Goal: Task Accomplishment & Management: Complete application form

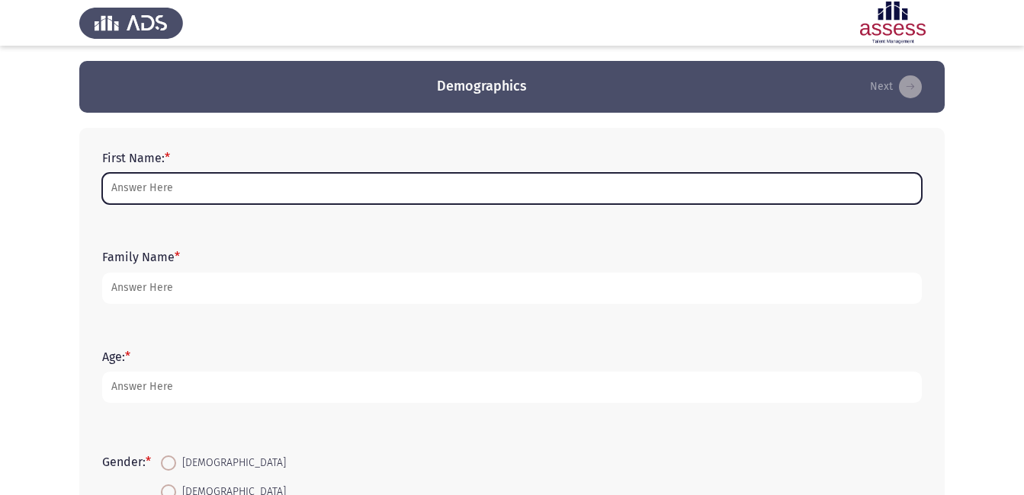
click at [281, 181] on input "First Name: *" at bounding box center [511, 188] width 819 height 31
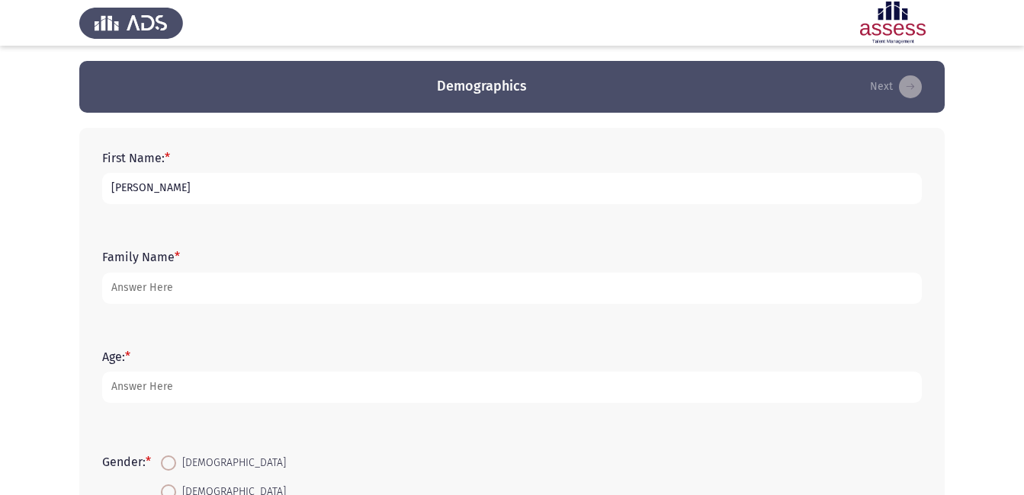
type input "[PERSON_NAME]"
type input "29"
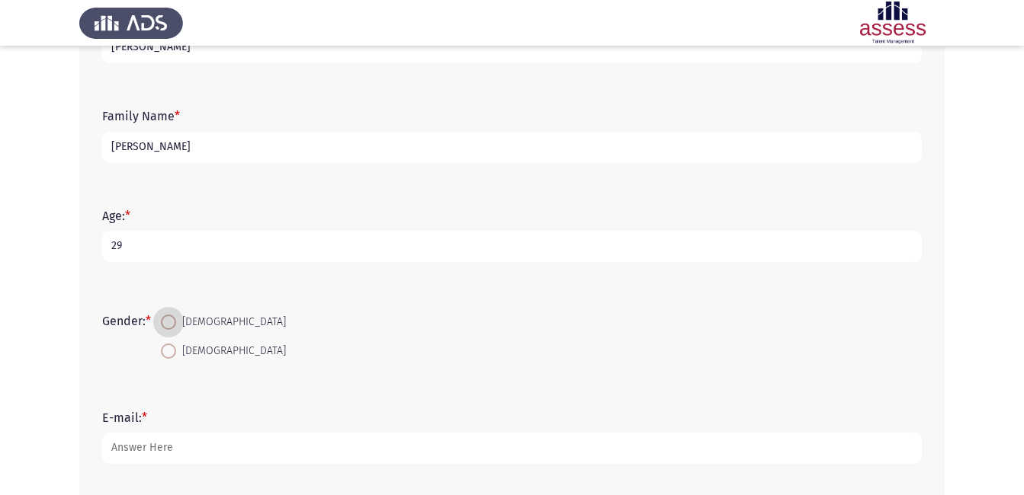
scroll to position [143, 0]
click at [184, 325] on span "[DEMOGRAPHIC_DATA]" at bounding box center [231, 321] width 110 height 18
click at [176, 325] on input "[DEMOGRAPHIC_DATA]" at bounding box center [168, 320] width 15 height 15
radio input "true"
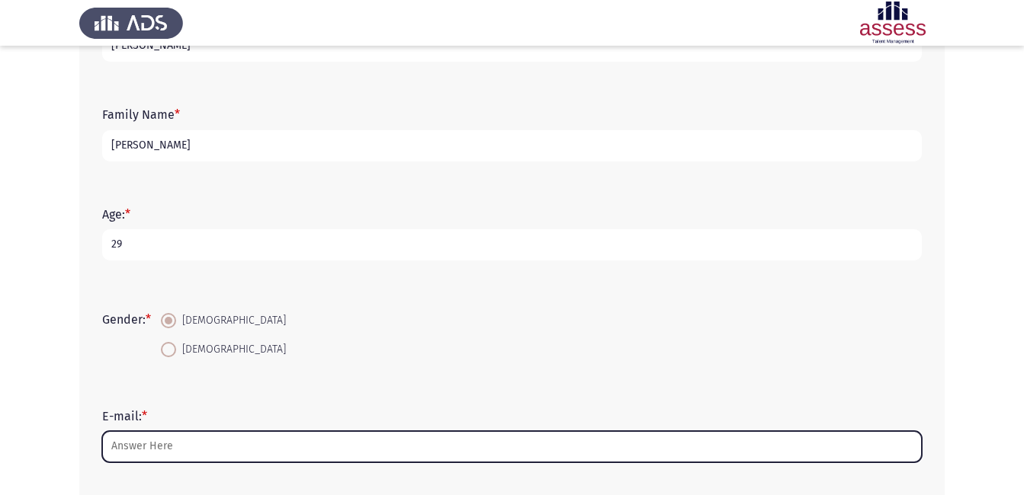
click at [162, 451] on input "E-mail: *" at bounding box center [511, 446] width 819 height 31
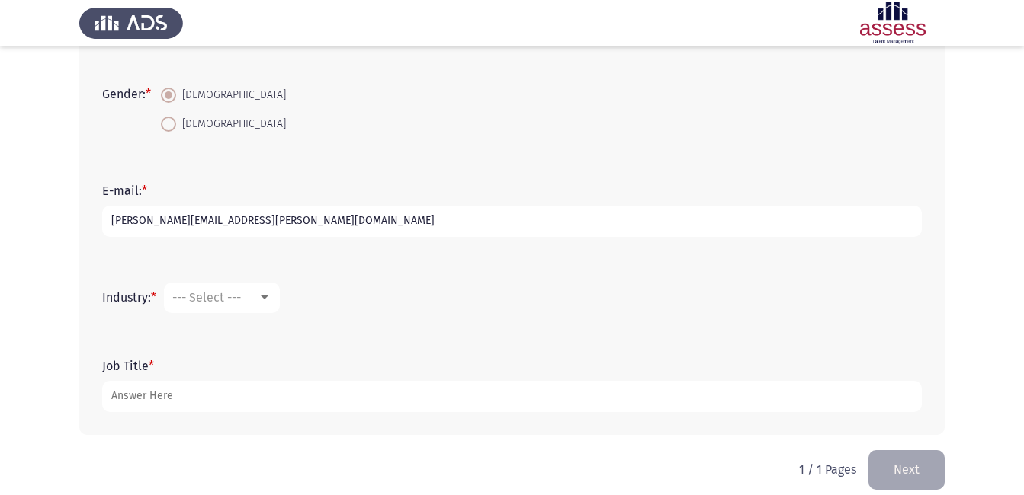
scroll to position [384, 0]
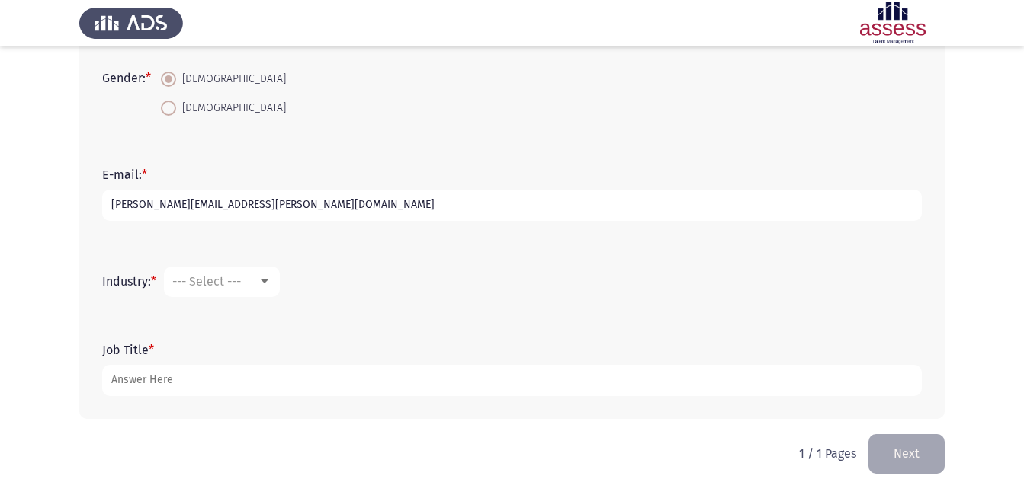
type input "[PERSON_NAME][EMAIL_ADDRESS][PERSON_NAME][DOMAIN_NAME]"
click at [241, 288] on span "--- Select ---" at bounding box center [206, 281] width 69 height 14
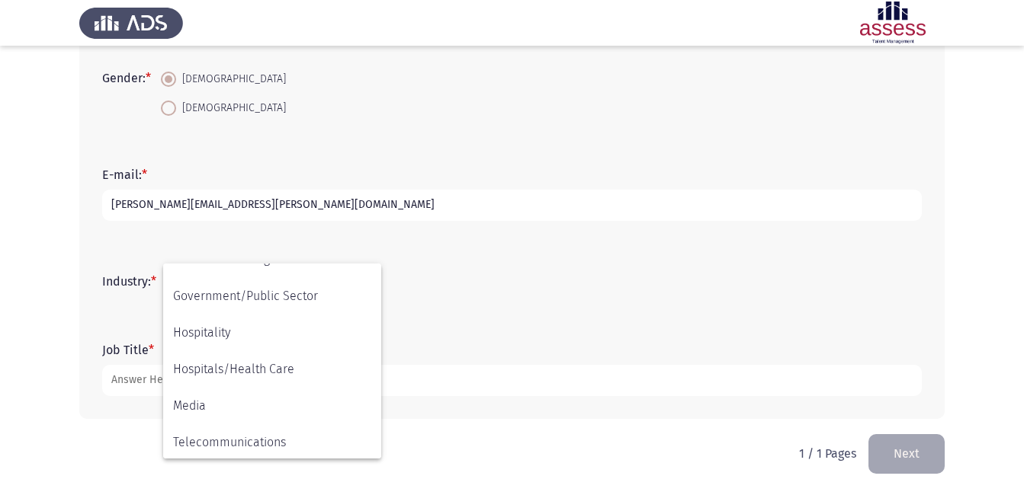
scroll to position [335, 0]
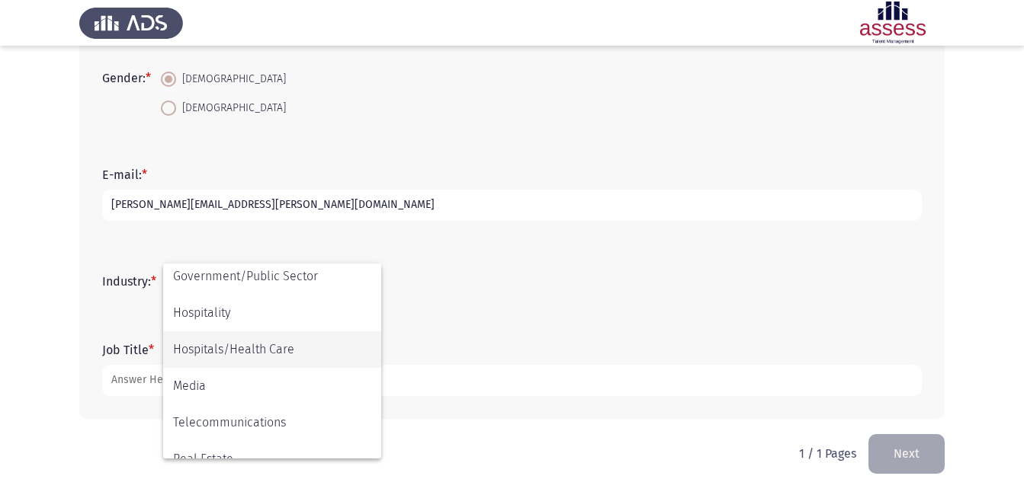
click at [332, 354] on span "Hospitals/Health Care" at bounding box center [272, 350] width 198 height 37
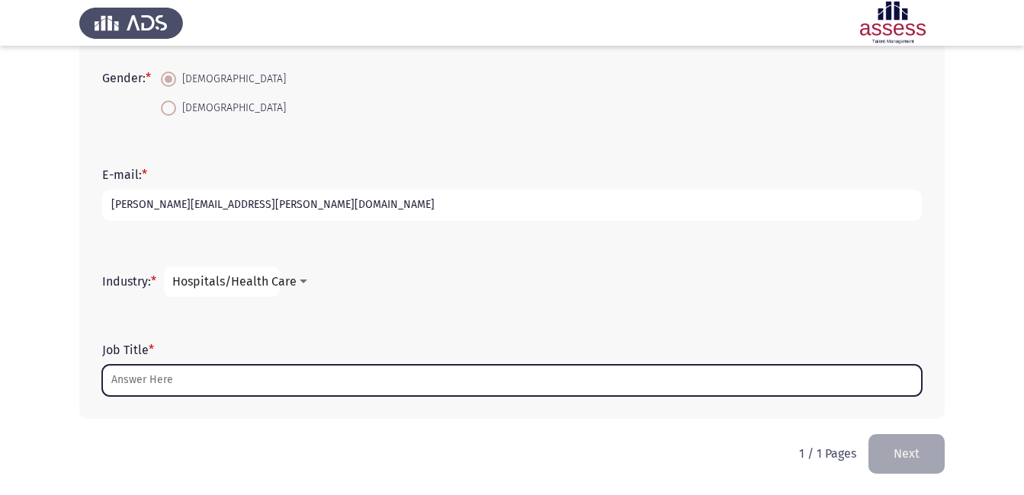
click at [288, 377] on input "Job Title *" at bounding box center [511, 380] width 819 height 31
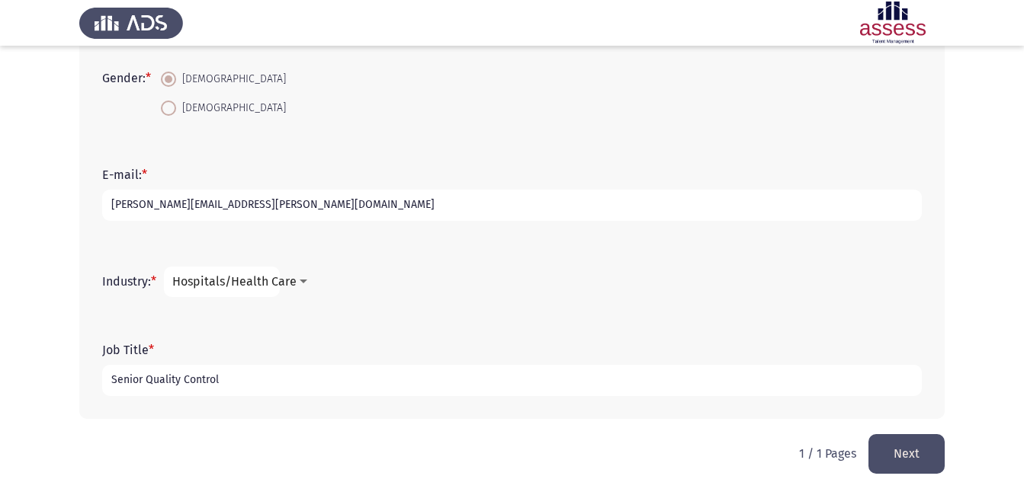
click at [252, 380] on input "Senior Quality Control" at bounding box center [511, 380] width 819 height 31
type input "Senior Quality Control"
click at [291, 289] on span "Hospitals/Health Care" at bounding box center [234, 281] width 124 height 14
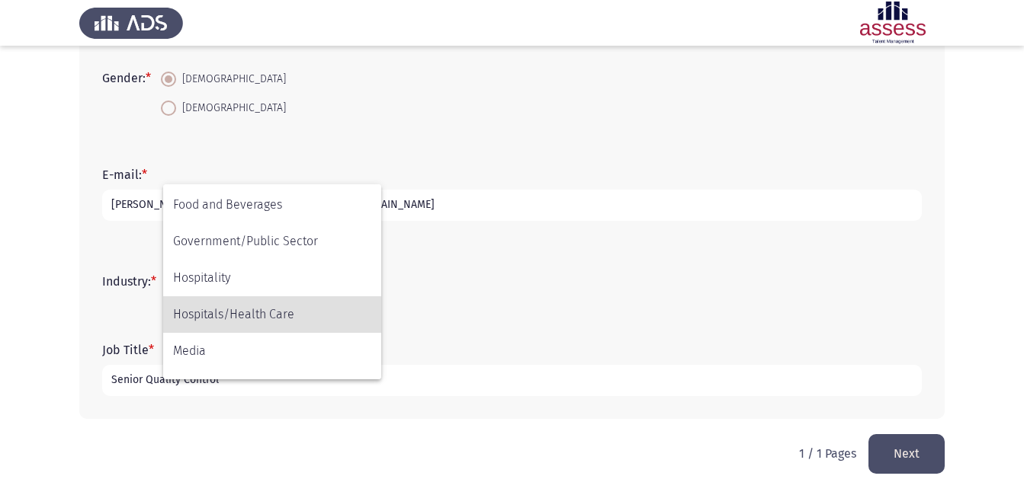
scroll to position [274, 0]
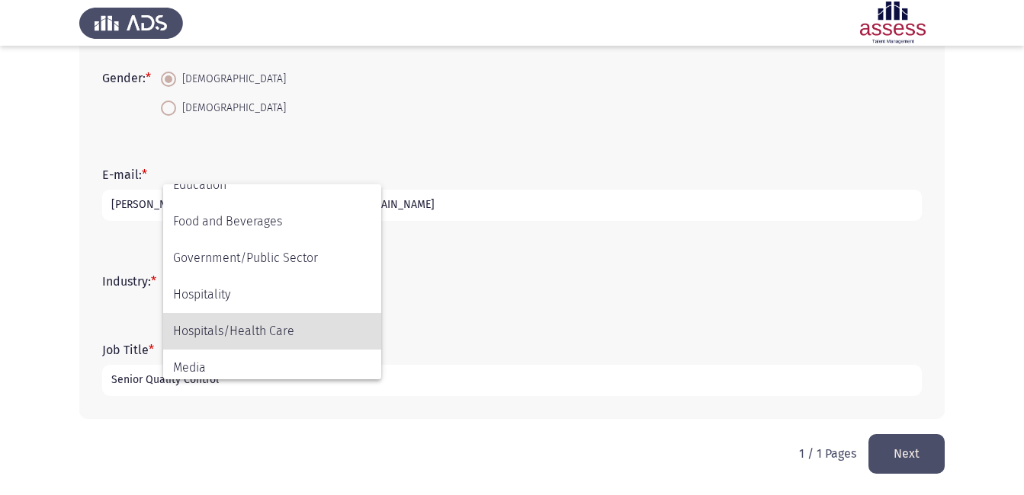
click at [418, 283] on div at bounding box center [512, 247] width 1024 height 495
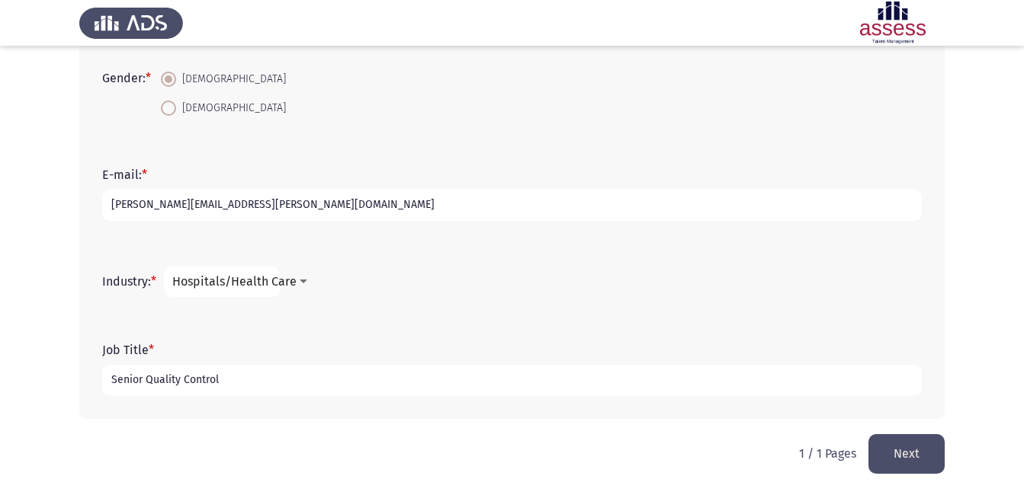
click at [303, 275] on div "Hospitals/Health Care" at bounding box center [241, 282] width 138 height 14
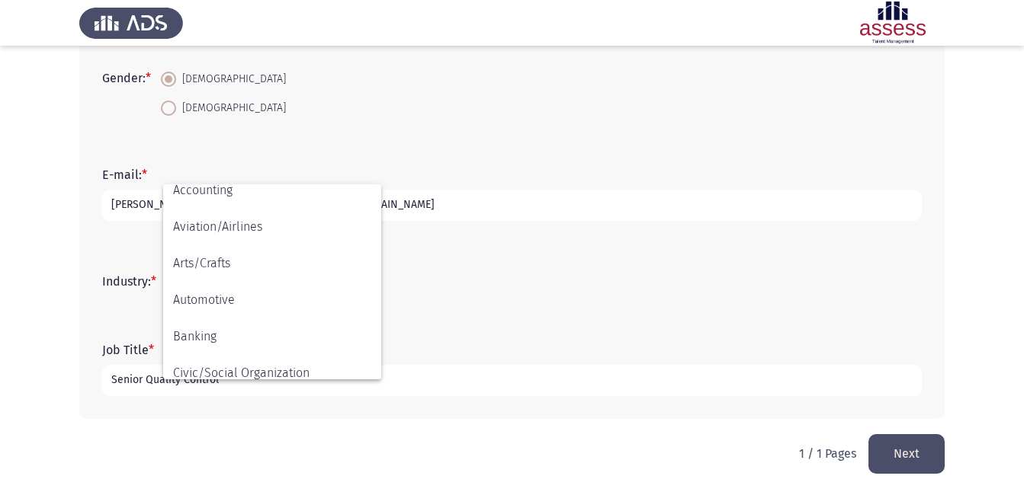
scroll to position [0, 0]
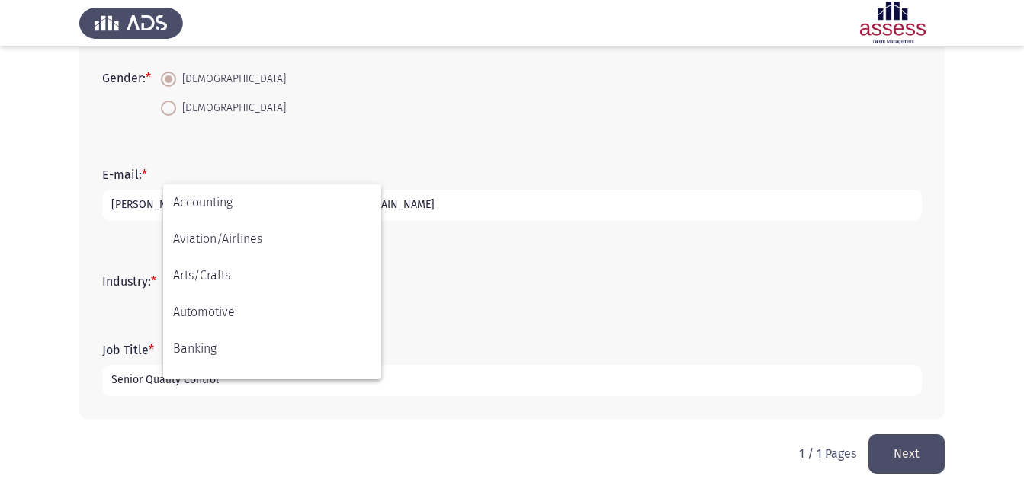
click at [439, 350] on div at bounding box center [512, 247] width 1024 height 495
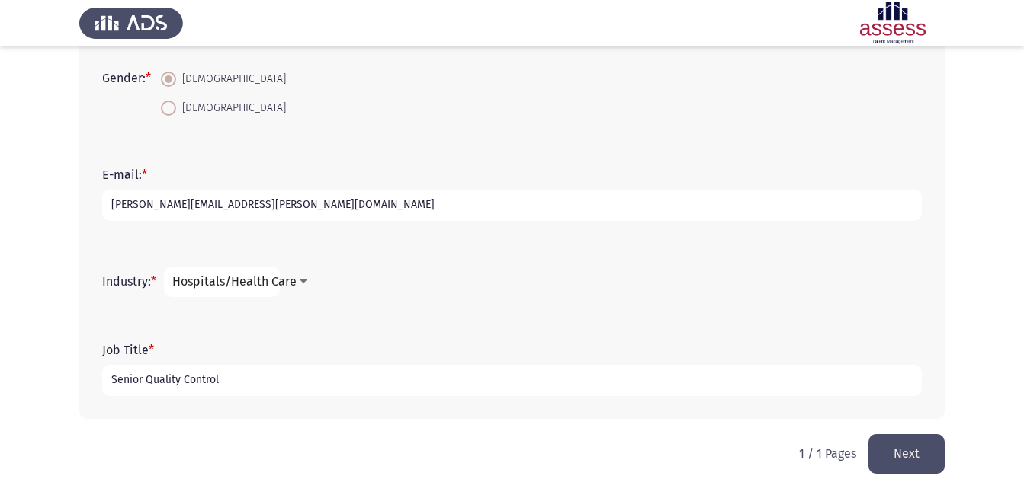
click at [301, 289] on form "Industry: * Hospitals/Health Care" at bounding box center [511, 282] width 819 height 30
click at [284, 278] on span "Hospitals/Health Care" at bounding box center [234, 281] width 124 height 14
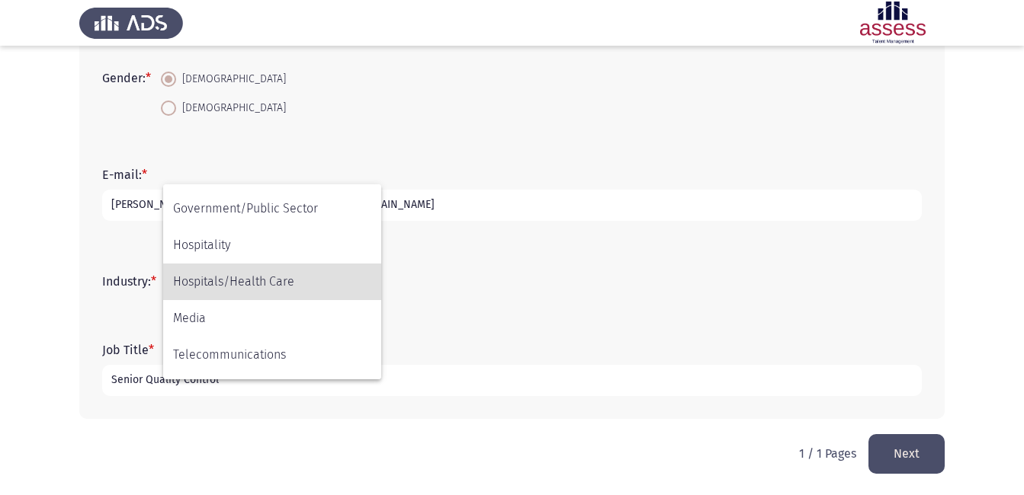
scroll to position [500, 0]
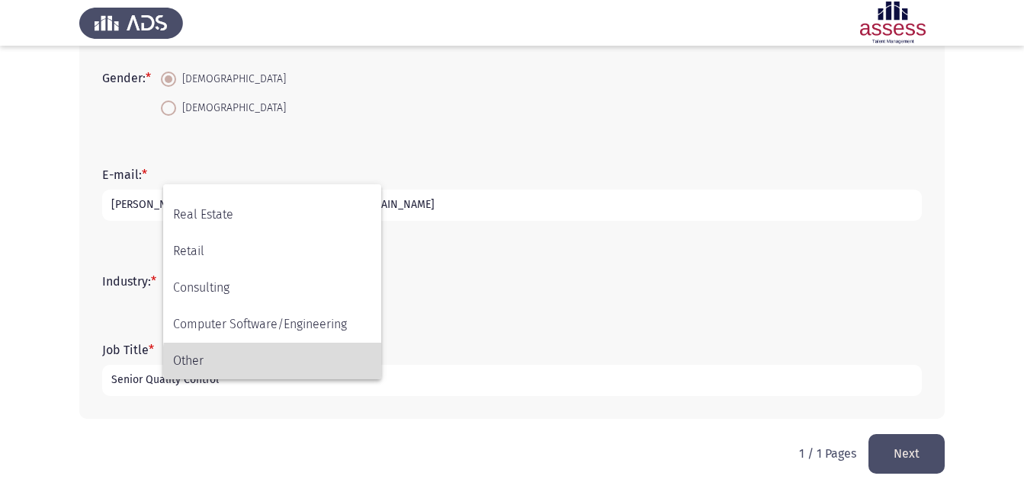
click at [286, 361] on span "Other" at bounding box center [272, 361] width 198 height 37
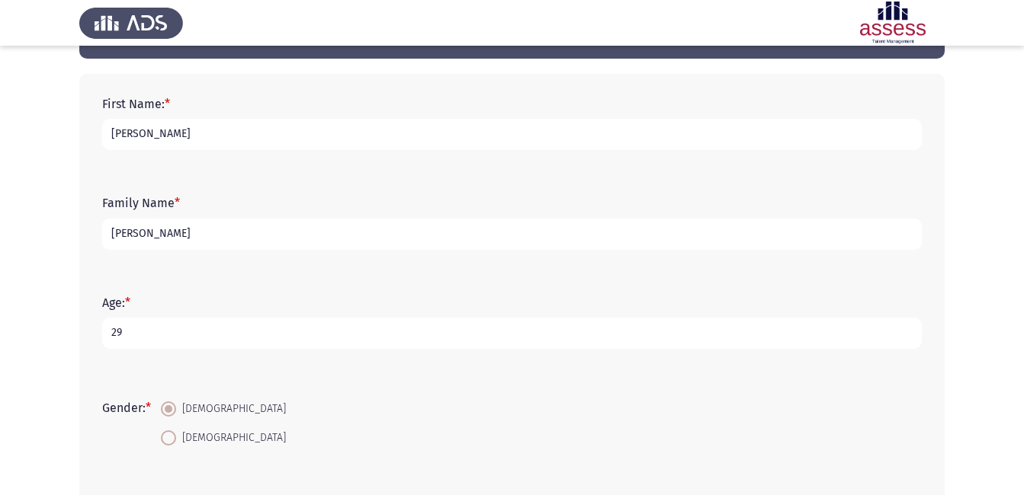
scroll to position [384, 0]
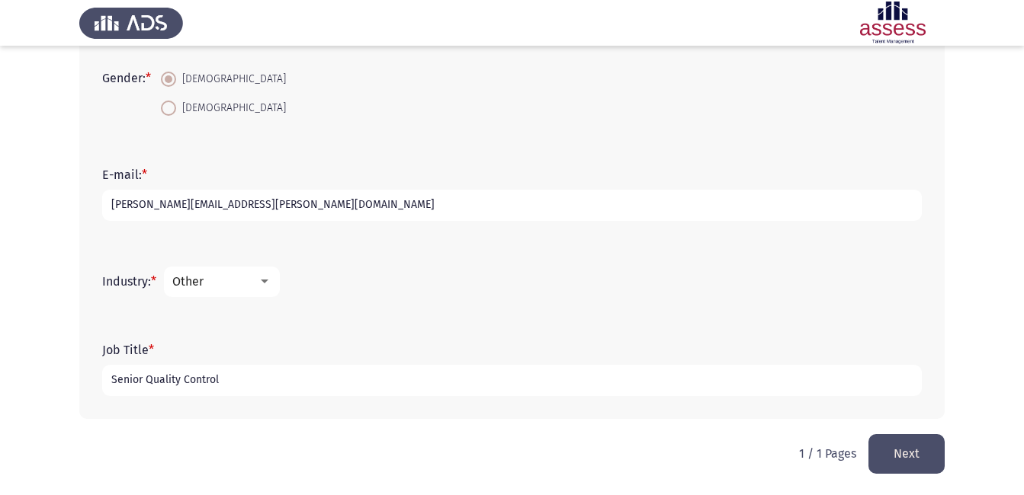
click at [892, 467] on button "Next" at bounding box center [906, 453] width 76 height 39
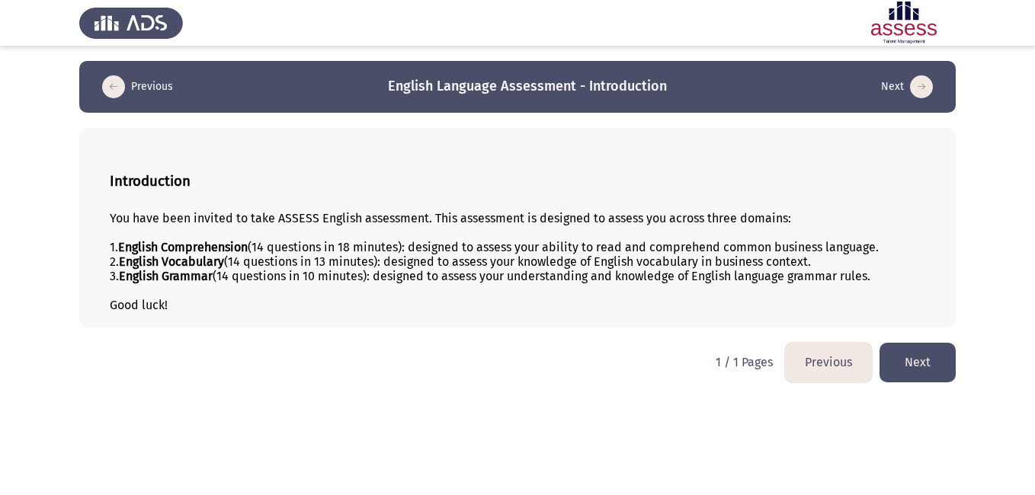
click at [940, 357] on button "Next" at bounding box center [918, 362] width 76 height 39
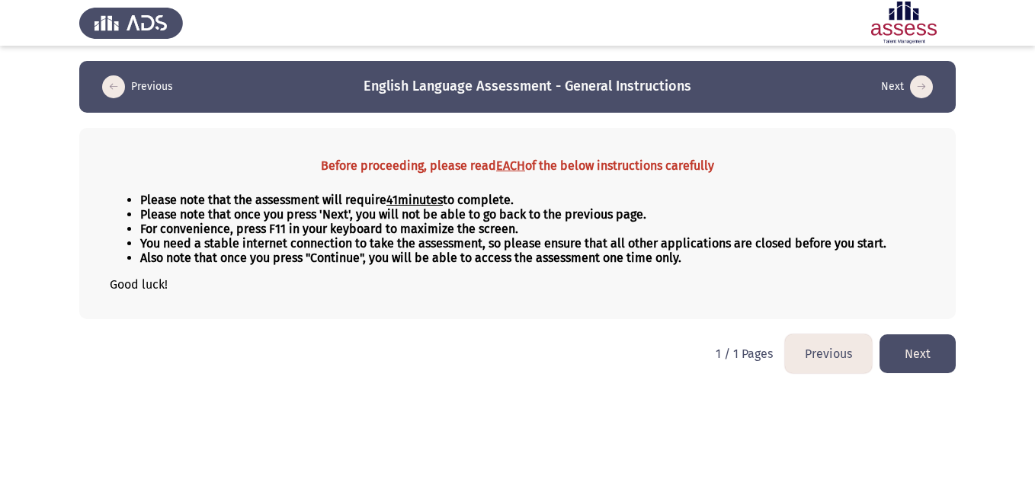
click at [920, 354] on button "Next" at bounding box center [918, 354] width 76 height 39
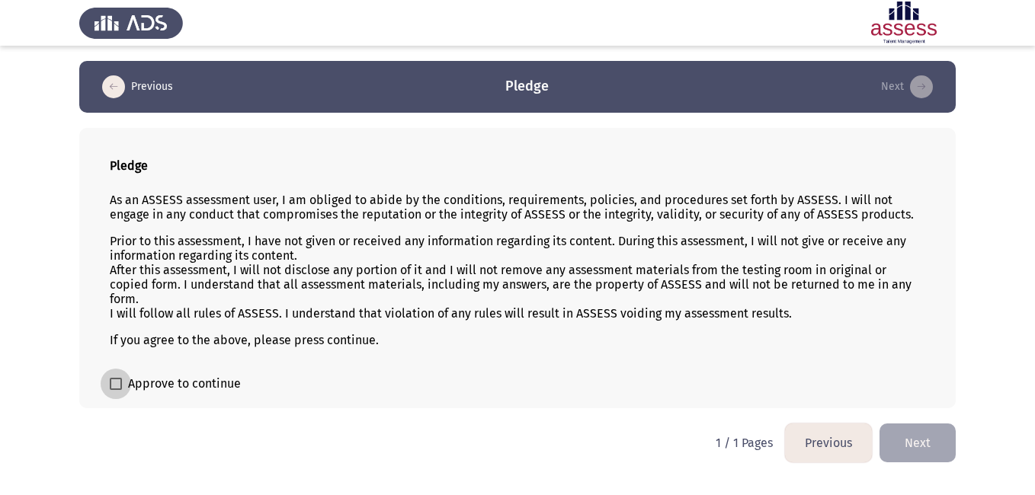
click at [144, 382] on span "Approve to continue" at bounding box center [184, 384] width 113 height 18
click at [116, 390] on input "Approve to continue" at bounding box center [115, 390] width 1 height 1
checkbox input "true"
click at [906, 431] on button "Next" at bounding box center [918, 443] width 76 height 39
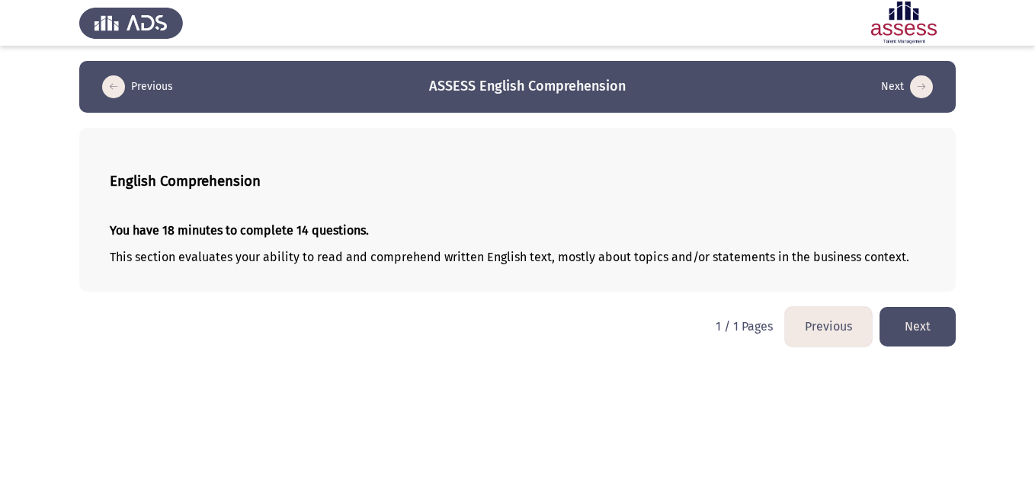
click at [934, 320] on button "Next" at bounding box center [918, 326] width 76 height 39
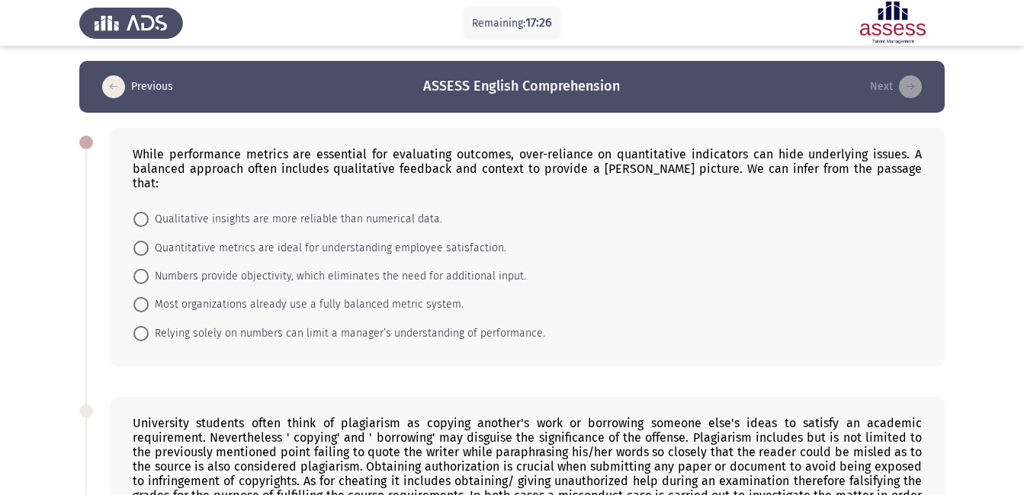
click at [147, 326] on span at bounding box center [140, 333] width 15 height 15
click at [147, 326] on input "Relying solely on numbers can limit a manager’s understanding of performance." at bounding box center [140, 333] width 15 height 15
radio input "true"
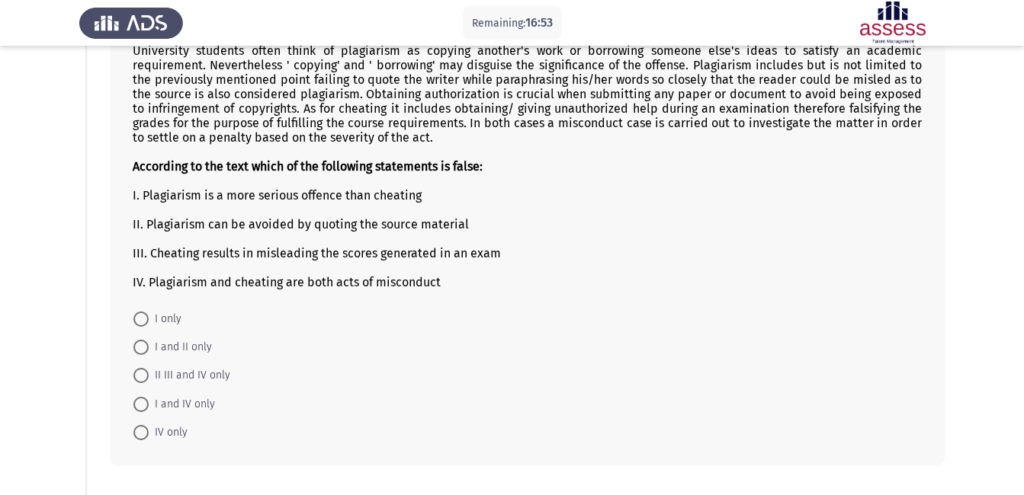
scroll to position [373, 0]
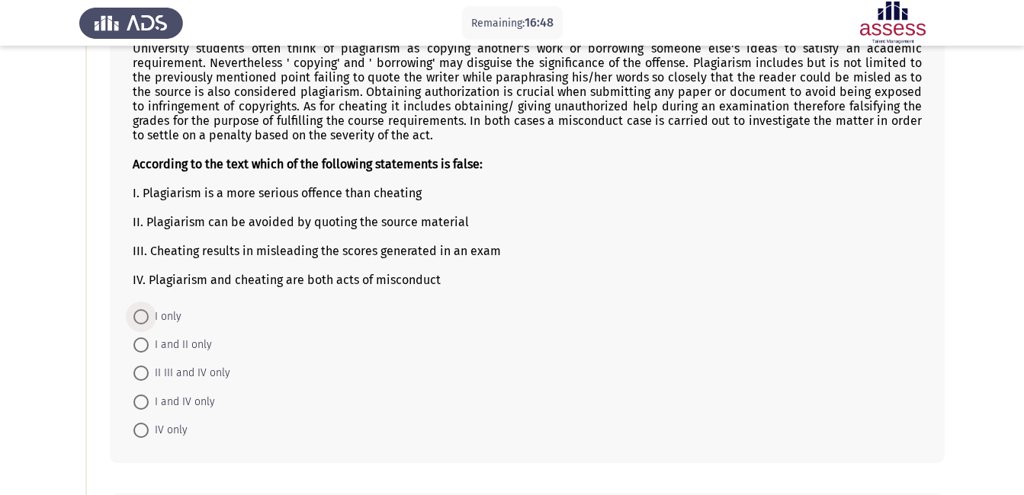
click at [142, 309] on span at bounding box center [140, 316] width 15 height 15
click at [142, 309] on input "I only" at bounding box center [140, 316] width 15 height 15
radio input "true"
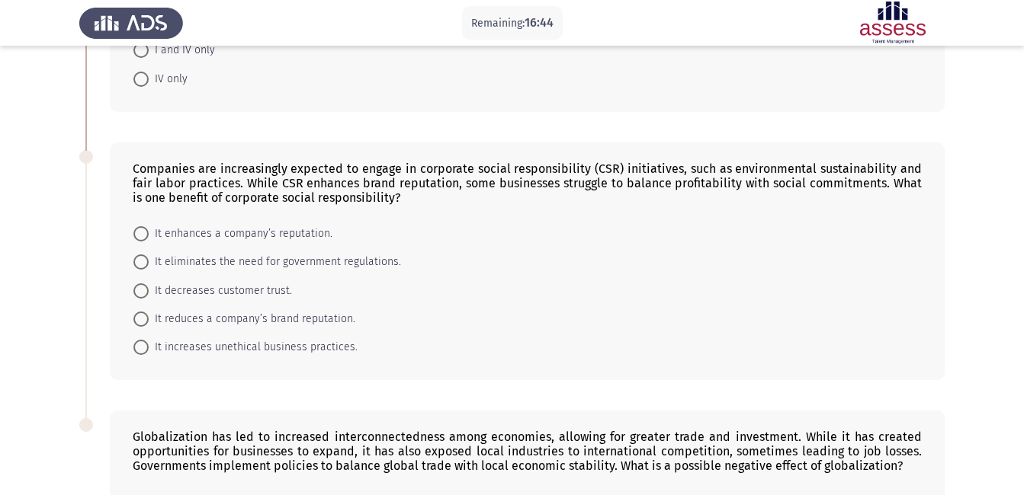
scroll to position [734, 0]
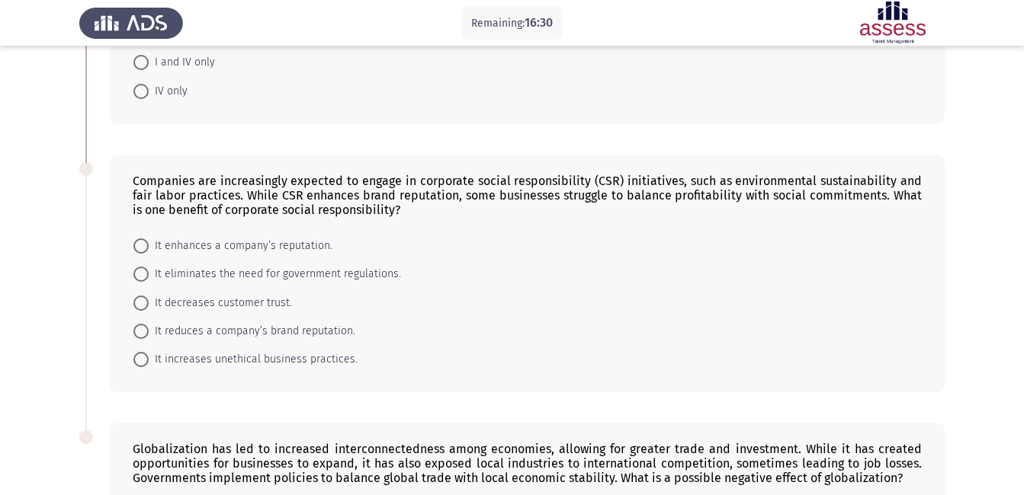
scroll to position [705, 0]
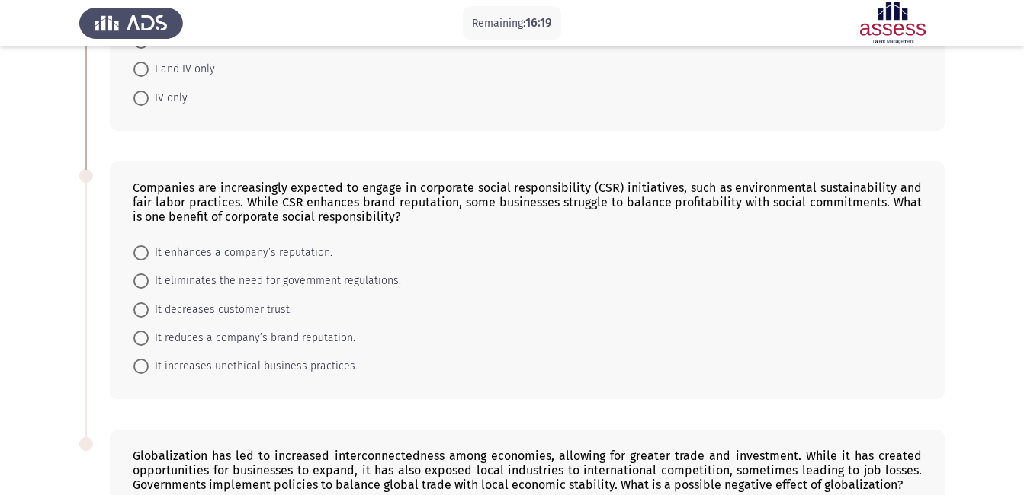
click at [184, 329] on span "It reduces a company’s brand reputation." at bounding box center [252, 338] width 207 height 18
click at [149, 331] on input "It reduces a company’s brand reputation." at bounding box center [140, 338] width 15 height 15
radio input "true"
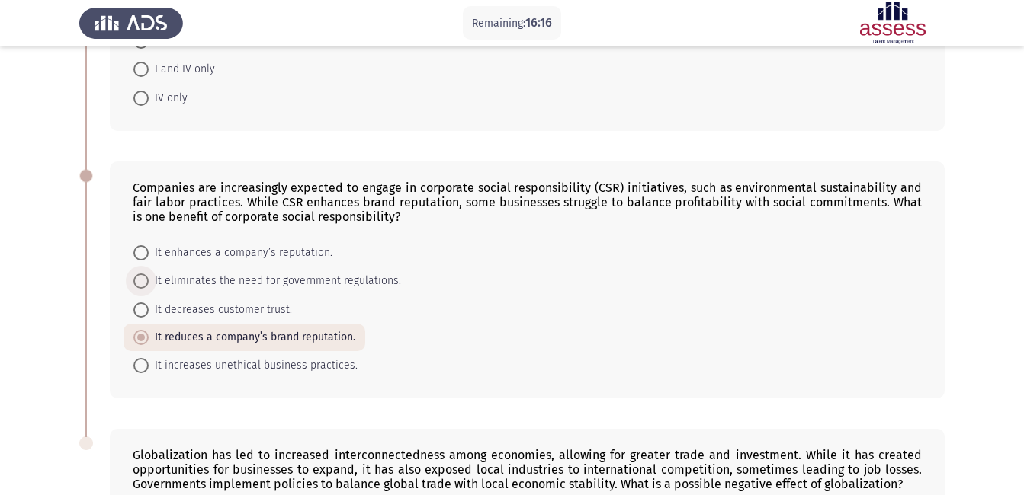
click at [169, 272] on span "It eliminates the need for government regulations." at bounding box center [275, 281] width 252 height 18
click at [149, 274] on input "It eliminates the need for government regulations." at bounding box center [140, 281] width 15 height 15
radio input "true"
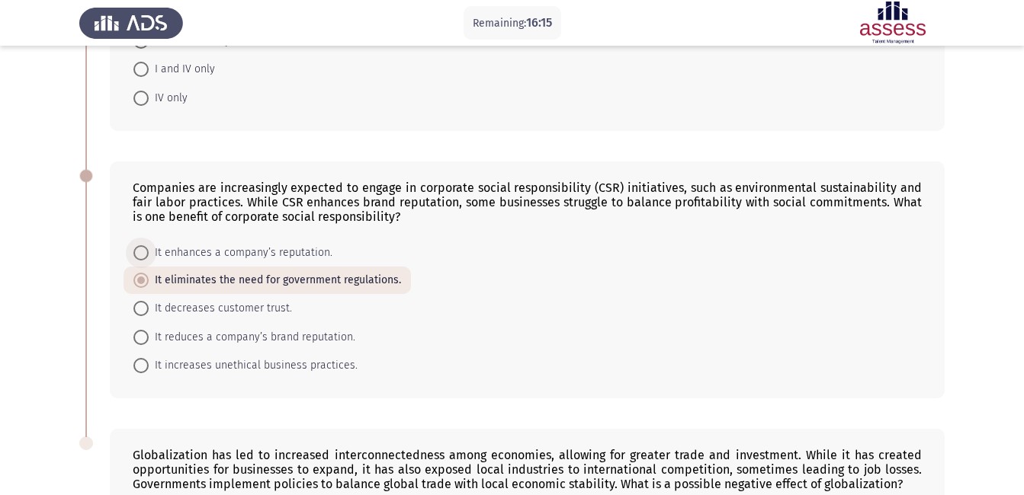
click at [191, 244] on span "It enhances a company’s reputation." at bounding box center [241, 253] width 184 height 18
click at [149, 245] on input "It enhances a company’s reputation." at bounding box center [140, 252] width 15 height 15
radio input "true"
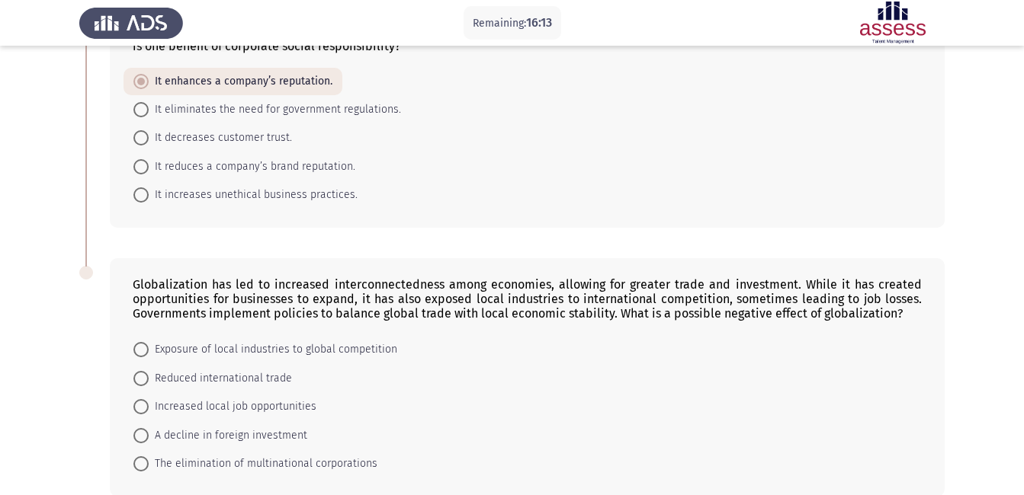
scroll to position [939, 0]
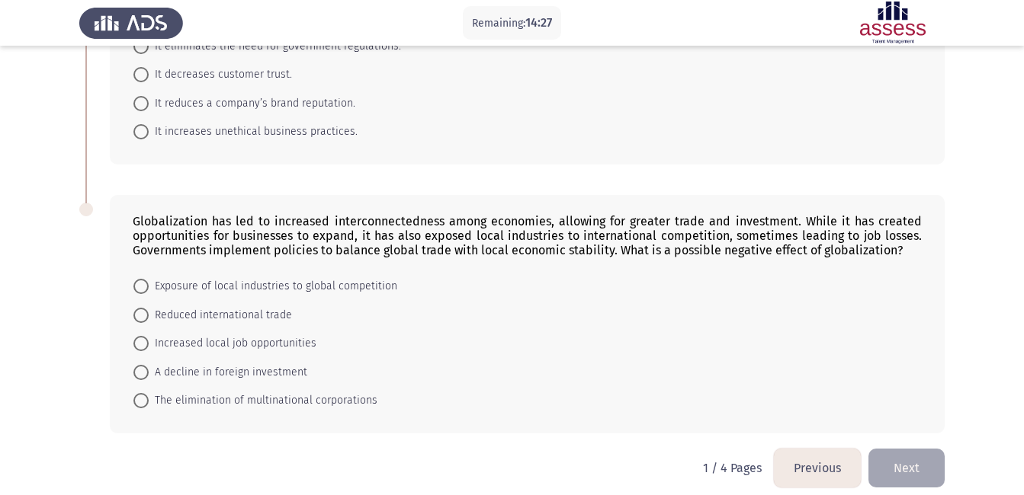
click at [172, 277] on span "Exposure of local industries to global competition" at bounding box center [273, 286] width 248 height 18
click at [149, 279] on input "Exposure of local industries to global competition" at bounding box center [140, 286] width 15 height 15
radio input "true"
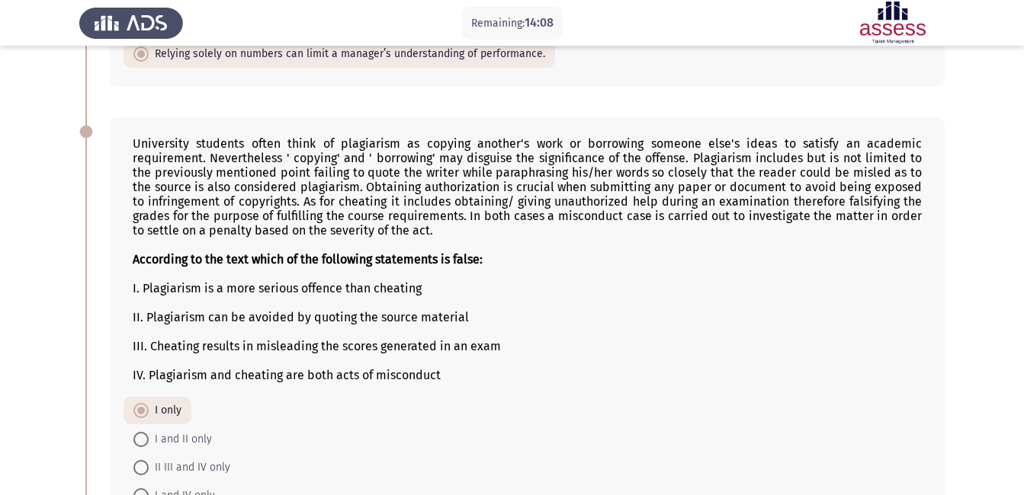
scroll to position [938, 0]
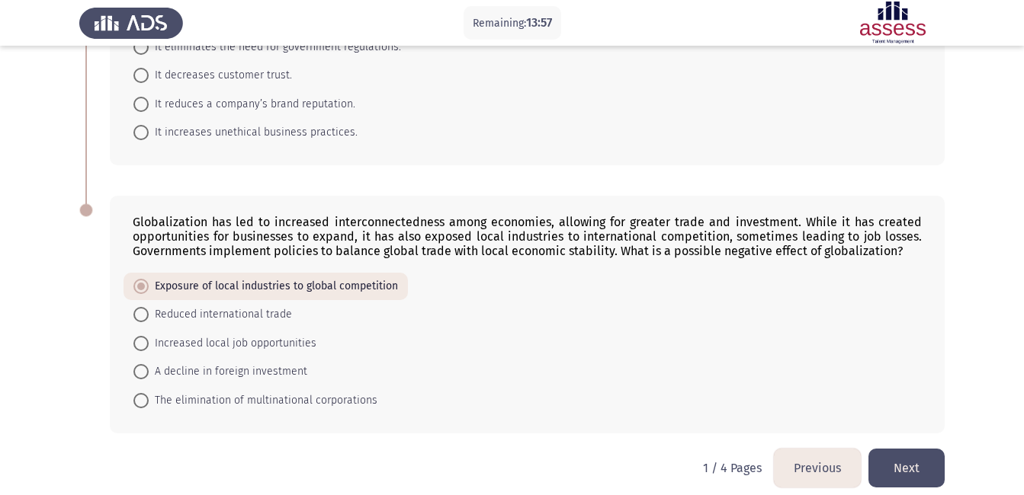
click at [938, 449] on button "Next" at bounding box center [906, 468] width 76 height 39
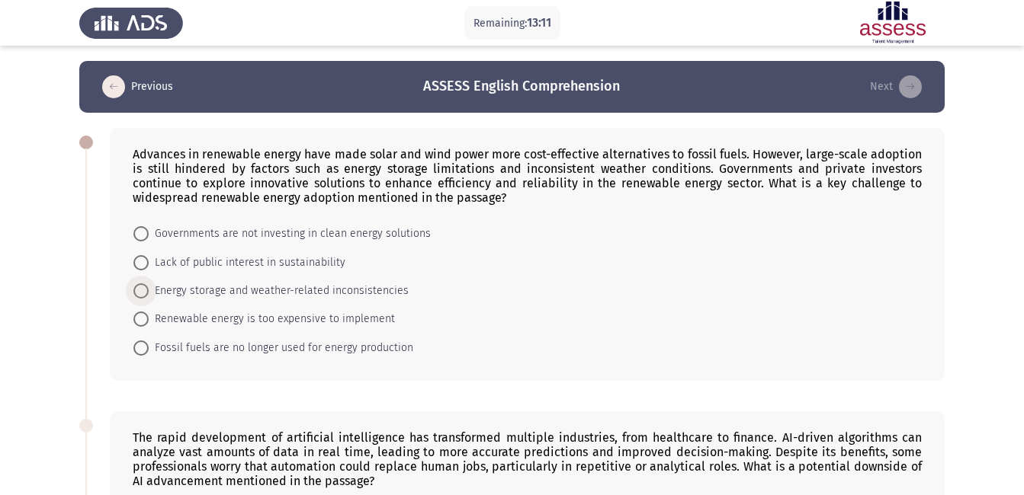
click at [223, 288] on span "Energy storage and weather-related inconsistencies" at bounding box center [279, 291] width 260 height 18
click at [149, 288] on input "Energy storage and weather-related inconsistencies" at bounding box center [140, 291] width 15 height 15
radio input "true"
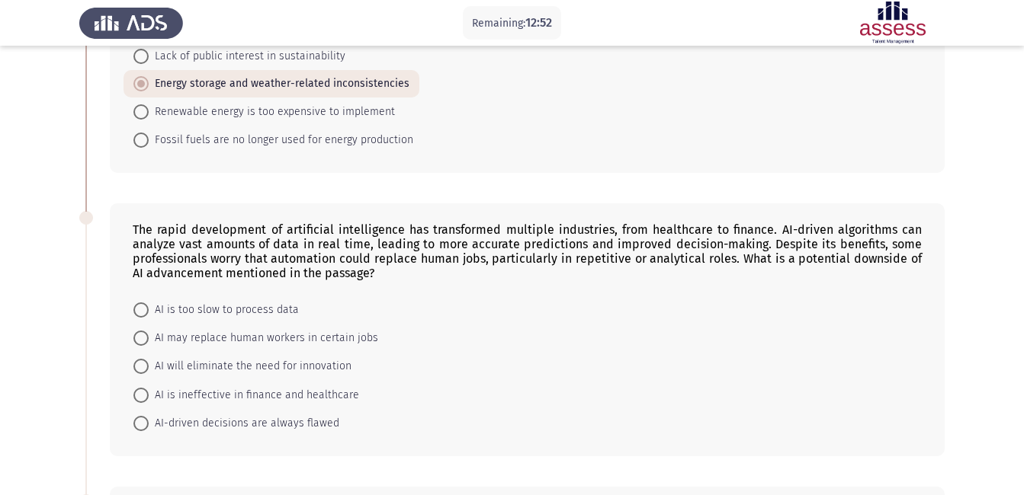
scroll to position [274, 0]
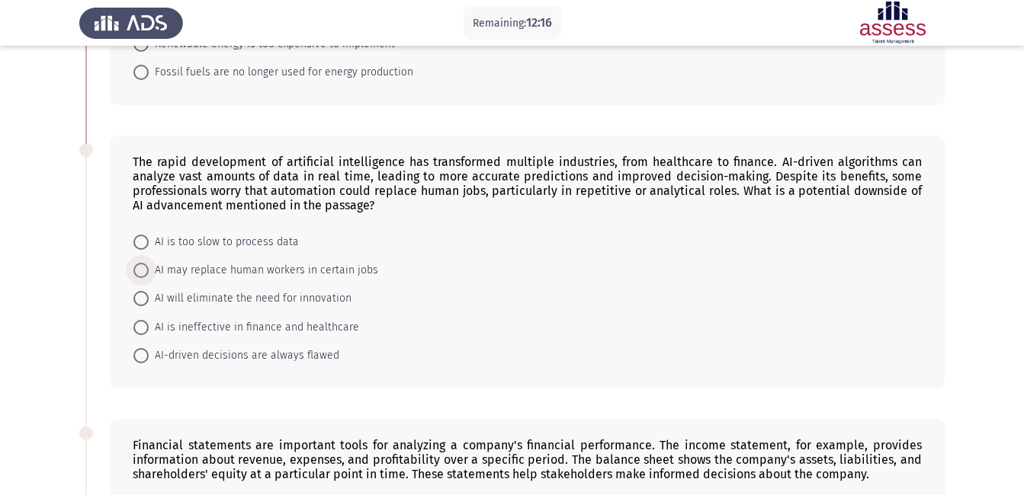
click at [239, 274] on span "AI may replace human workers in certain jobs" at bounding box center [263, 270] width 229 height 18
click at [149, 274] on input "AI may replace human workers in certain jobs" at bounding box center [140, 270] width 15 height 15
radio input "true"
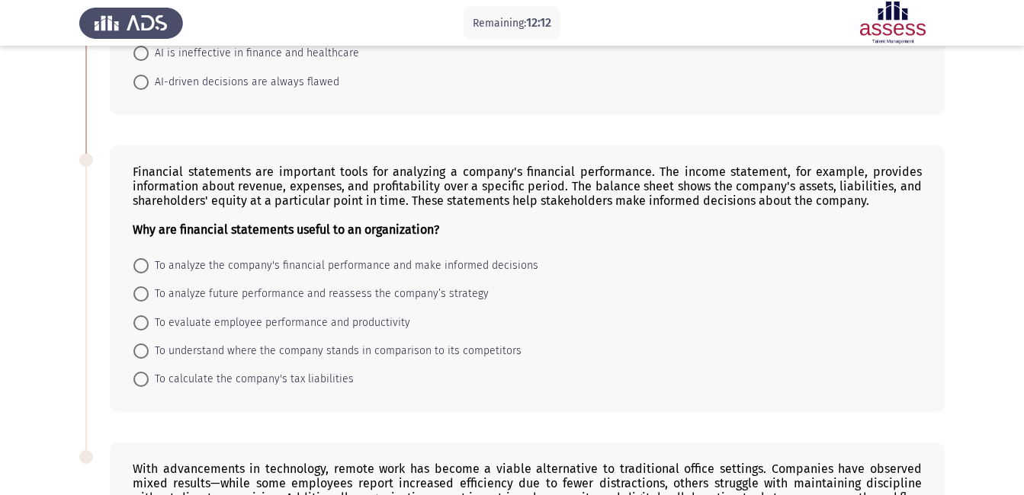
scroll to position [561, 0]
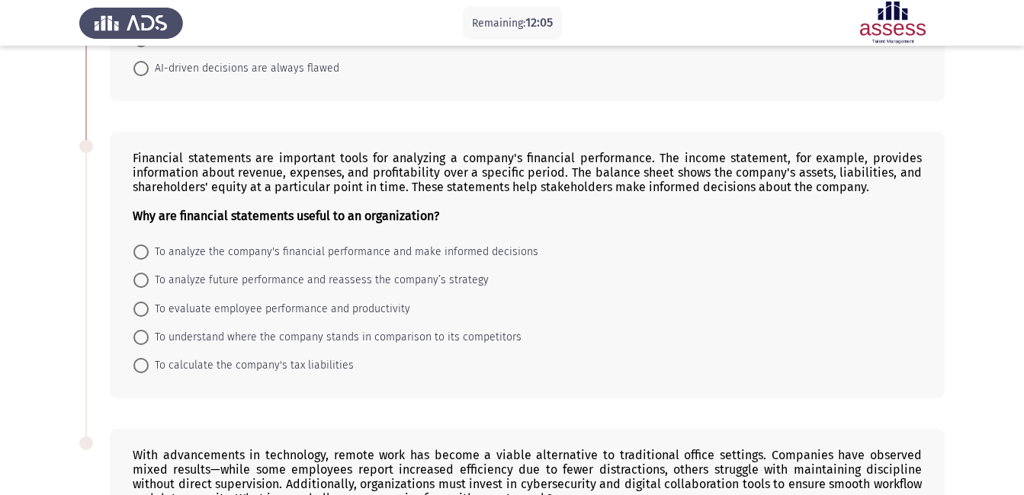
drag, startPoint x: 1018, startPoint y: 354, endPoint x: 1027, endPoint y: 360, distance: 10.6
click at [1023, 360] on html "Remaining: 12:05 Previous ASSESS English Comprehension Next Advances in renewab…" at bounding box center [512, 98] width 1024 height 1319
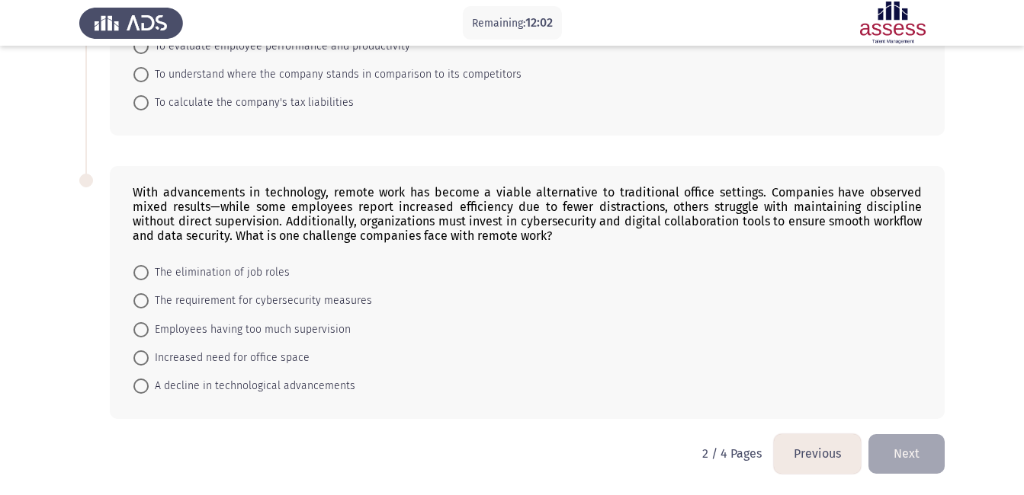
click at [159, 300] on span "The requirement for cybersecurity measures" at bounding box center [260, 301] width 223 height 18
click at [149, 300] on input "The requirement for cybersecurity measures" at bounding box center [140, 300] width 15 height 15
radio input "true"
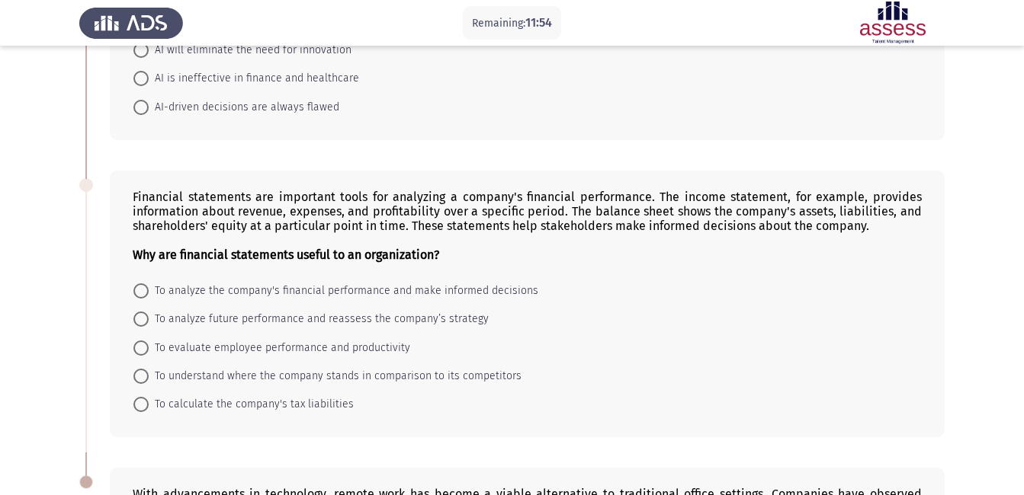
scroll to position [533, 0]
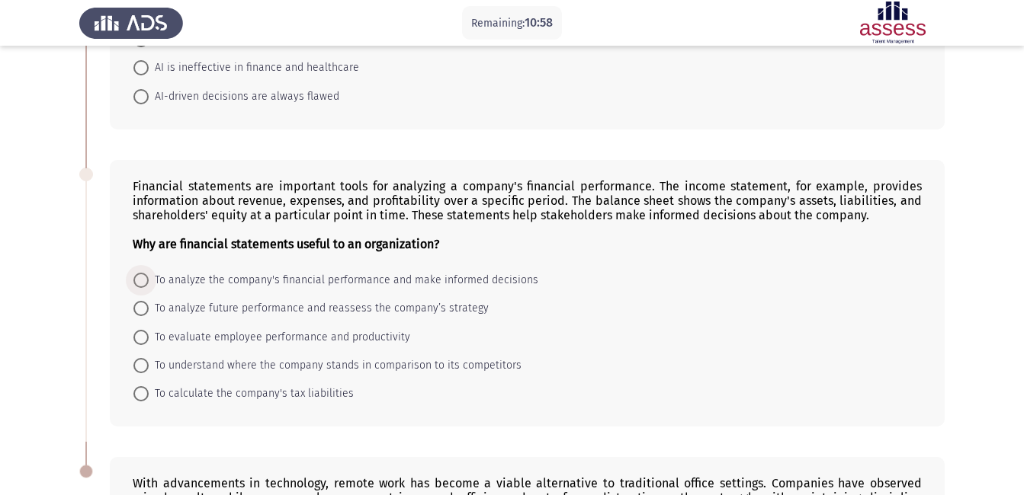
click at [173, 276] on span "To analyze the company's financial performance and make informed decisions" at bounding box center [343, 280] width 389 height 18
click at [149, 276] on input "To analyze the company's financial performance and make informed decisions" at bounding box center [140, 280] width 15 height 15
radio input "true"
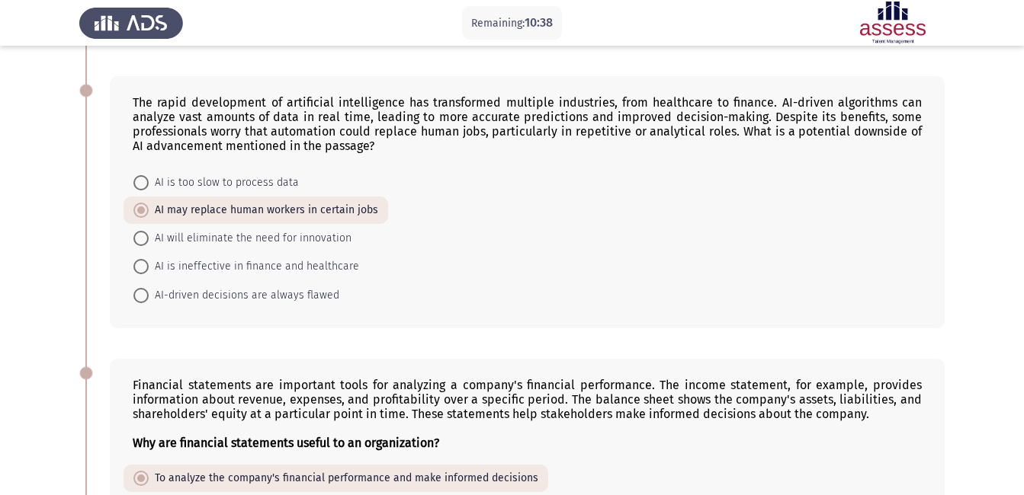
scroll to position [822, 0]
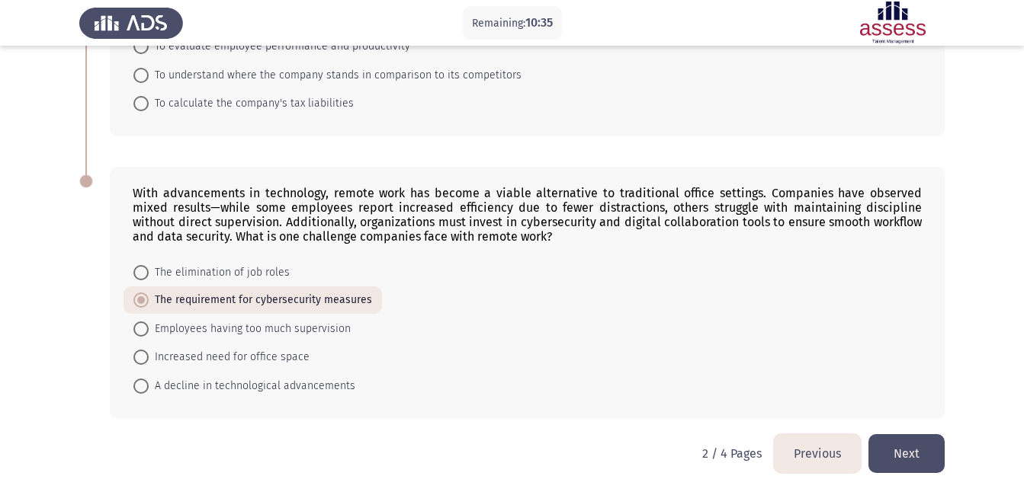
click at [891, 466] on button "Next" at bounding box center [906, 453] width 76 height 39
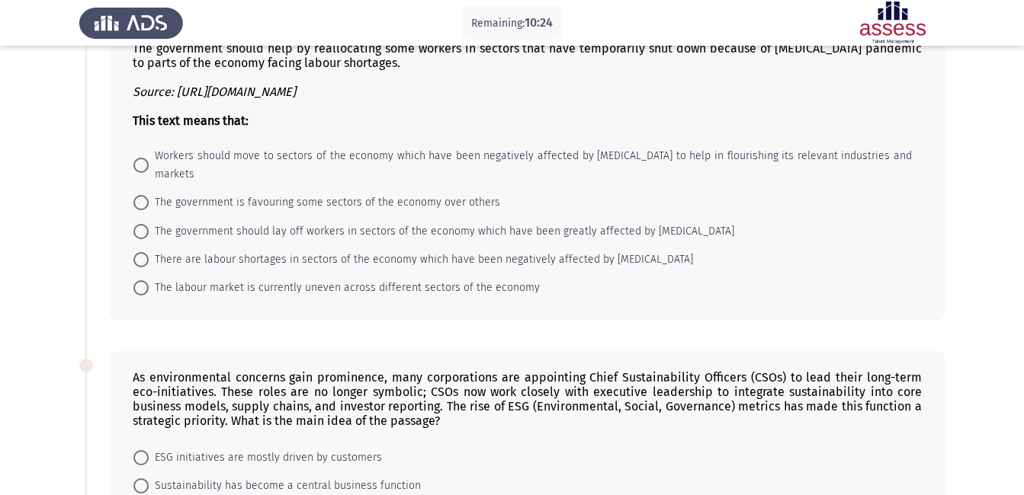
scroll to position [0, 0]
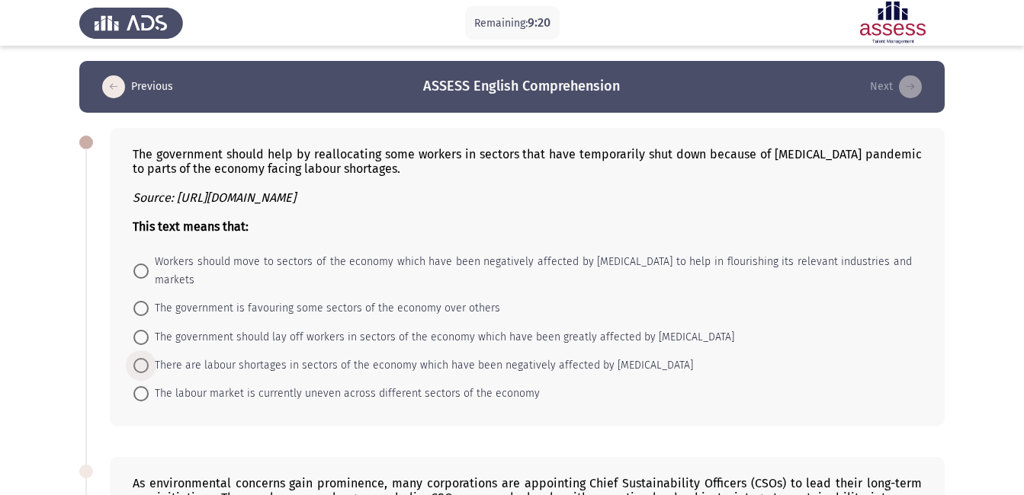
click at [285, 357] on span "There are labour shortages in sectors of the economy which have been negatively…" at bounding box center [421, 366] width 544 height 18
click at [149, 358] on input "There are labour shortages in sectors of the economy which have been negatively…" at bounding box center [140, 365] width 15 height 15
radio input "true"
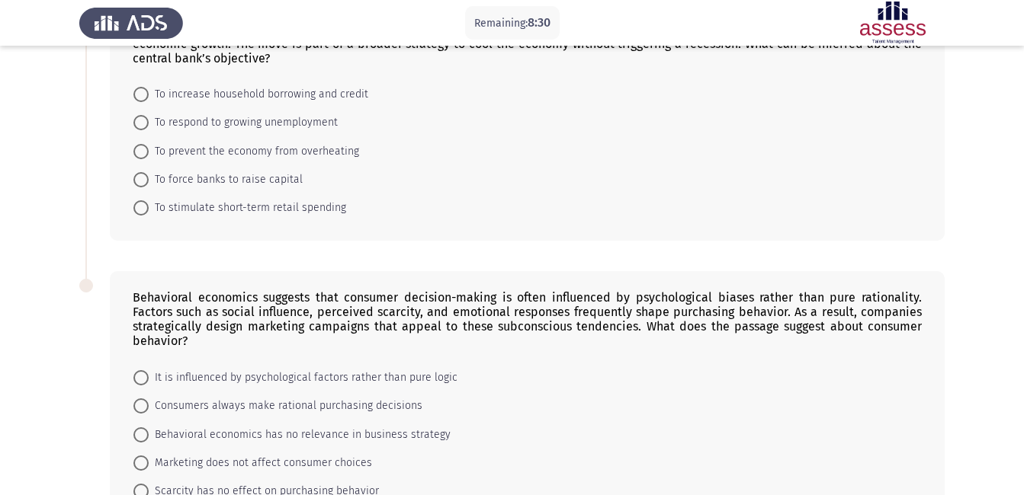
scroll to position [840, 0]
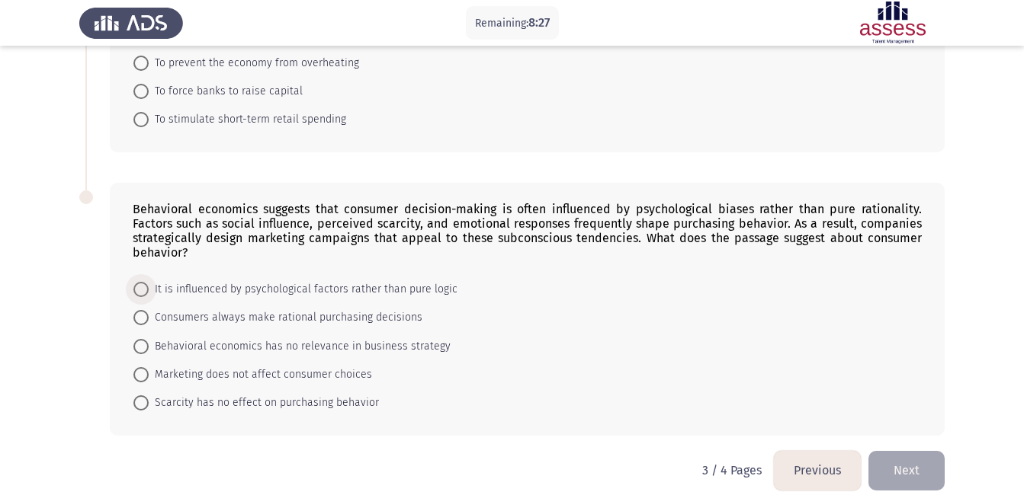
click at [188, 280] on span "It is influenced by psychological factors rather than pure logic" at bounding box center [303, 289] width 309 height 18
click at [149, 282] on input "It is influenced by psychological factors rather than pure logic" at bounding box center [140, 289] width 15 height 15
radio input "true"
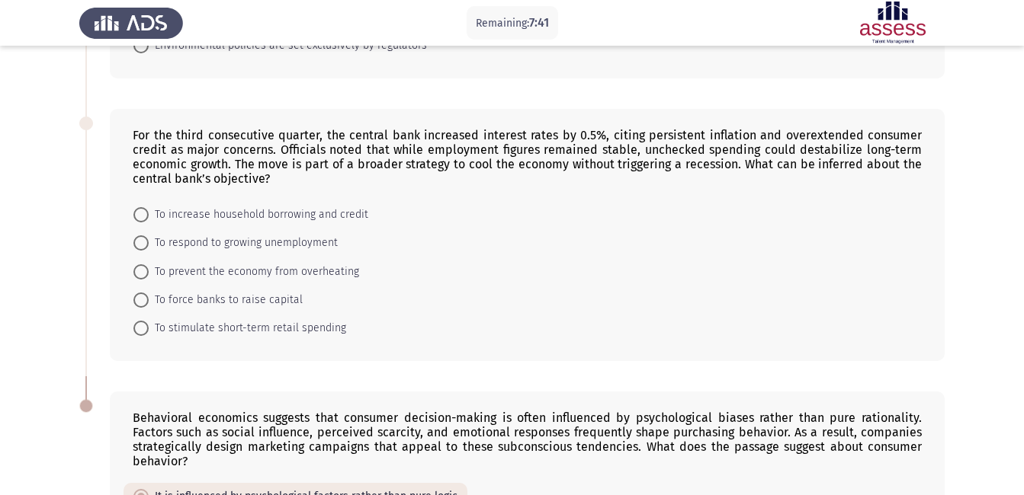
scroll to position [642, 0]
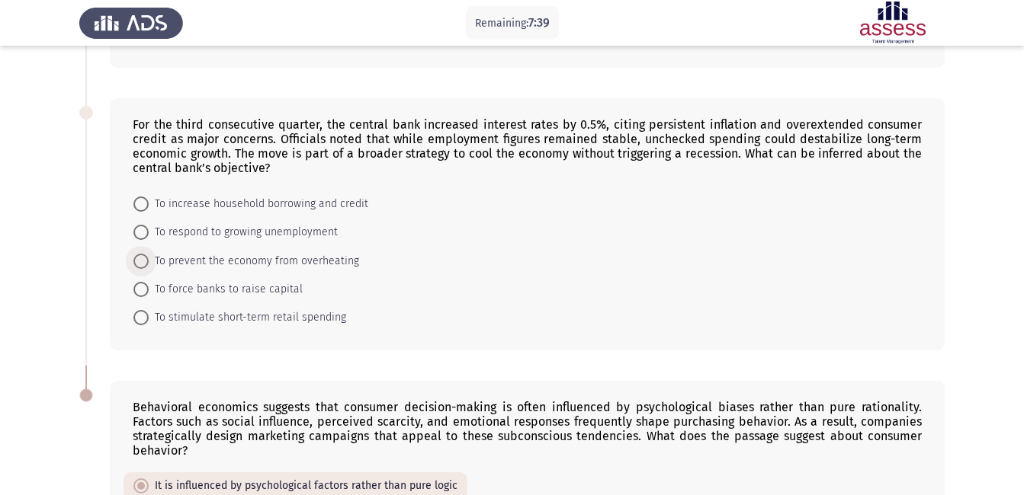
click at [213, 252] on span "To prevent the economy from overheating" at bounding box center [254, 261] width 210 height 18
click at [149, 254] on input "To prevent the economy from overheating" at bounding box center [140, 261] width 15 height 15
radio input "true"
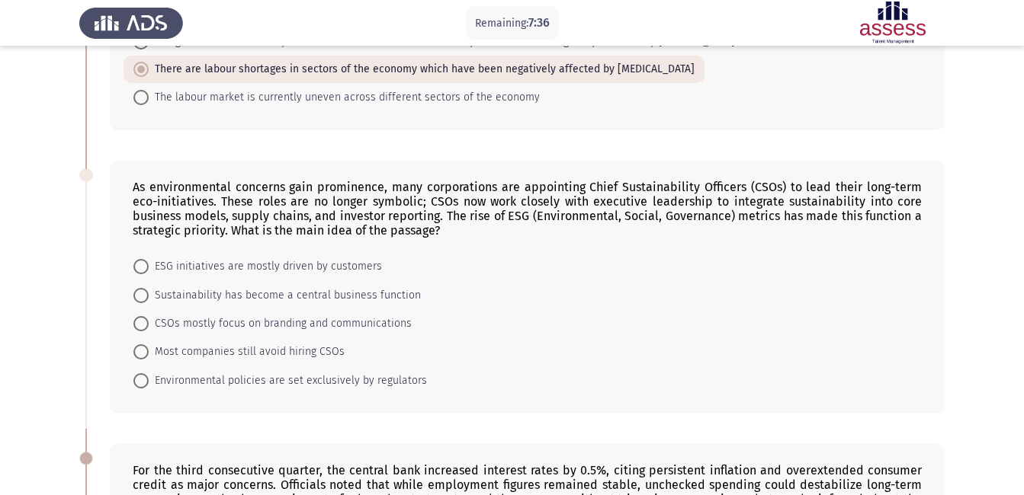
scroll to position [293, 0]
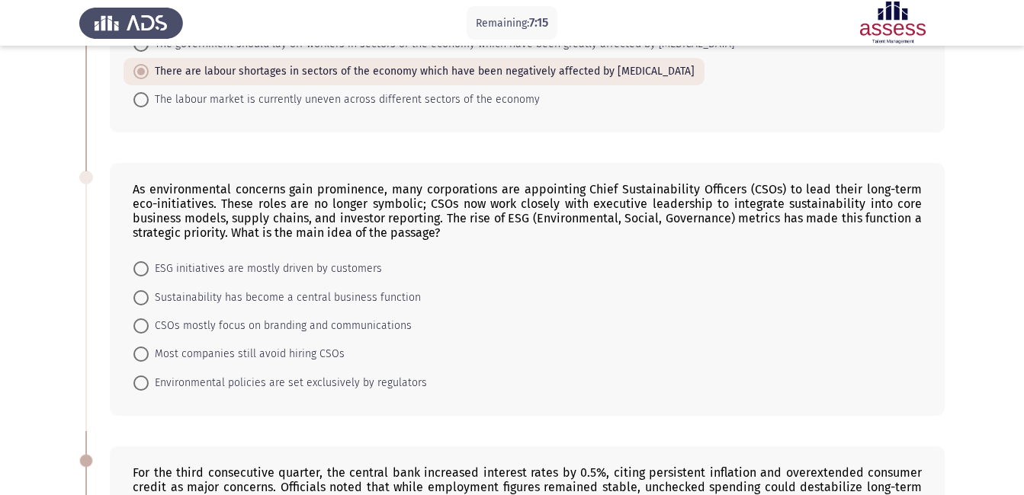
click at [186, 260] on span "ESG initiatives are mostly driven by customers" at bounding box center [265, 269] width 233 height 18
click at [149, 261] on input "ESG initiatives are mostly driven by customers" at bounding box center [140, 268] width 15 height 15
radio input "true"
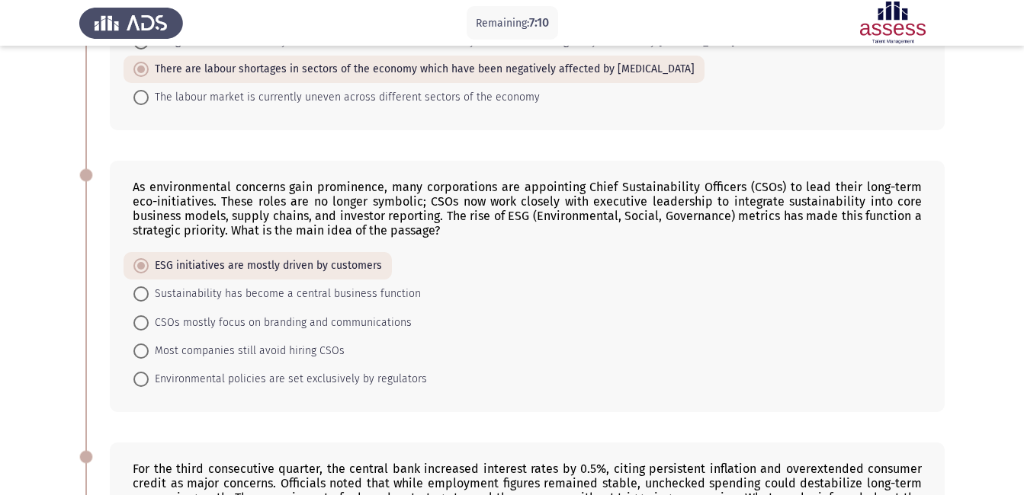
scroll to position [298, 0]
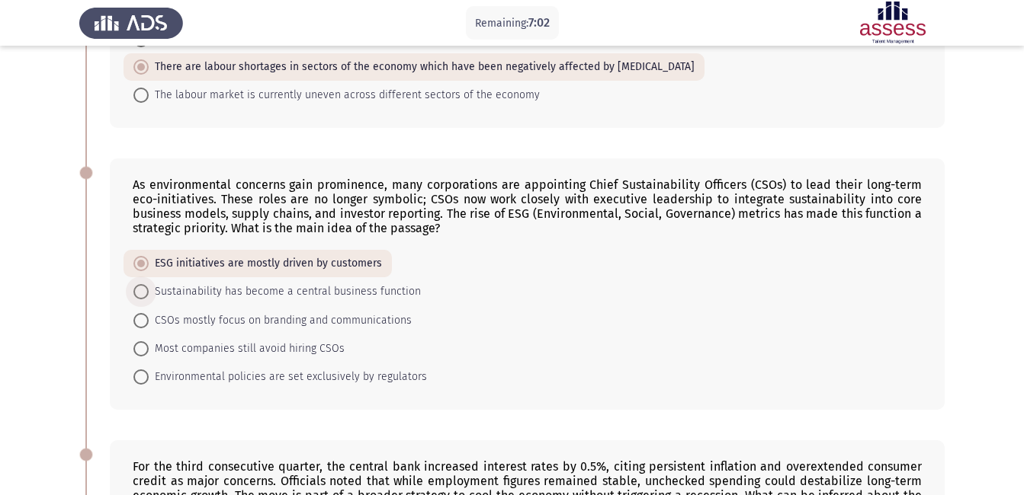
click at [382, 283] on span "Sustainability has become a central business function" at bounding box center [285, 292] width 272 height 18
click at [149, 284] on input "Sustainability has become a central business function" at bounding box center [140, 291] width 15 height 15
radio input "true"
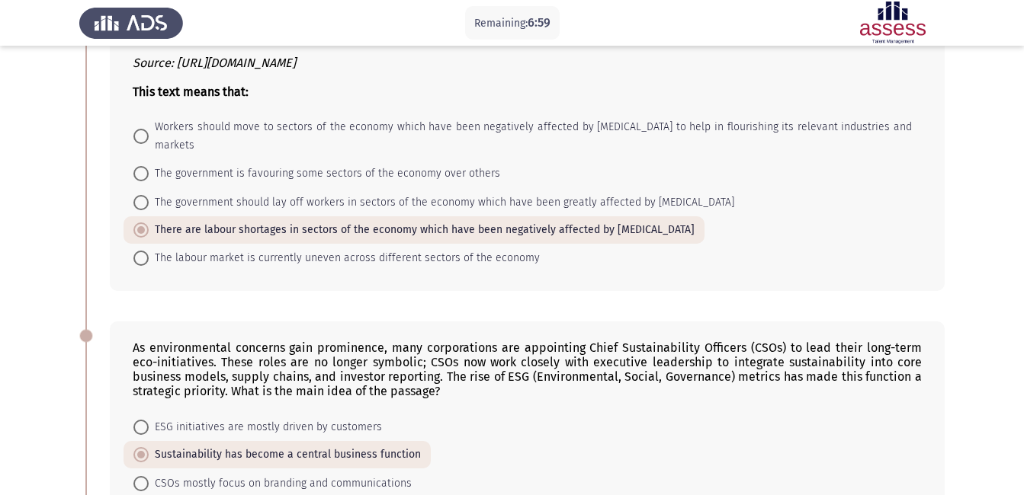
scroll to position [0, 0]
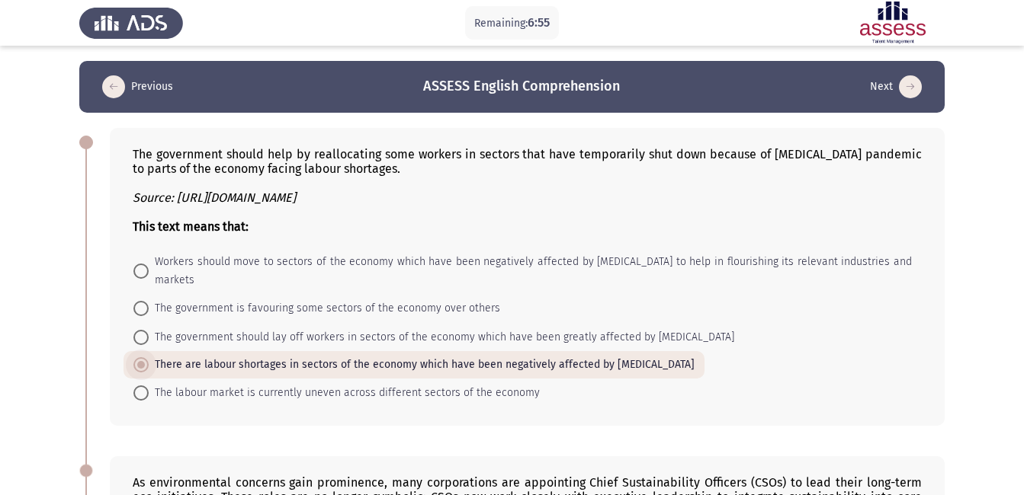
click at [178, 356] on span "There are labour shortages in sectors of the economy which have been negatively…" at bounding box center [422, 365] width 546 height 18
click at [149, 357] on input "There are labour shortages in sectors of the economy which have been negatively…" at bounding box center [140, 364] width 15 height 15
click at [136, 357] on span at bounding box center [140, 364] width 15 height 15
click at [136, 357] on input "There are labour shortages in sectors of the economy which have been negatively…" at bounding box center [140, 364] width 15 height 15
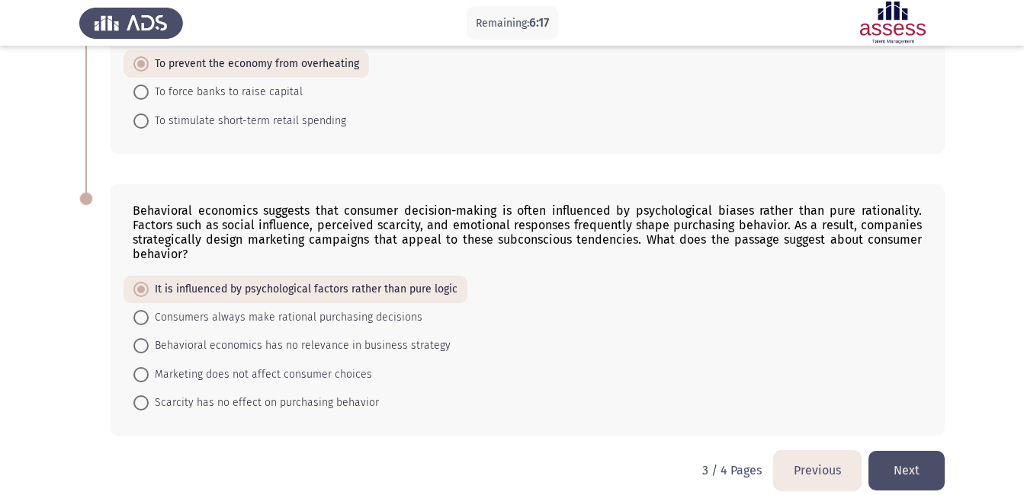
click at [929, 451] on button "Next" at bounding box center [906, 470] width 76 height 39
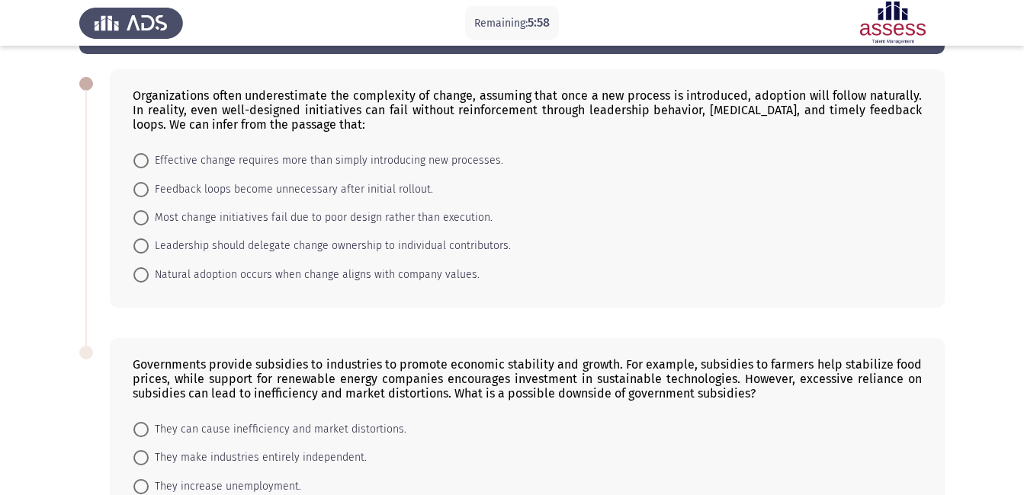
scroll to position [216, 0]
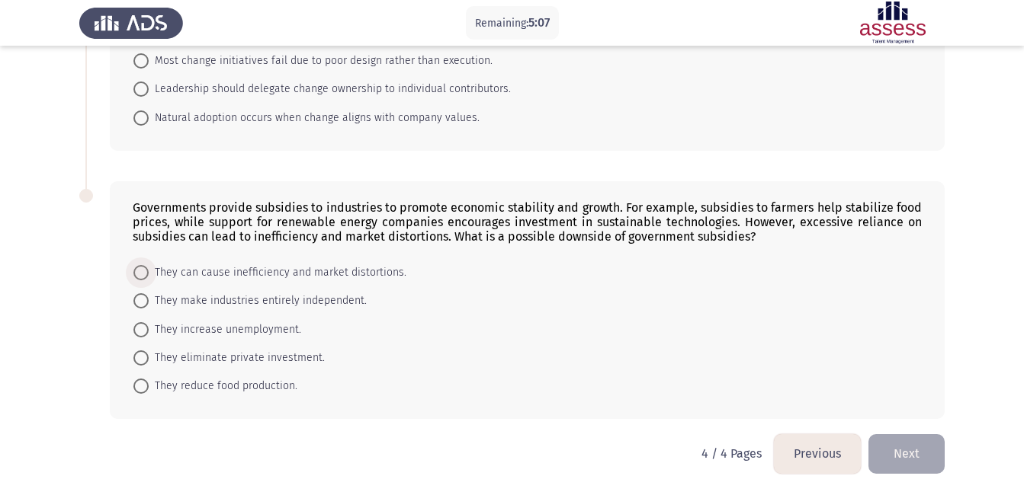
click at [182, 265] on span "They can cause inefficiency and market distortions." at bounding box center [278, 273] width 258 height 18
click at [149, 265] on input "They can cause inefficiency and market distortions." at bounding box center [140, 272] width 15 height 15
radio input "true"
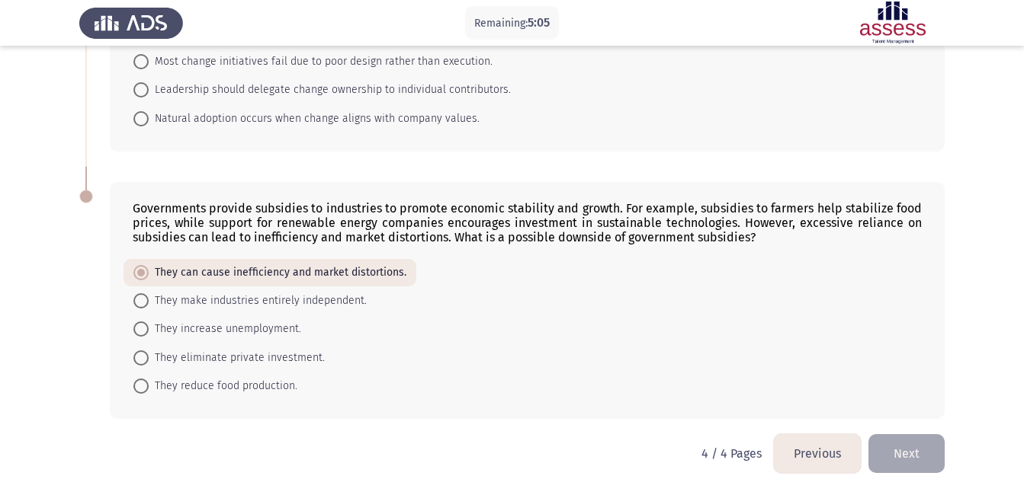
scroll to position [0, 0]
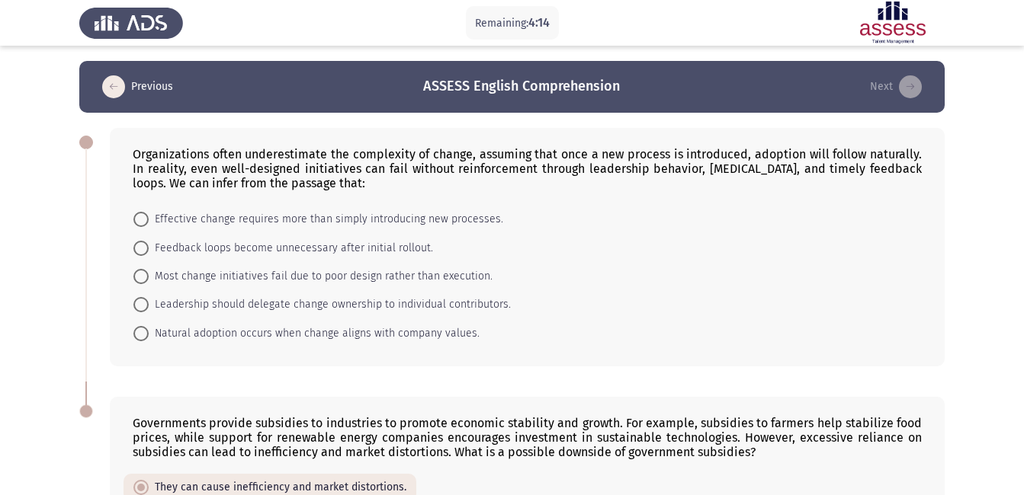
drag, startPoint x: 133, startPoint y: 155, endPoint x: 418, endPoint y: 310, distance: 325.0
click at [418, 310] on div "Organizations often underestimate the complexity of change, assuming that once …" at bounding box center [527, 247] width 835 height 239
drag, startPoint x: 133, startPoint y: 151, endPoint x: 193, endPoint y: 158, distance: 59.8
click at [193, 158] on div "Organizations often underestimate the complexity of change, assuming that once …" at bounding box center [527, 168] width 789 height 43
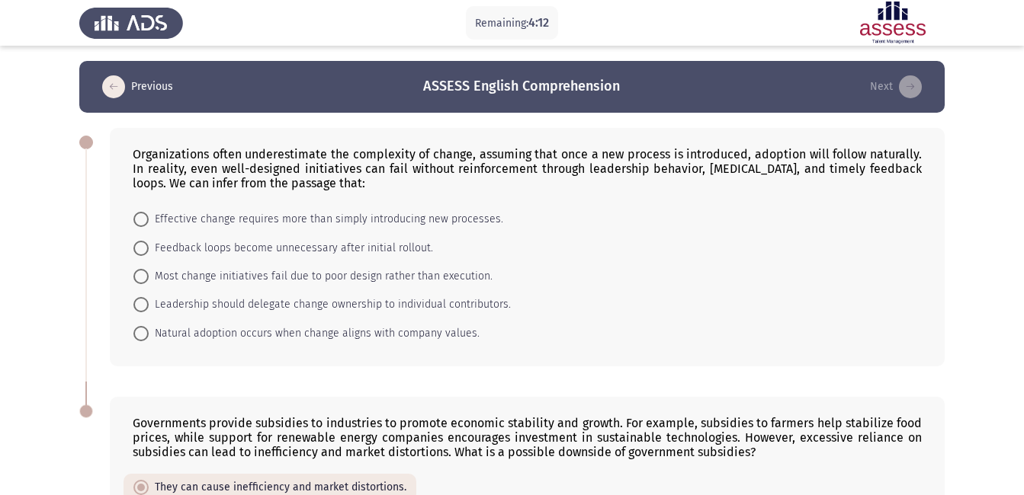
click at [193, 158] on div "Organizations often underestimate the complexity of change, assuming that once …" at bounding box center [527, 168] width 789 height 43
click at [235, 178] on div "Organizations often underestimate the complexity of change, assuming that once …" at bounding box center [527, 168] width 789 height 43
drag, startPoint x: 135, startPoint y: 152, endPoint x: 236, endPoint y: 250, distance: 141.2
click at [236, 250] on div "Organizations often underestimate the complexity of change, assuming that once …" at bounding box center [527, 247] width 835 height 239
click at [162, 311] on span "Leadership should delegate change ownership to individual contributors." at bounding box center [330, 305] width 362 height 18
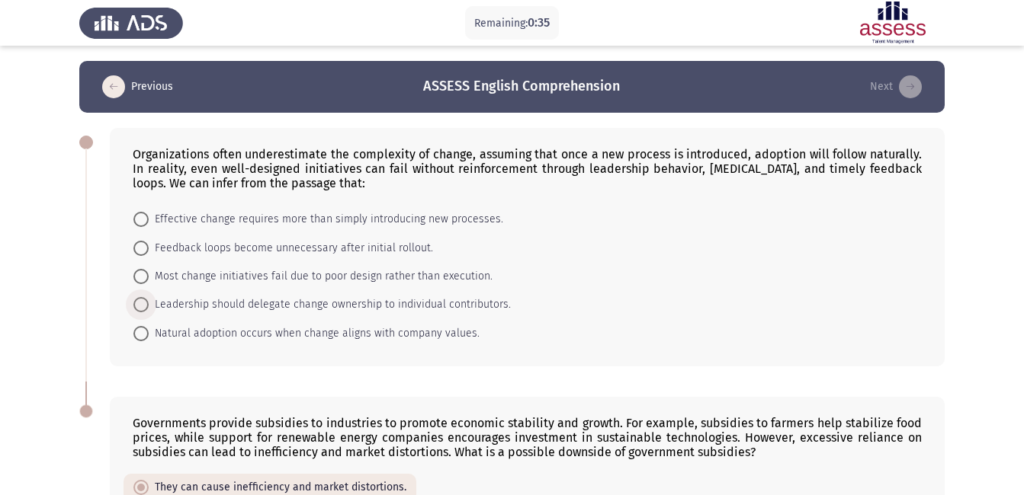
click at [149, 311] on input "Leadership should delegate change ownership to individual contributors." at bounding box center [140, 304] width 15 height 15
radio input "true"
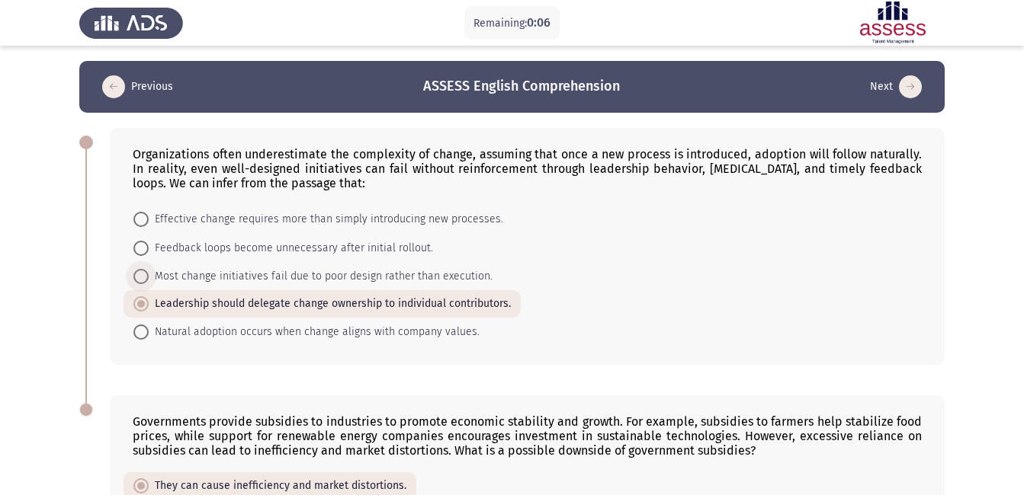
click at [331, 280] on span "Most change initiatives fail due to poor design rather than execution." at bounding box center [321, 277] width 344 height 18
click at [149, 280] on input "Most change initiatives fail due to poor design rather than execution." at bounding box center [140, 276] width 15 height 15
radio input "true"
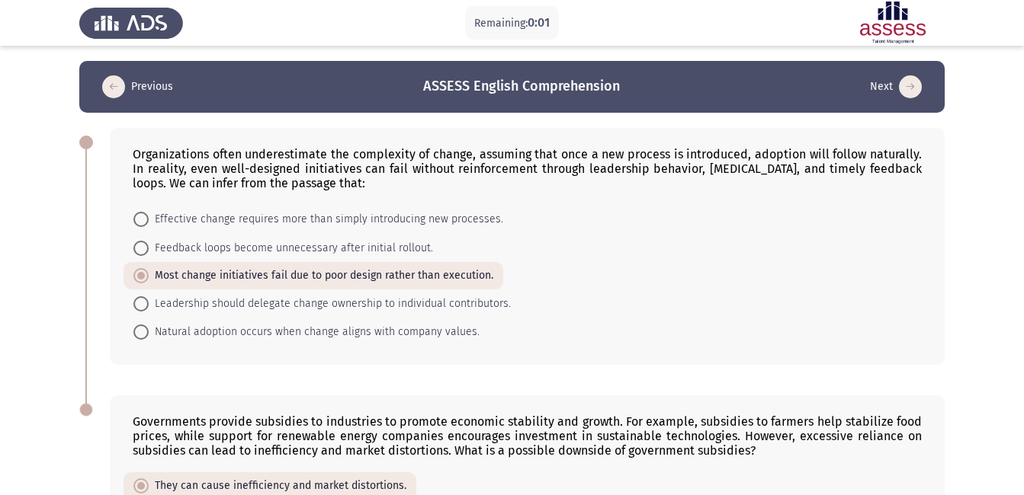
scroll to position [214, 0]
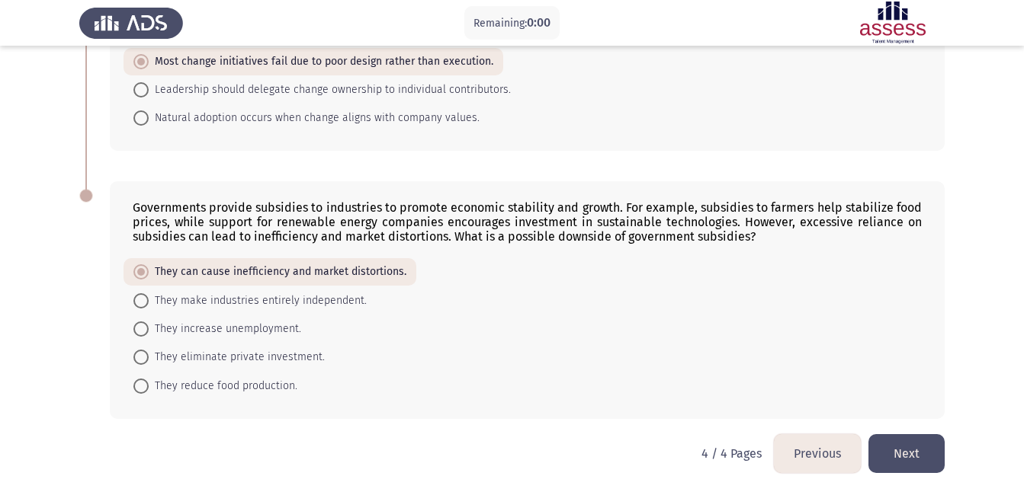
click at [929, 464] on button "Next" at bounding box center [906, 453] width 76 height 39
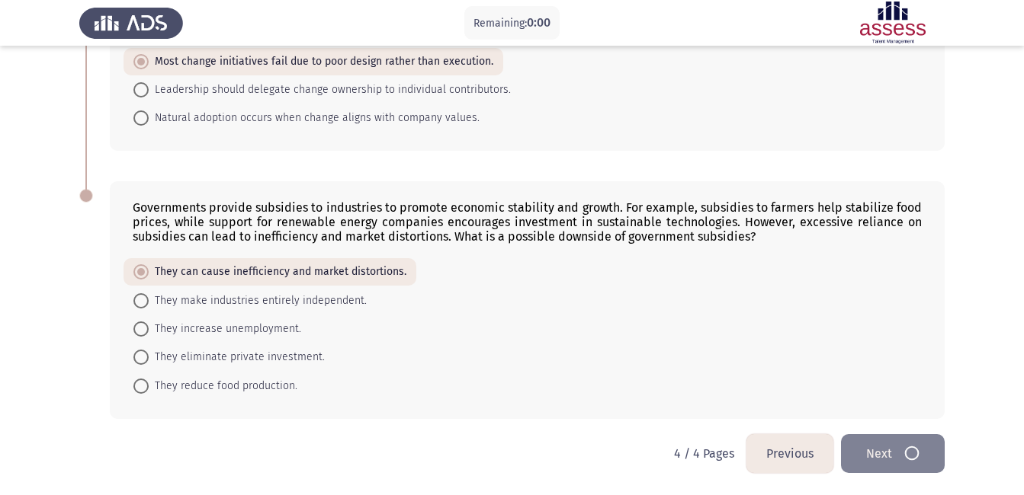
scroll to position [0, 0]
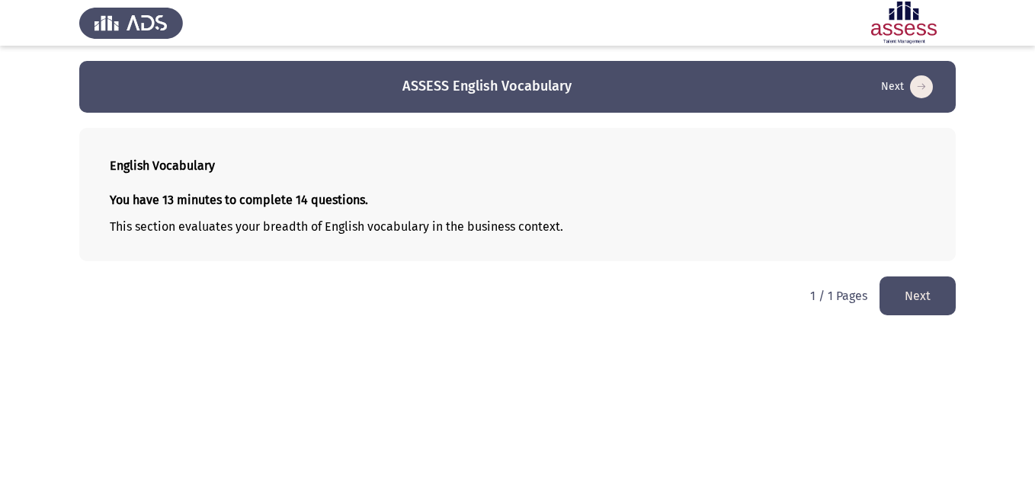
click at [903, 297] on button "Next" at bounding box center [918, 296] width 76 height 39
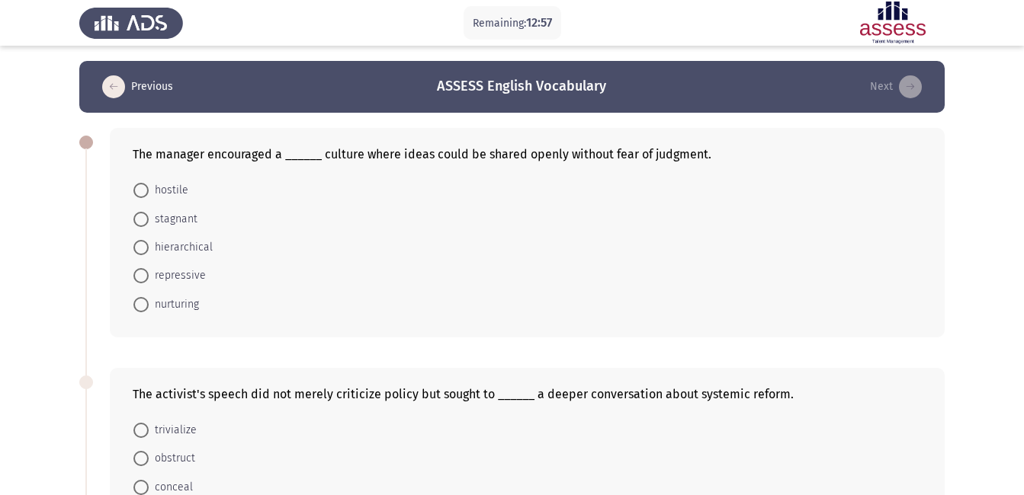
click at [280, 221] on form "hostile stagnant hierarchical repressive nurturing" at bounding box center [527, 247] width 789 height 143
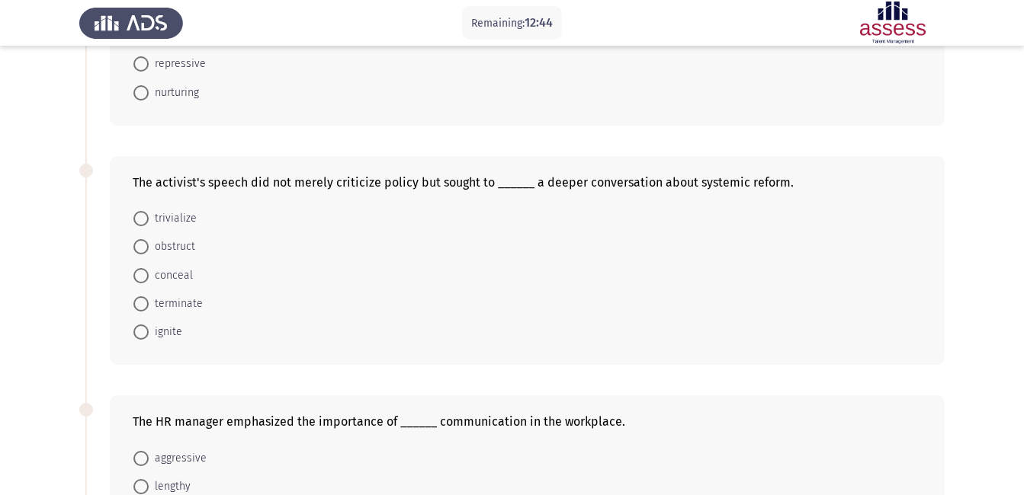
scroll to position [213, 0]
click at [321, 183] on div "The activist's speech did not merely criticize policy but sought to ______ a de…" at bounding box center [527, 181] width 789 height 14
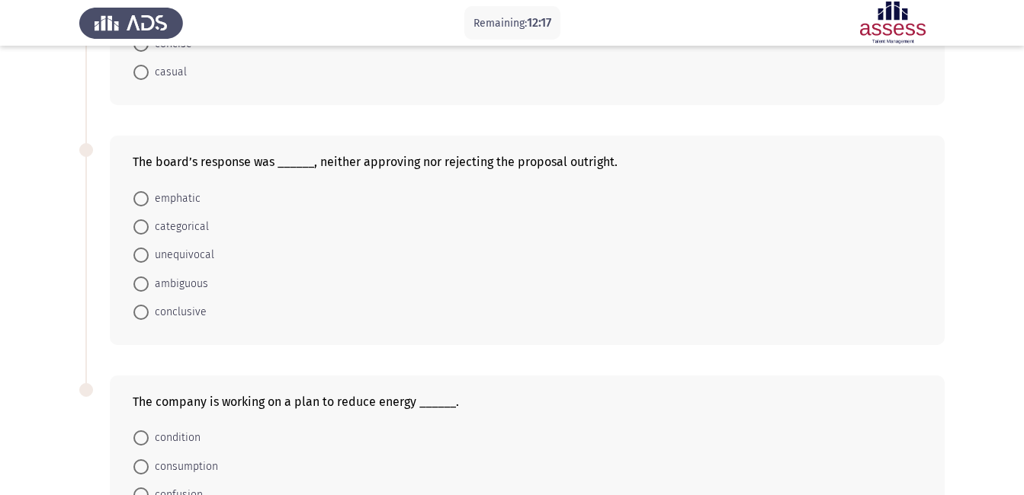
scroll to position [828, 0]
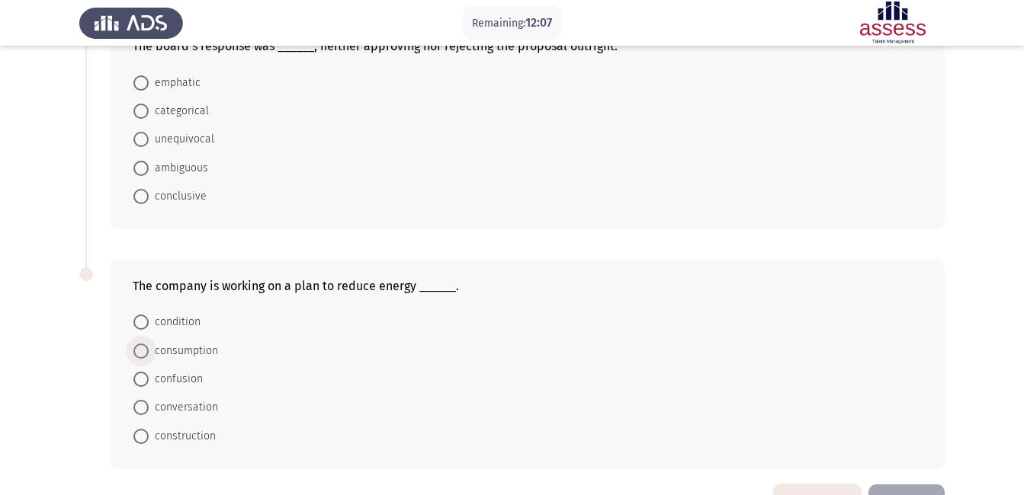
click at [198, 359] on span "consumption" at bounding box center [183, 351] width 69 height 18
click at [149, 359] on input "consumption" at bounding box center [140, 351] width 15 height 15
radio input "true"
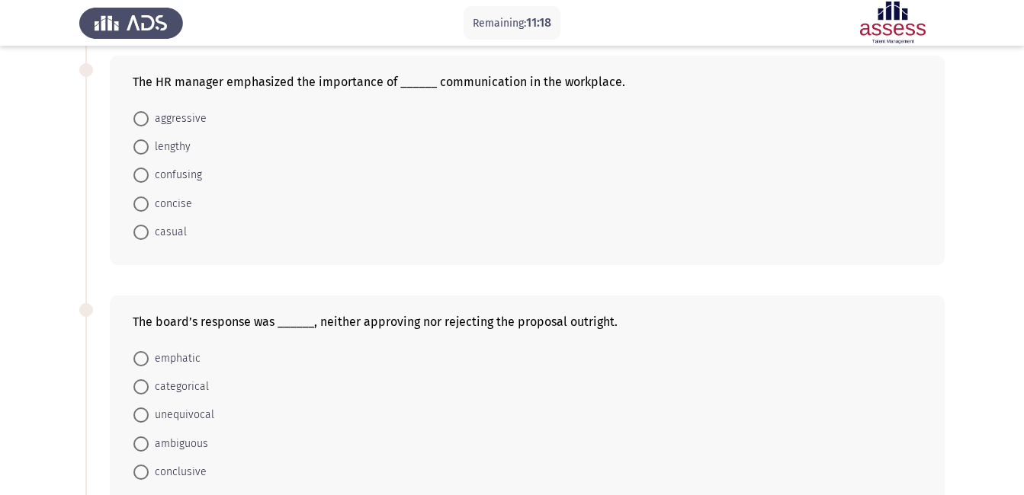
scroll to position [556, 0]
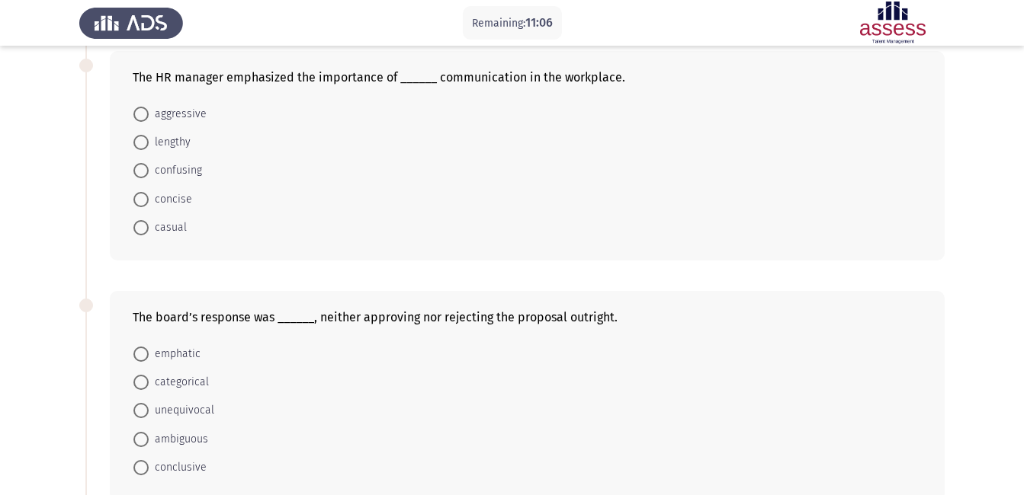
click at [1022, 118] on app-assessment-container "Remaining: 11:06 Previous ASSESS English Vocabulary Next The manager encouraged…" at bounding box center [512, 130] width 1024 height 1250
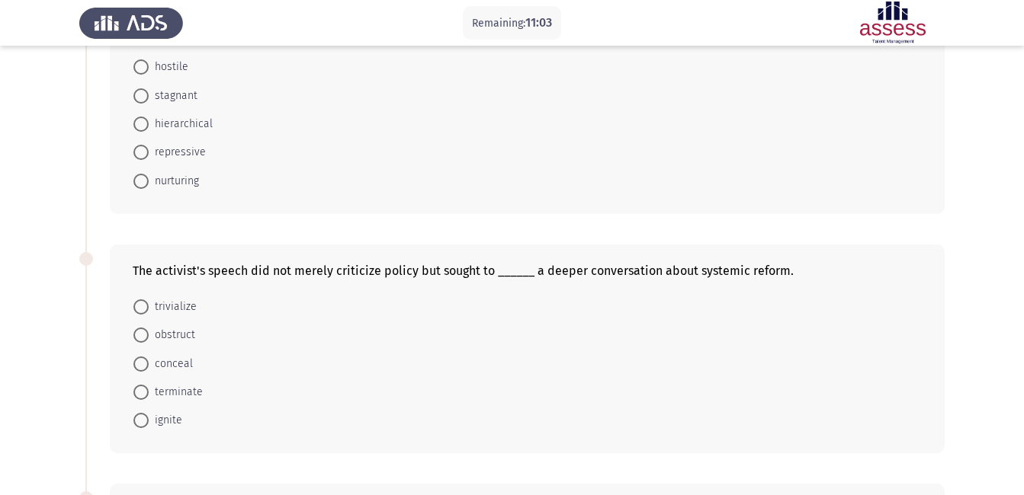
click at [185, 184] on span "nurturing" at bounding box center [174, 181] width 50 height 18
click at [149, 184] on input "nurturing" at bounding box center [140, 181] width 15 height 15
radio input "true"
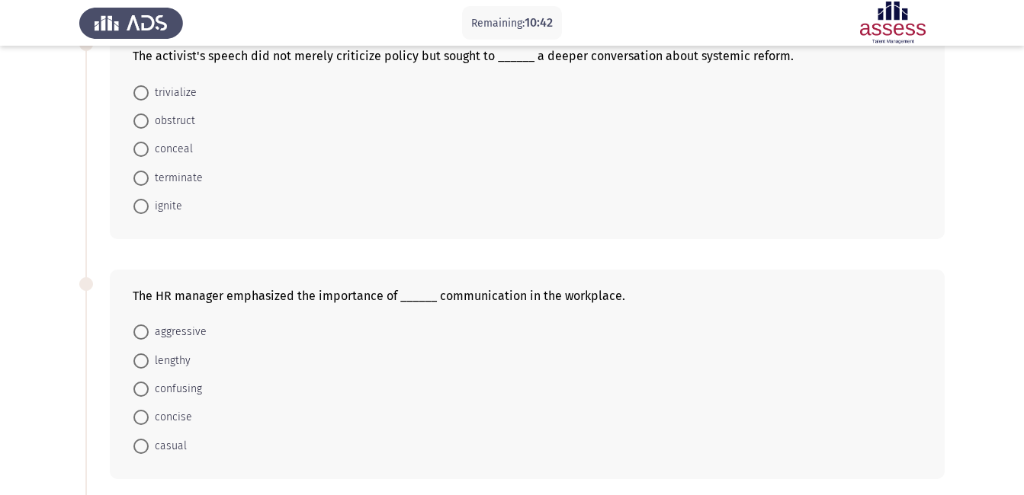
scroll to position [335, 0]
click at [139, 420] on span at bounding box center [140, 419] width 15 height 15
click at [139, 420] on input "concise" at bounding box center [140, 419] width 15 height 15
radio input "true"
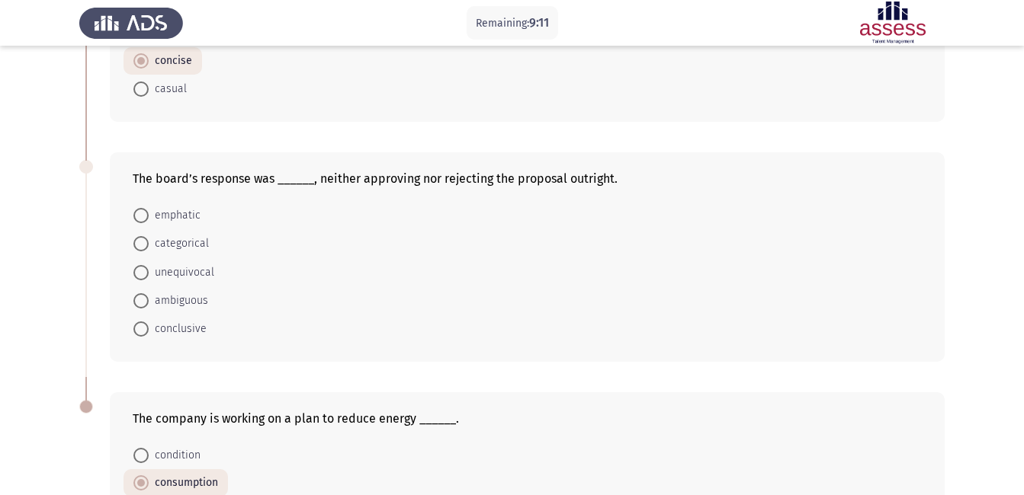
scroll to position [691, 0]
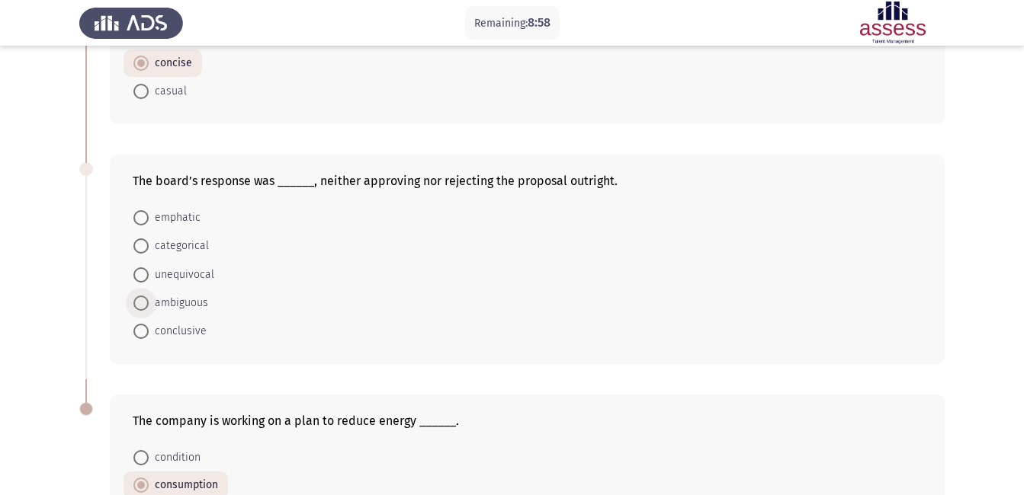
click at [149, 302] on span "ambiguous" at bounding box center [178, 303] width 59 height 18
click at [149, 302] on input "ambiguous" at bounding box center [140, 303] width 15 height 15
radio input "true"
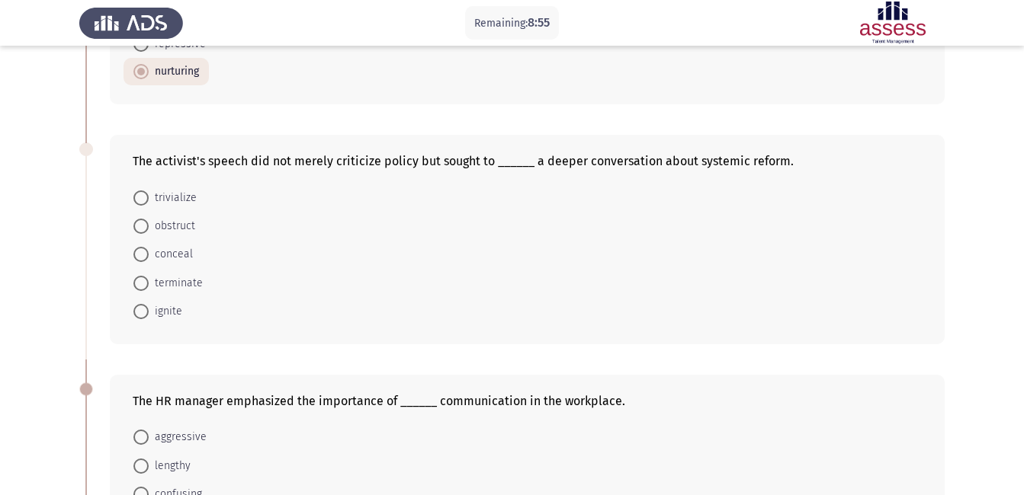
scroll to position [212, 0]
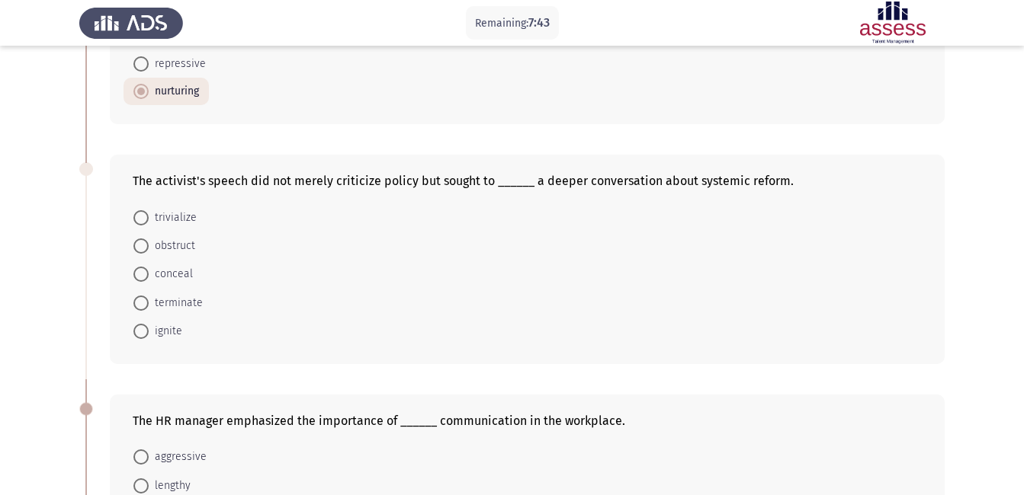
click at [145, 303] on span at bounding box center [140, 303] width 15 height 15
click at [145, 303] on input "terminate" at bounding box center [140, 303] width 15 height 15
radio input "true"
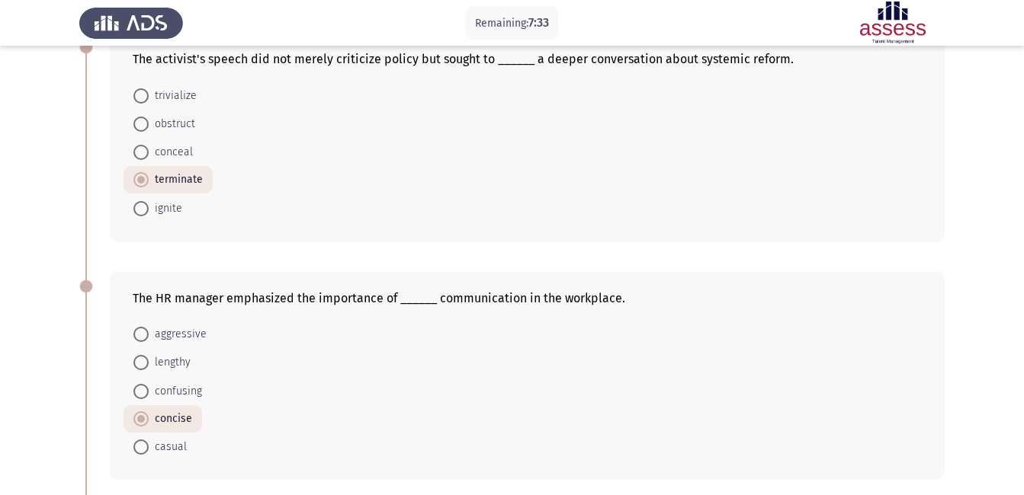
scroll to position [873, 0]
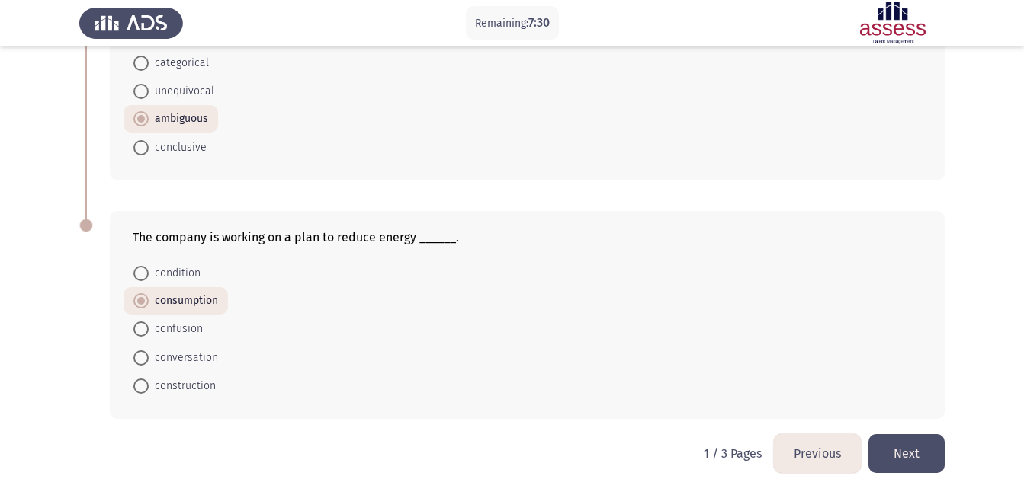
click at [909, 443] on button "Next" at bounding box center [906, 453] width 76 height 39
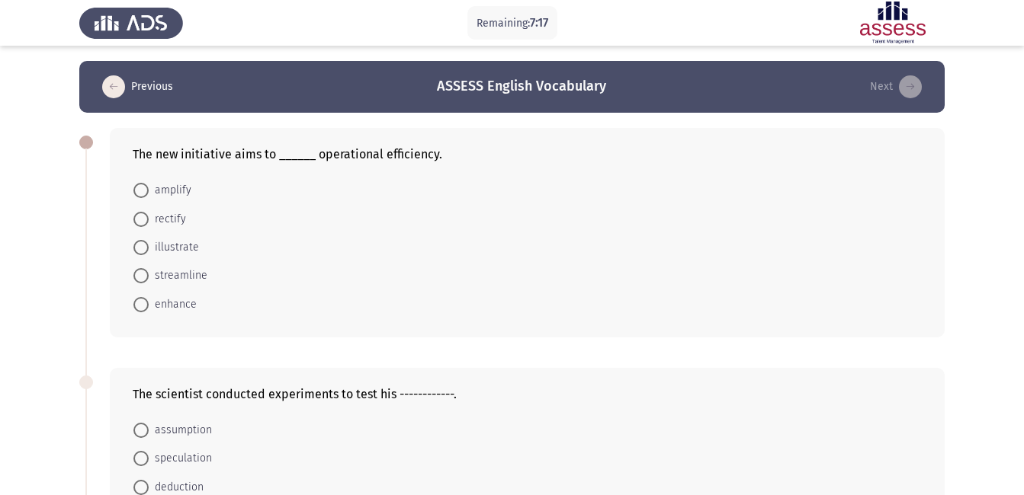
click at [193, 305] on span "enhance" at bounding box center [173, 305] width 48 height 18
click at [149, 305] on input "enhance" at bounding box center [140, 304] width 15 height 15
radio input "true"
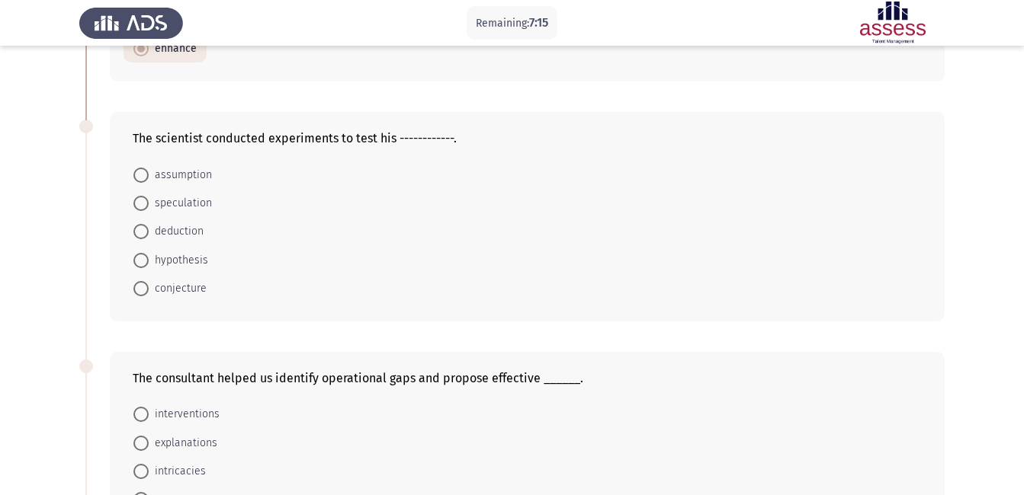
scroll to position [257, 0]
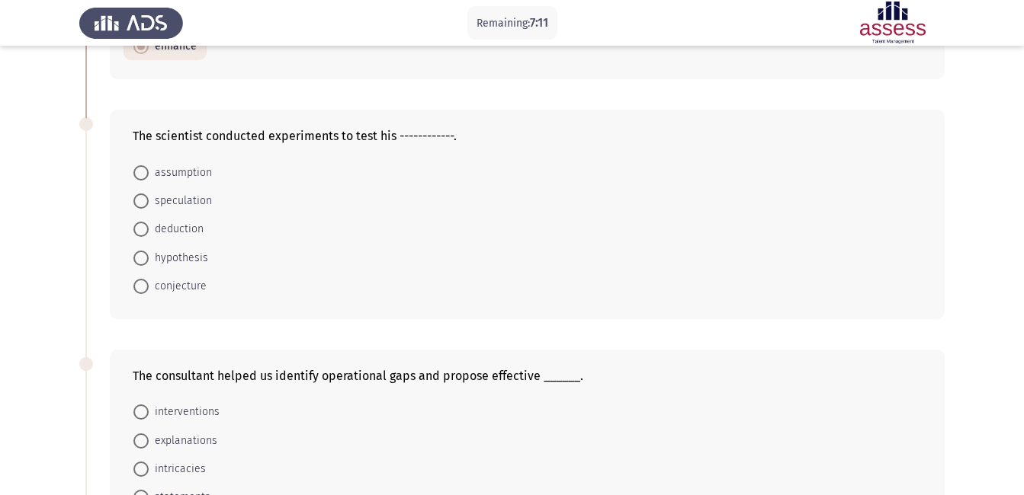
click at [191, 264] on span "hypothesis" at bounding box center [178, 258] width 59 height 18
click at [149, 264] on input "hypothesis" at bounding box center [140, 258] width 15 height 15
radio input "true"
drag, startPoint x: 1023, startPoint y: 150, endPoint x: 1024, endPoint y: 168, distance: 17.5
click at [1023, 168] on html "Remaining: 7:08 Previous ASSESS English Vocabulary Next The new initiative aims…" at bounding box center [512, 436] width 1024 height 1386
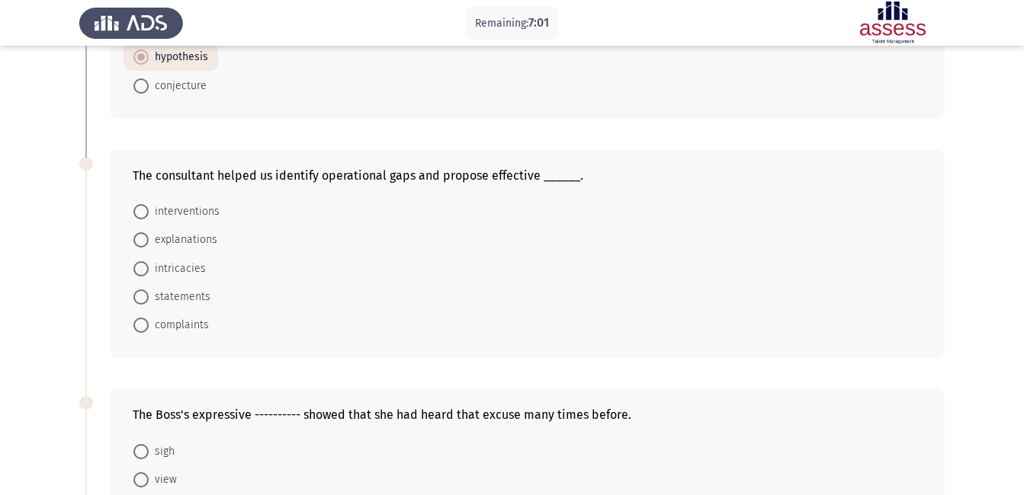
scroll to position [506, 0]
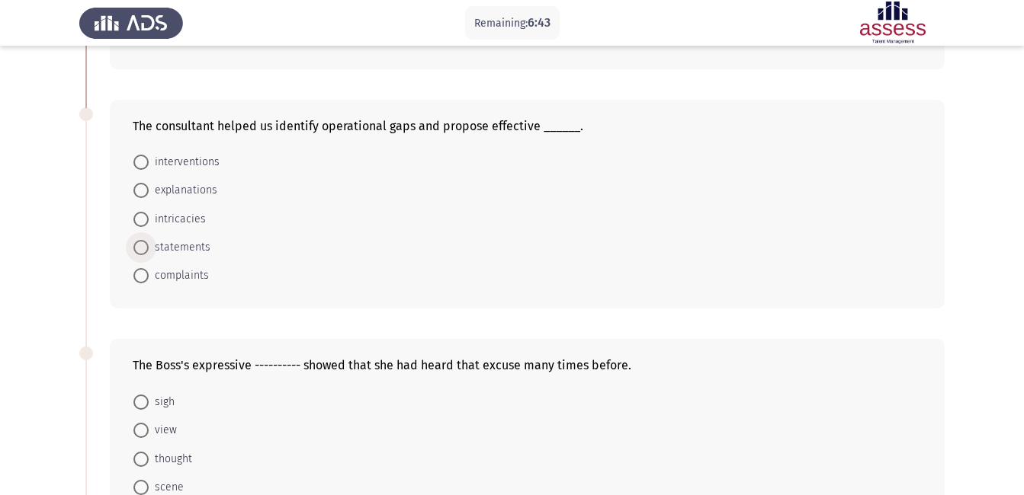
click at [189, 246] on span "statements" at bounding box center [180, 248] width 62 height 18
click at [149, 246] on input "statements" at bounding box center [140, 247] width 15 height 15
radio input "true"
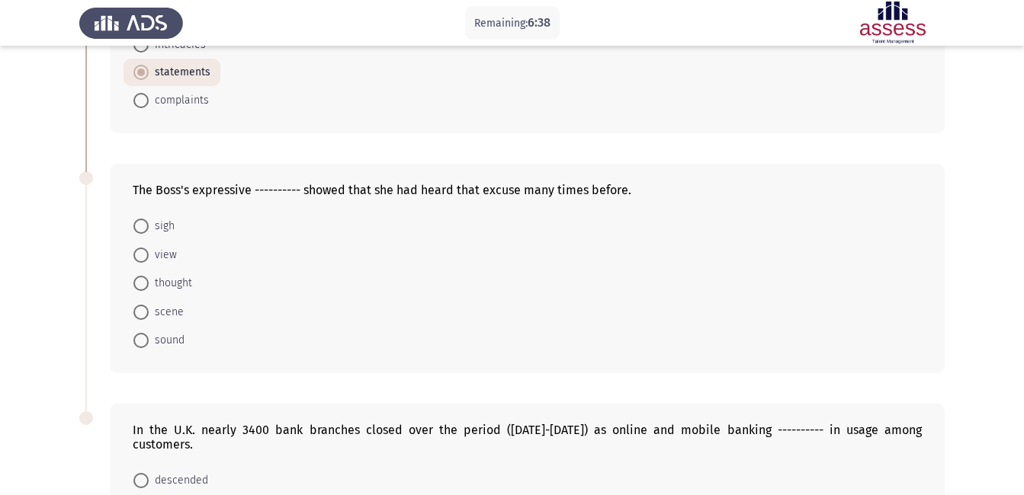
scroll to position [683, 0]
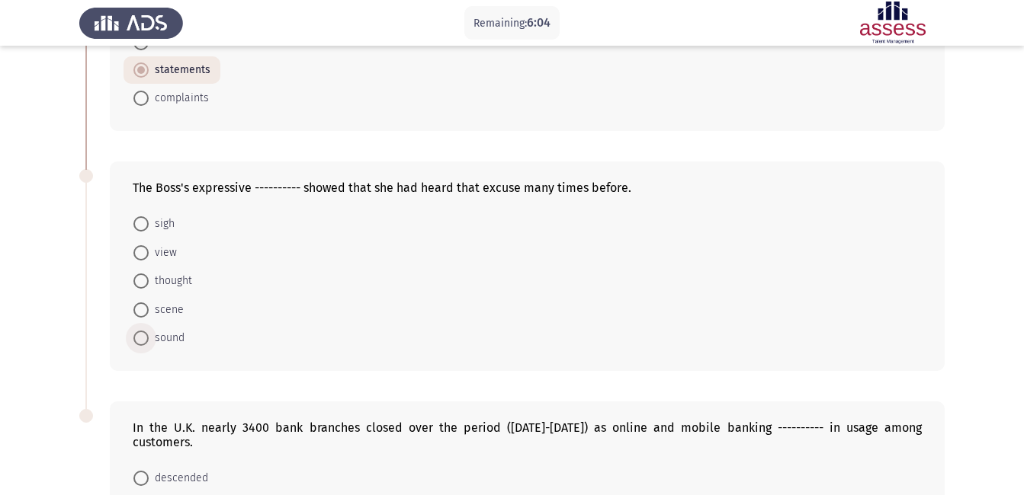
click at [171, 340] on span "sound" at bounding box center [167, 338] width 36 height 18
click at [149, 340] on input "sound" at bounding box center [140, 338] width 15 height 15
radio input "true"
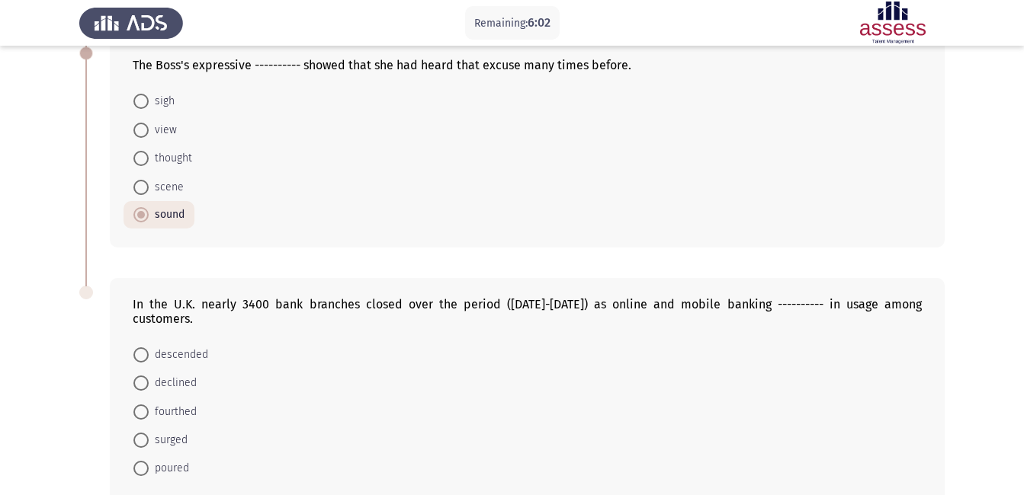
scroll to position [874, 0]
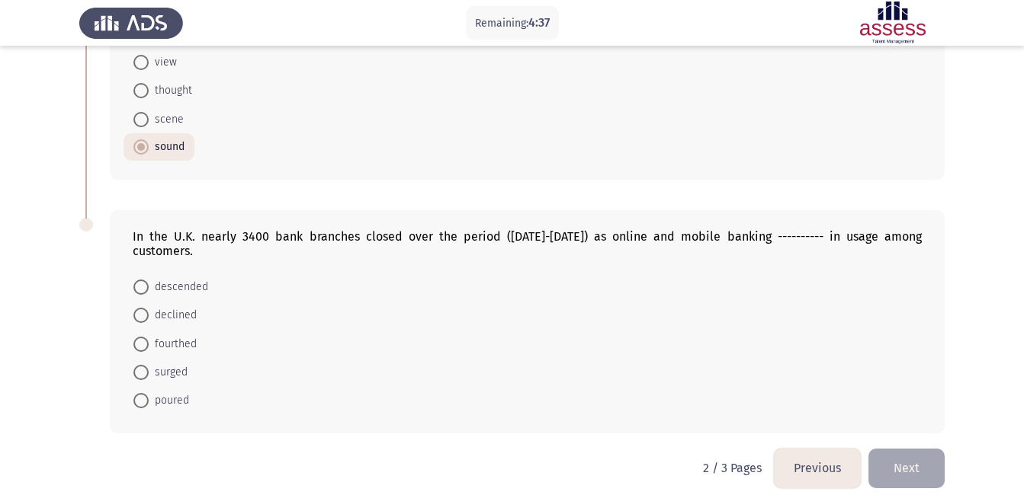
click at [169, 370] on mat-radio-button "surged" at bounding box center [160, 372] width 74 height 28
click at [153, 364] on span "surged" at bounding box center [168, 373] width 39 height 18
click at [149, 365] on input "surged" at bounding box center [140, 372] width 15 height 15
radio input "true"
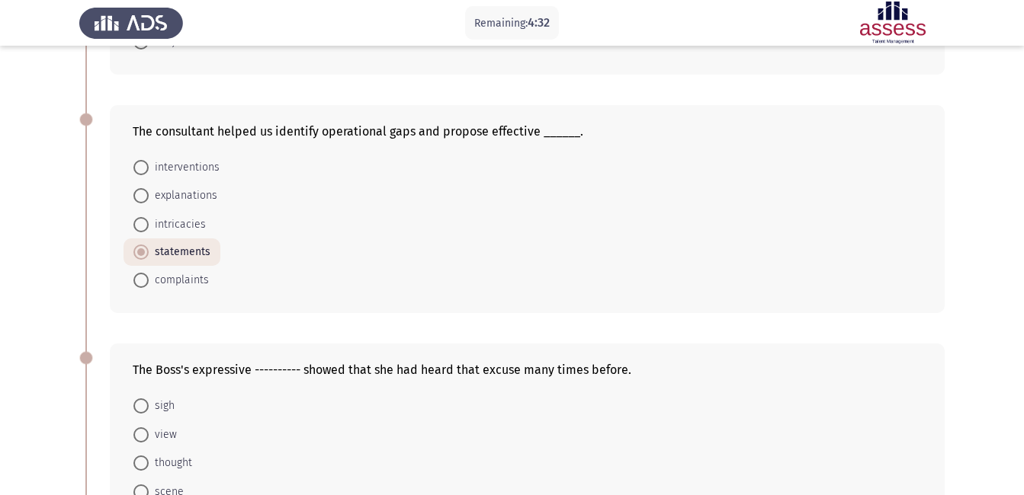
scroll to position [498, 0]
click at [178, 149] on div "The consultant helped us identify operational gaps and propose effective ______…" at bounding box center [527, 211] width 835 height 208
click at [269, 153] on div "The consultant helped us identify operational gaps and propose effective ______…" at bounding box center [527, 211] width 835 height 208
click at [328, 149] on div "The consultant helped us identify operational gaps and propose effective ______…" at bounding box center [527, 211] width 835 height 208
click at [371, 151] on div "The consultant helped us identify operational gaps and propose effective ______…" at bounding box center [527, 211] width 835 height 208
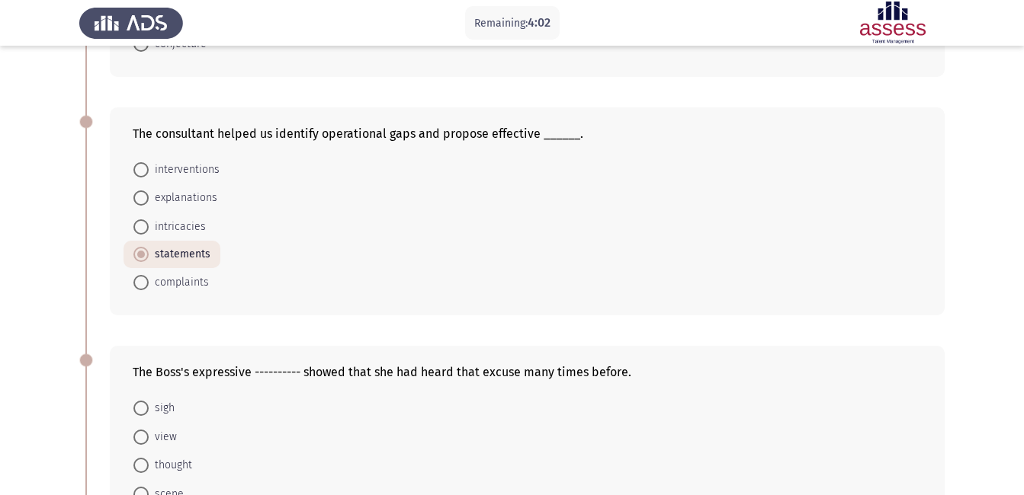
click at [418, 152] on div "The consultant helped us identify operational gaps and propose effective ______…" at bounding box center [527, 211] width 835 height 208
click at [486, 151] on div "The consultant helped us identify operational gaps and propose effective ______…" at bounding box center [527, 211] width 835 height 208
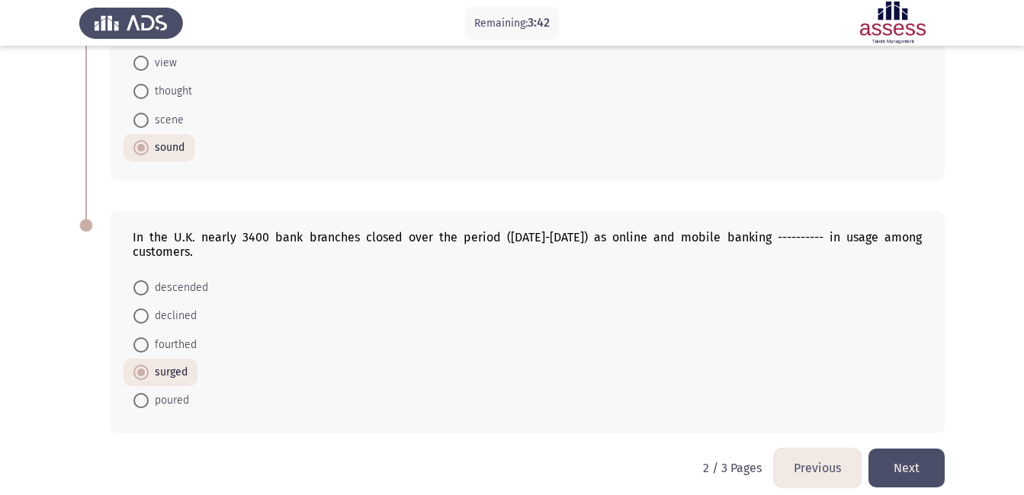
click at [931, 463] on button "Next" at bounding box center [906, 468] width 76 height 39
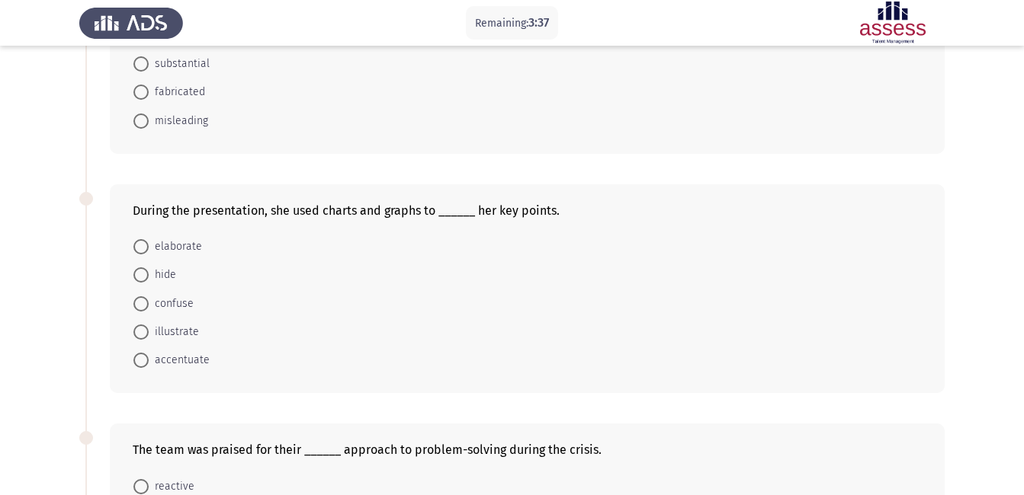
scroll to position [0, 0]
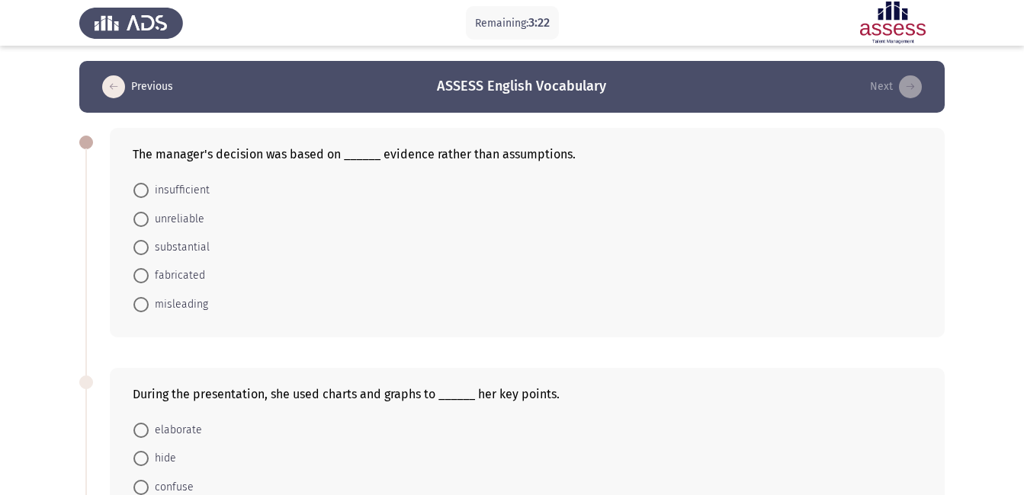
click at [182, 252] on span "substantial" at bounding box center [179, 248] width 61 height 18
click at [149, 252] on input "substantial" at bounding box center [140, 247] width 15 height 15
radio input "true"
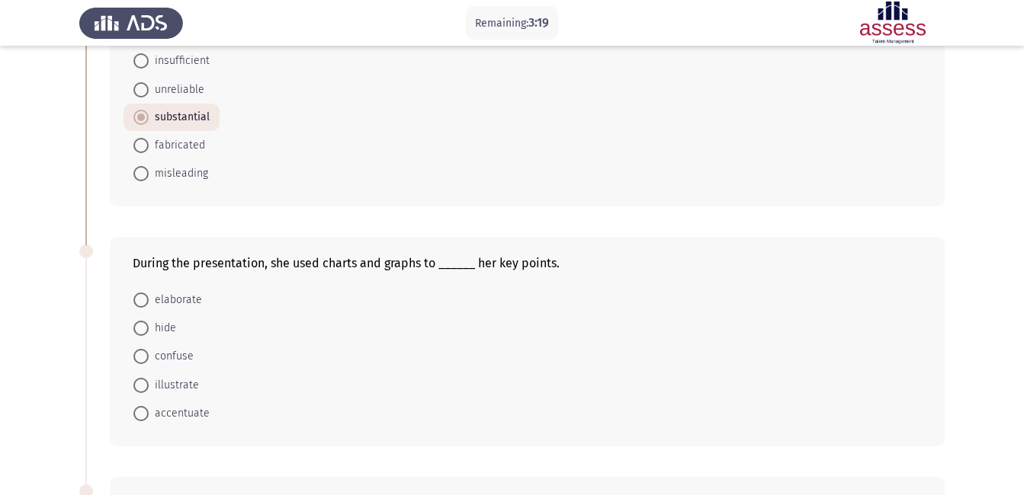
scroll to position [131, 0]
click at [187, 388] on span "illustrate" at bounding box center [174, 384] width 50 height 18
click at [149, 388] on input "illustrate" at bounding box center [140, 384] width 15 height 15
radio input "true"
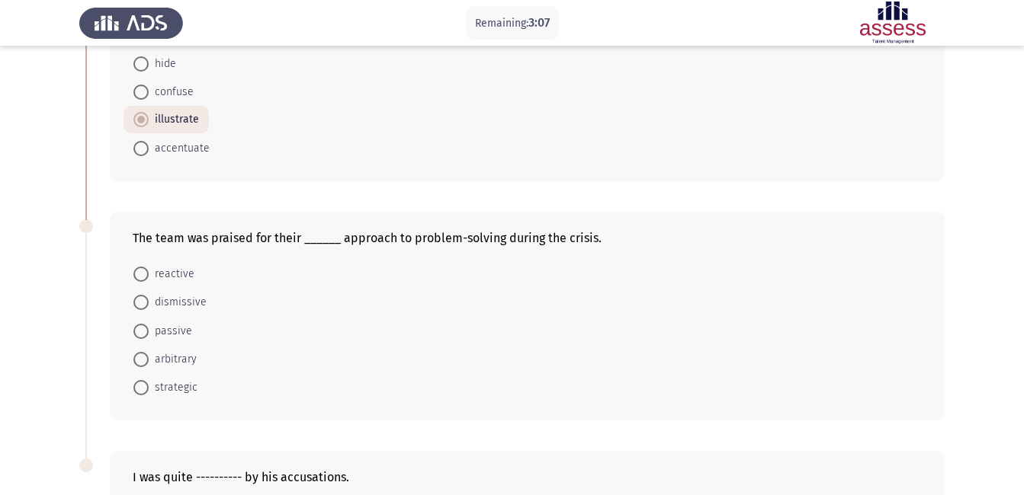
scroll to position [450, 0]
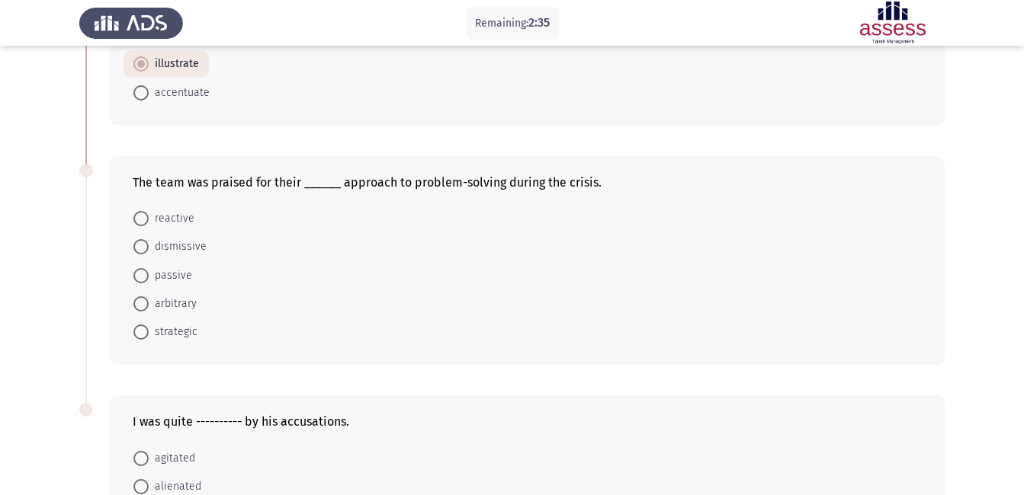
click at [181, 328] on span "strategic" at bounding box center [173, 332] width 49 height 18
click at [149, 328] on input "strategic" at bounding box center [140, 332] width 15 height 15
radio input "true"
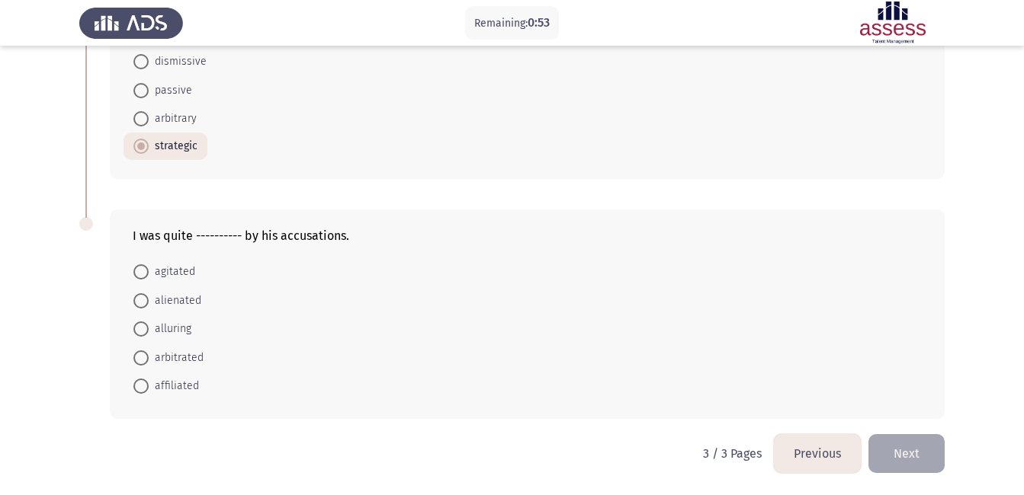
click at [139, 271] on span at bounding box center [140, 271] width 15 height 15
click at [139, 271] on input "agitated" at bounding box center [140, 271] width 15 height 15
radio input "true"
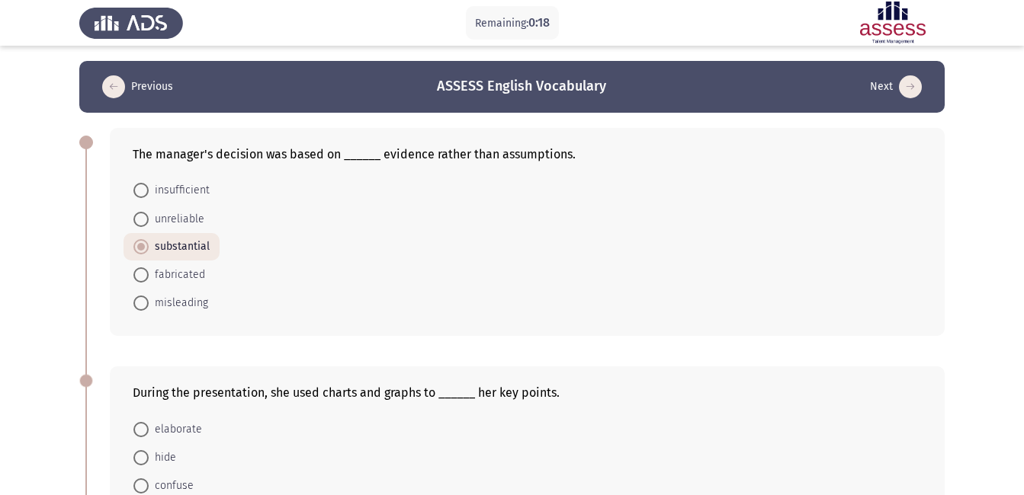
click at [130, 91] on button "Previous" at bounding box center [138, 87] width 80 height 24
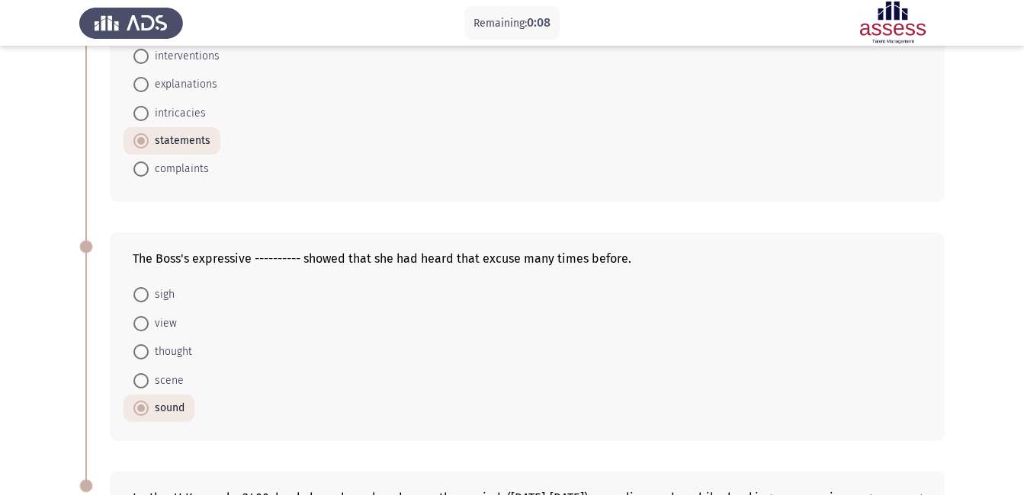
scroll to position [873, 0]
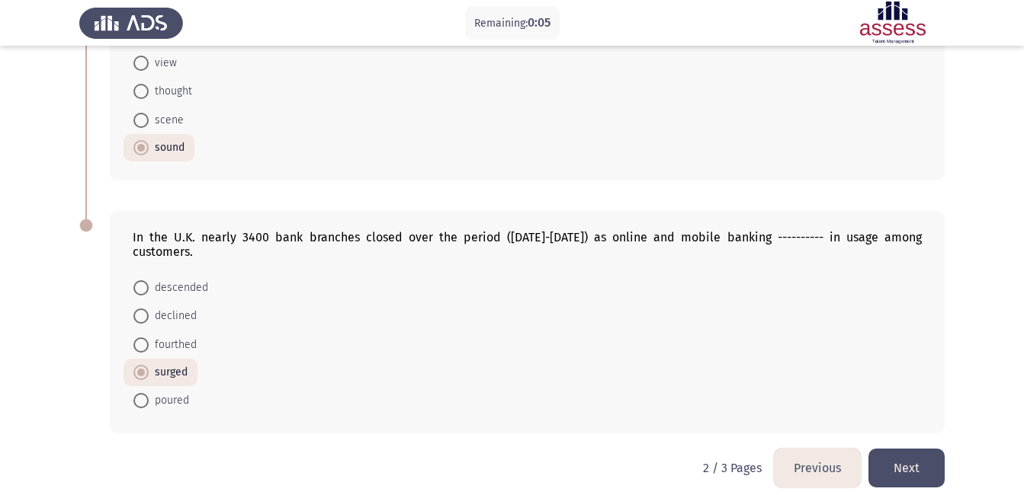
click at [914, 453] on button "Next" at bounding box center [906, 468] width 76 height 39
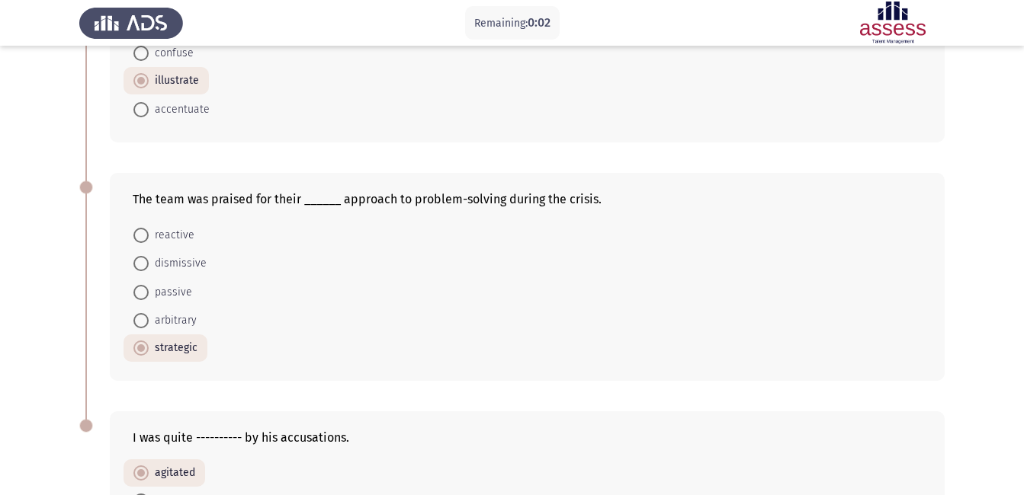
scroll to position [634, 0]
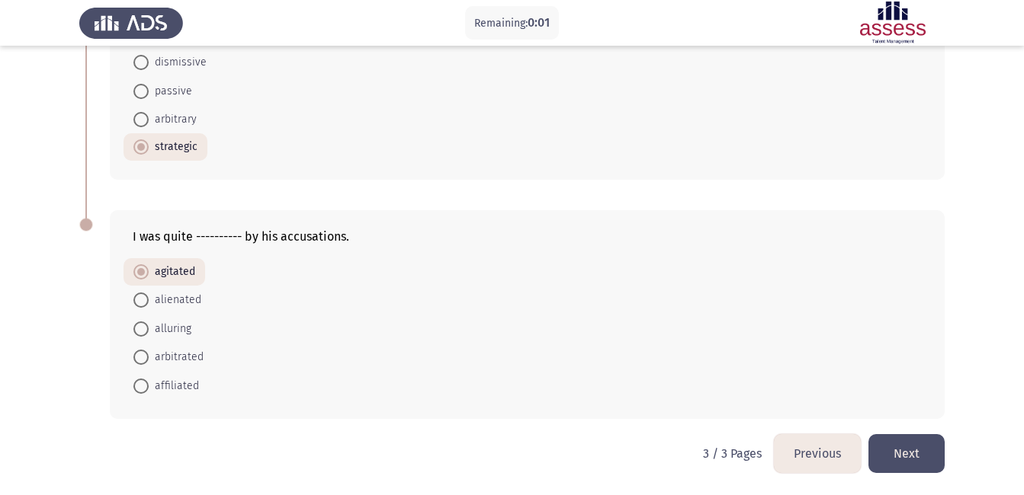
click at [885, 457] on button "Next" at bounding box center [906, 453] width 76 height 39
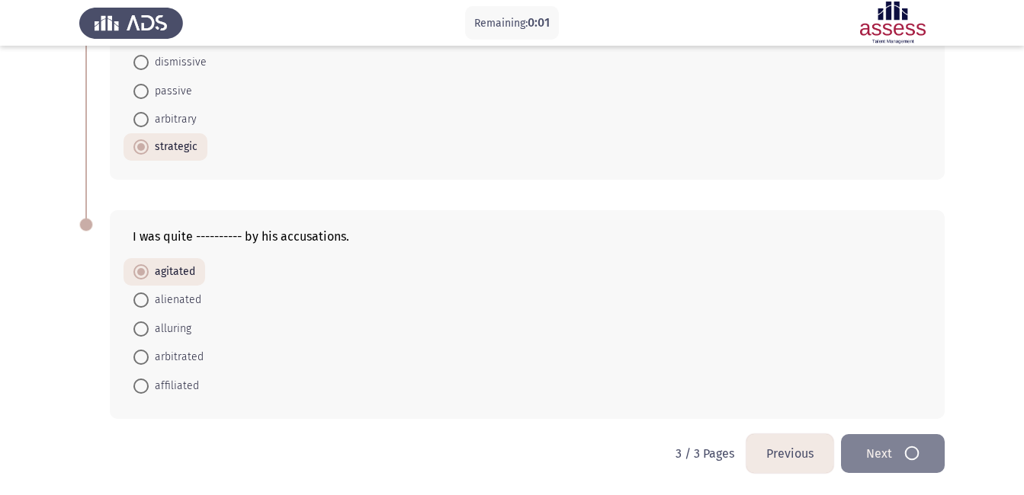
scroll to position [0, 0]
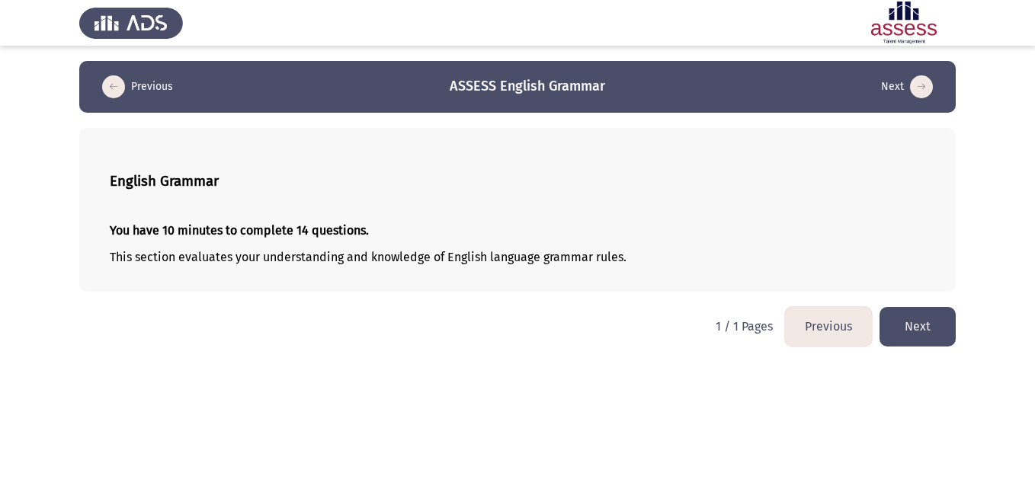
drag, startPoint x: 357, startPoint y: 482, endPoint x: 366, endPoint y: 404, distance: 78.3
click at [357, 362] on html "Previous ASSESS English Grammar Next English Grammar You have 10 minutes to com…" at bounding box center [517, 181] width 1035 height 362
click at [912, 338] on button "Next" at bounding box center [918, 326] width 76 height 39
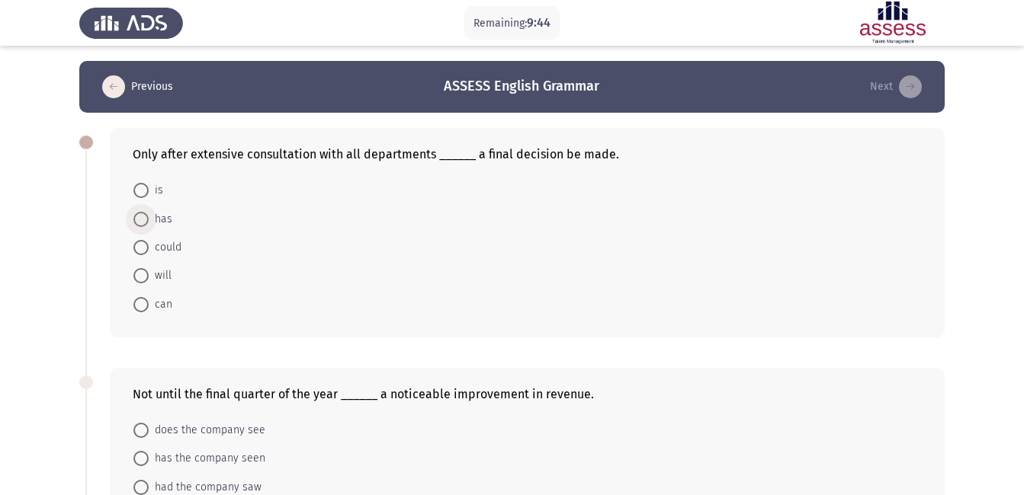
click at [152, 219] on span "has" at bounding box center [161, 219] width 24 height 18
click at [149, 219] on input "has" at bounding box center [140, 219] width 15 height 15
radio input "true"
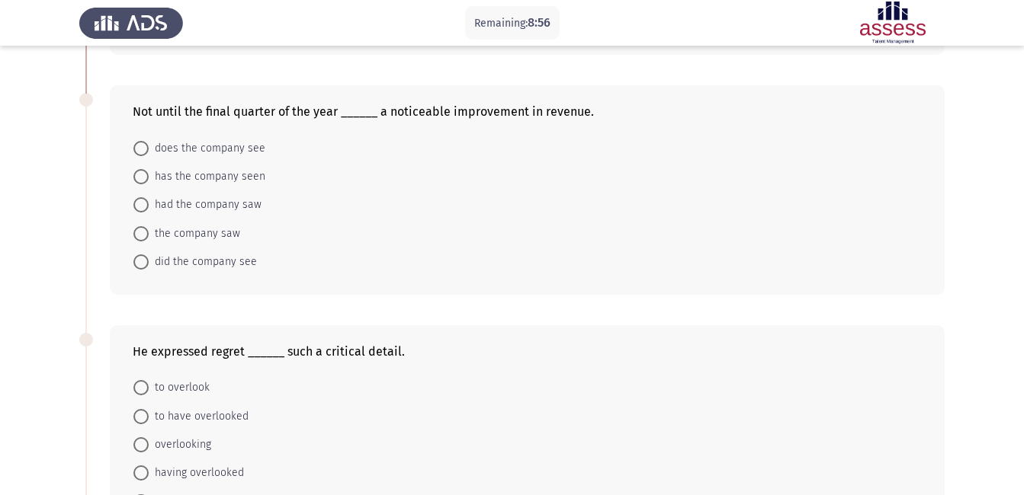
scroll to position [508, 0]
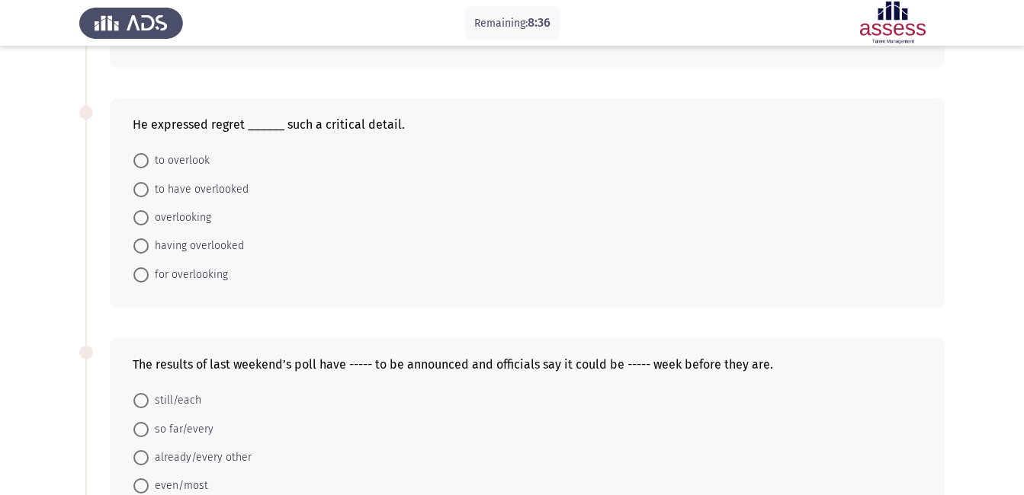
click at [191, 164] on span "to overlook" at bounding box center [179, 161] width 61 height 18
click at [149, 164] on input "to overlook" at bounding box center [140, 160] width 15 height 15
radio input "true"
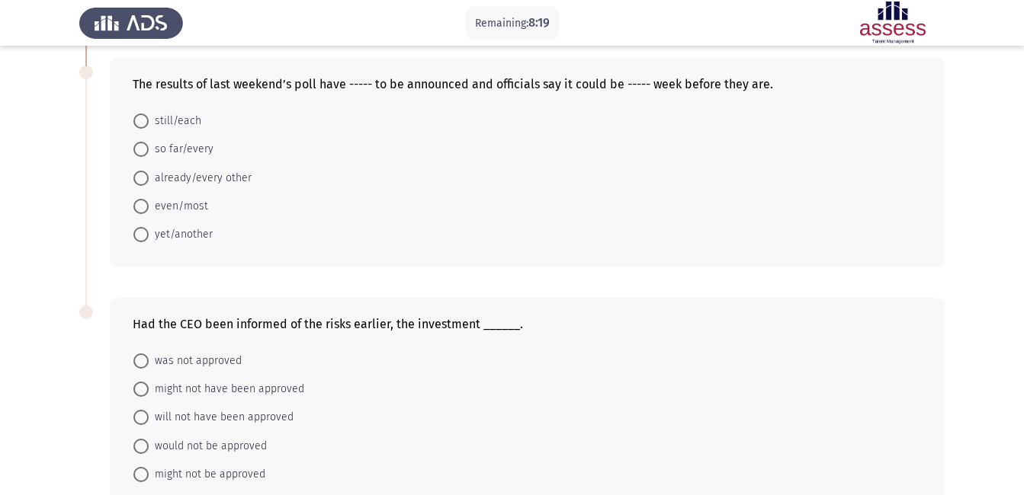
scroll to position [790, 0]
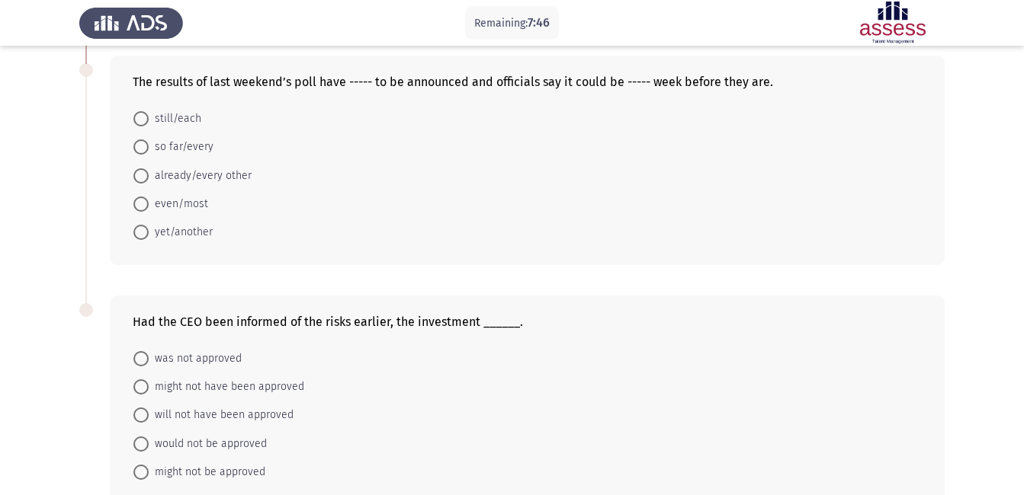
click at [224, 367] on span "was not approved" at bounding box center [195, 359] width 93 height 18
click at [149, 367] on input "was not approved" at bounding box center [140, 358] width 15 height 15
radio input "true"
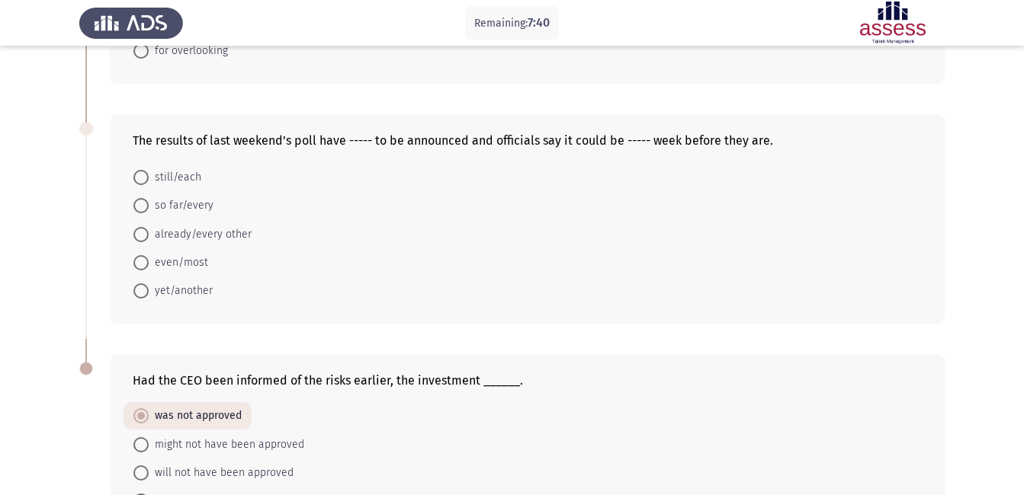
scroll to position [726, 0]
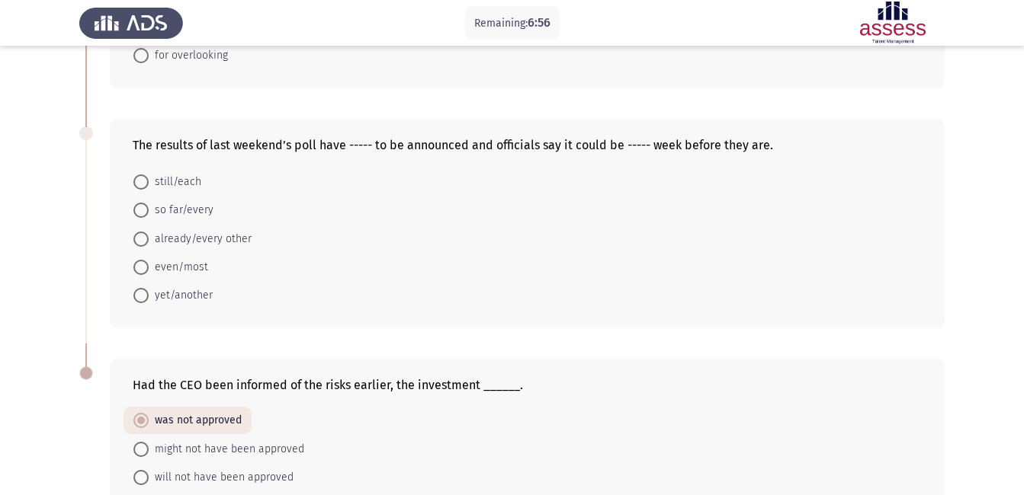
click at [204, 212] on span "so far/every" at bounding box center [181, 210] width 65 height 18
click at [149, 212] on input "so far/every" at bounding box center [140, 210] width 15 height 15
radio input "true"
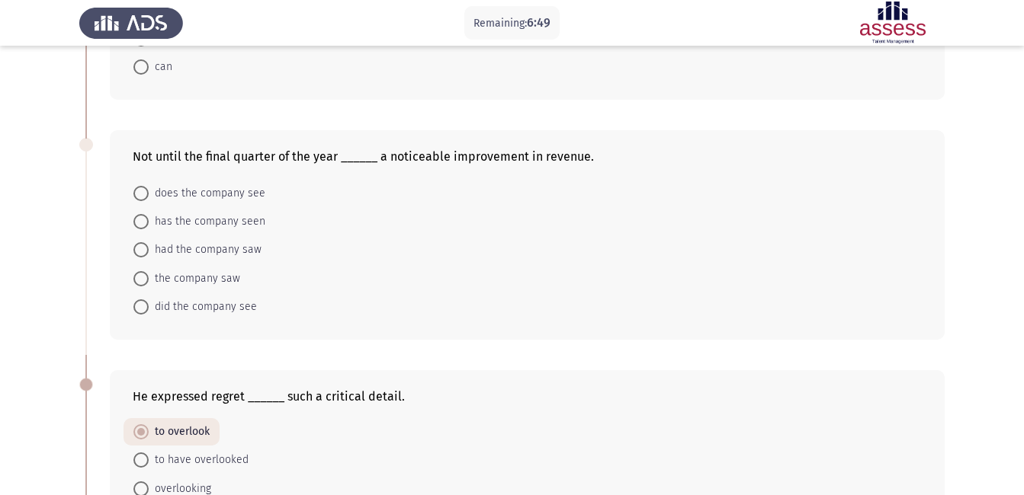
scroll to position [229, 0]
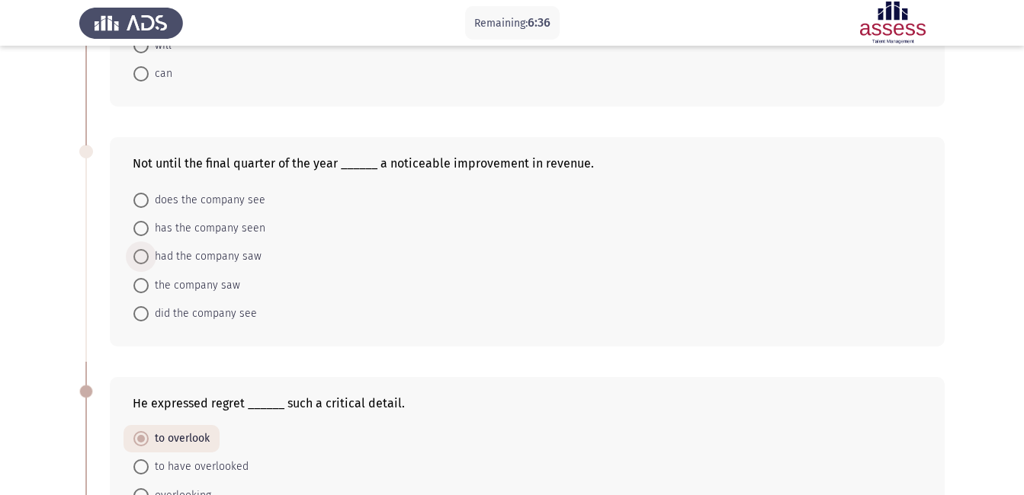
click at [252, 260] on span "had the company saw" at bounding box center [205, 257] width 113 height 18
click at [149, 260] on input "had the company saw" at bounding box center [140, 256] width 15 height 15
radio input "true"
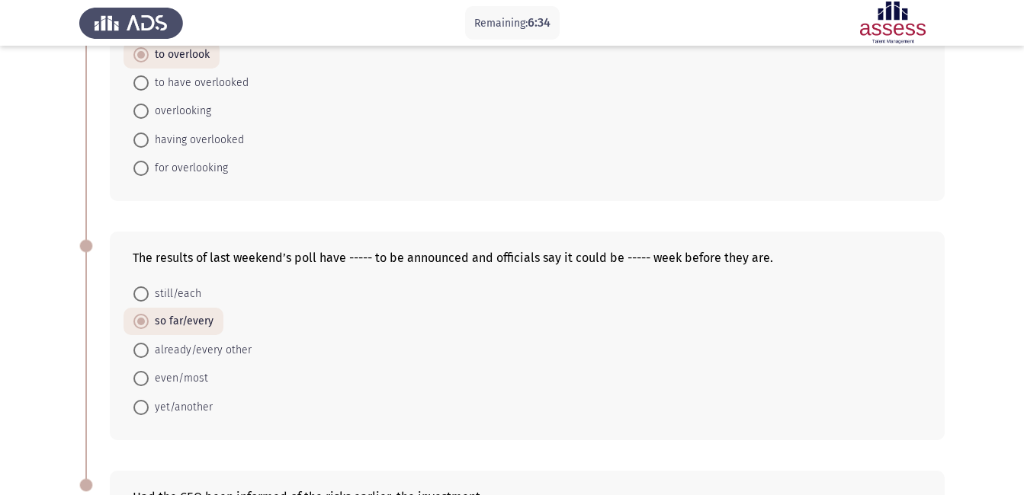
scroll to position [873, 0]
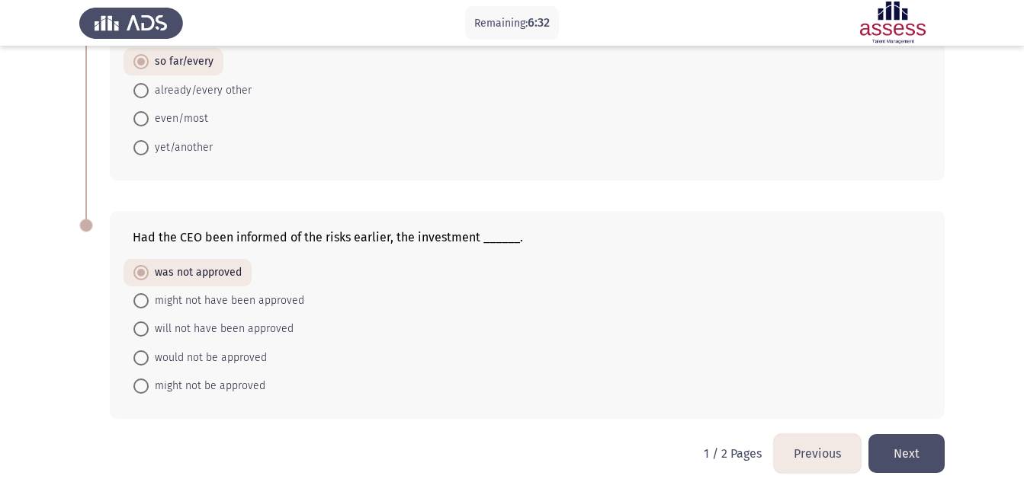
click at [902, 462] on button "Next" at bounding box center [906, 453] width 76 height 39
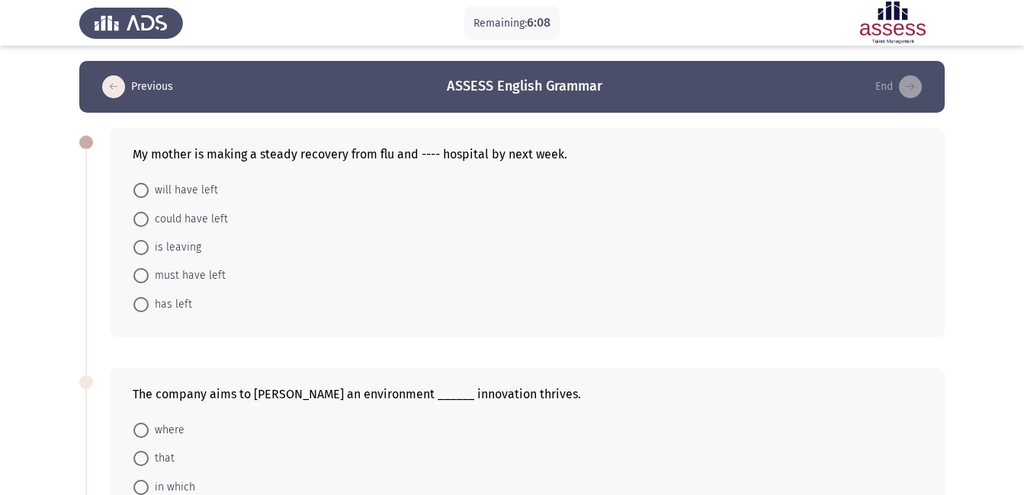
click at [211, 224] on span "could have left" at bounding box center [188, 219] width 79 height 18
click at [149, 224] on input "could have left" at bounding box center [140, 219] width 15 height 15
radio input "true"
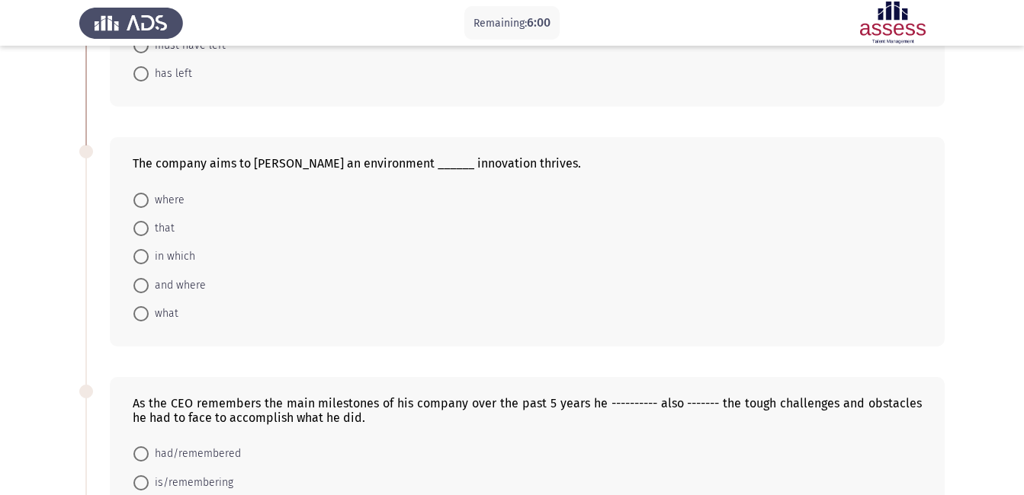
scroll to position [232, 0]
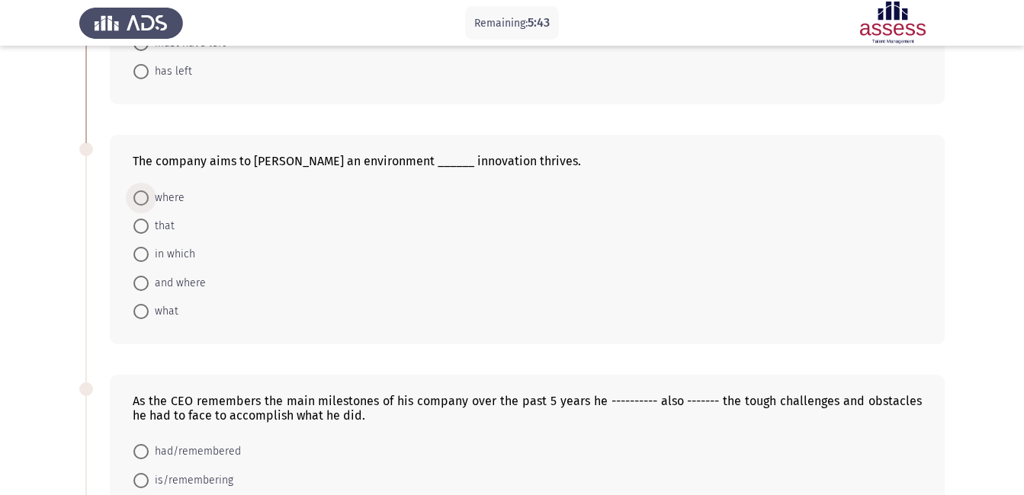
click at [170, 191] on span "where" at bounding box center [167, 198] width 36 height 18
click at [149, 191] on input "where" at bounding box center [140, 198] width 15 height 15
radio input "true"
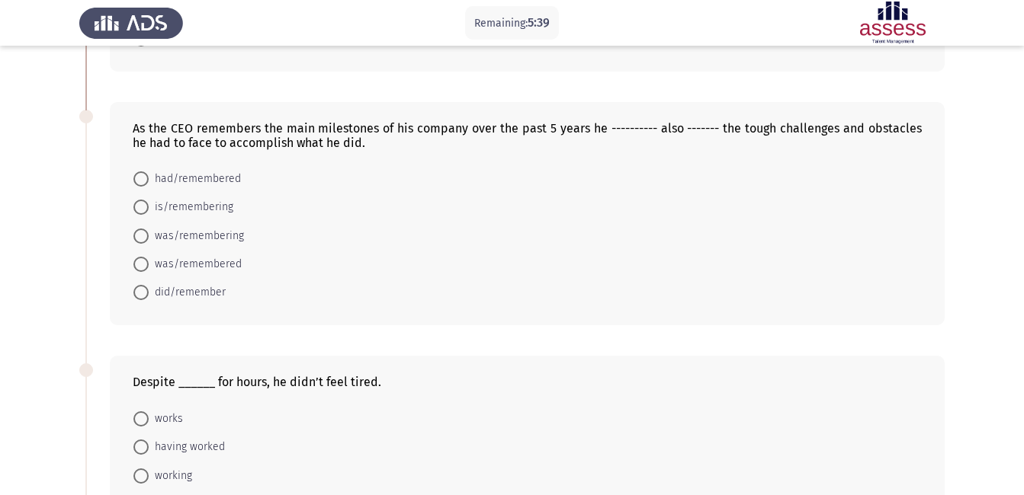
scroll to position [499, 0]
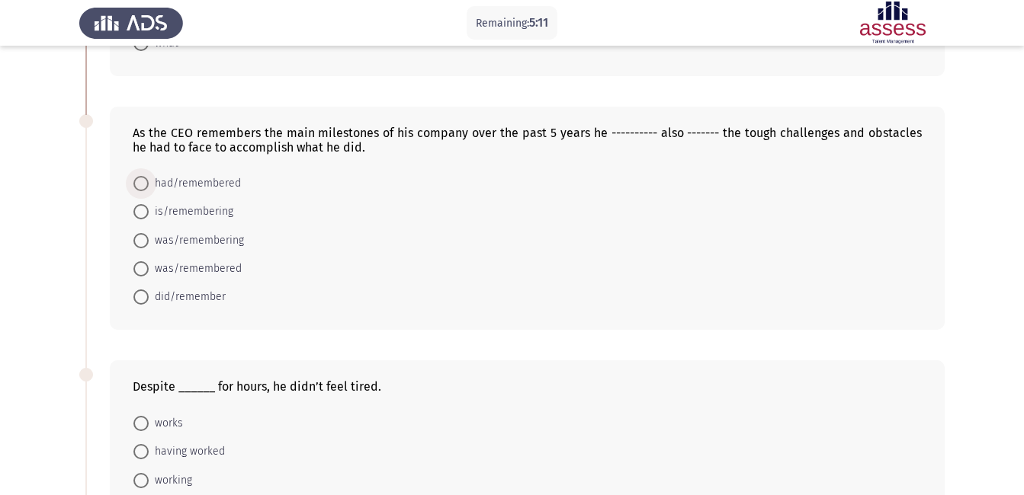
click at [222, 183] on span "had/remembered" at bounding box center [195, 184] width 92 height 18
click at [149, 183] on input "had/remembered" at bounding box center [140, 183] width 15 height 15
radio input "true"
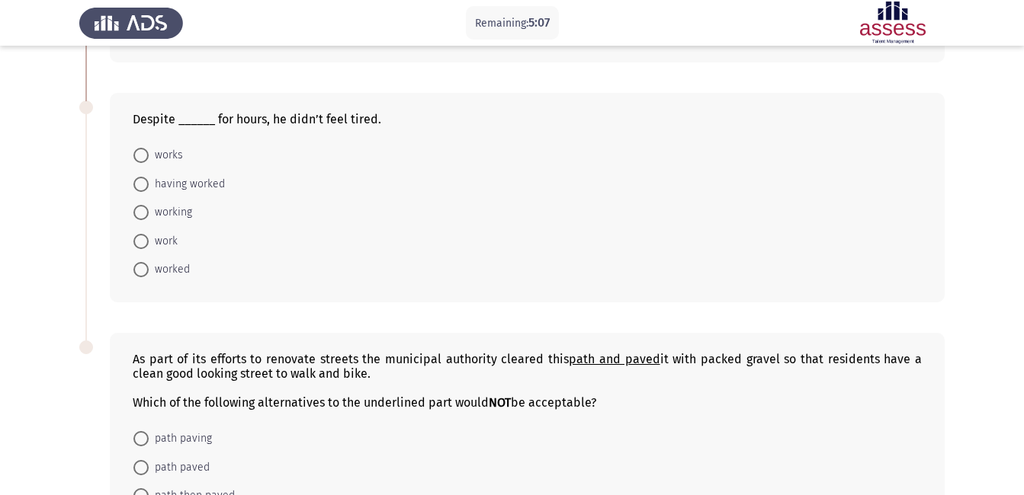
scroll to position [764, 0]
click at [180, 215] on span "working" at bounding box center [170, 215] width 43 height 18
click at [149, 215] on input "working" at bounding box center [140, 214] width 15 height 15
radio input "true"
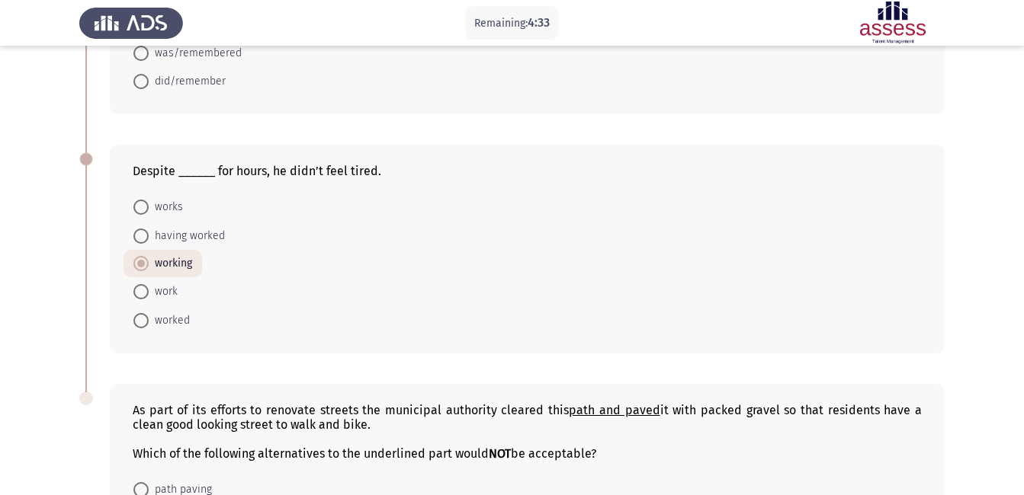
scroll to position [931, 0]
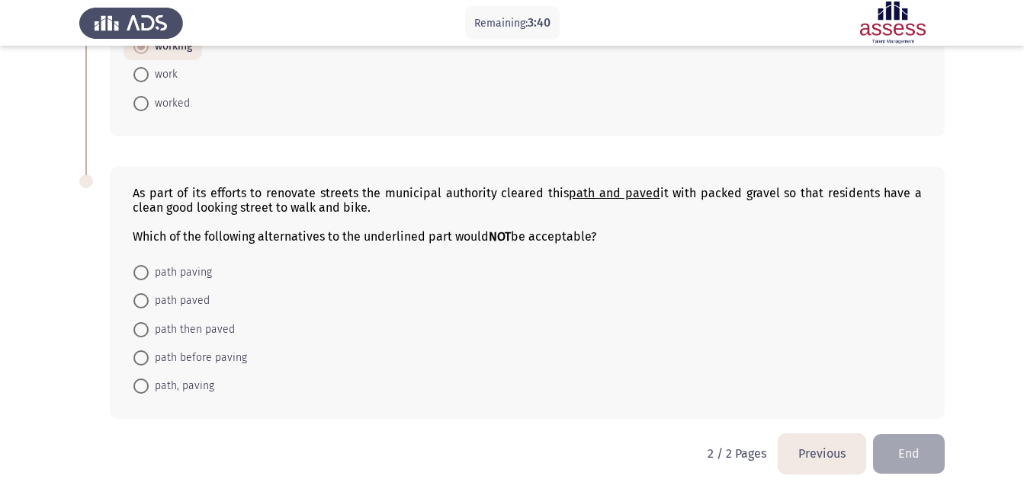
drag, startPoint x: 132, startPoint y: 196, endPoint x: 227, endPoint y: 229, distance: 101.0
click at [227, 229] on div "As part of its efforts to renovate streets the municipal authority cleared this…" at bounding box center [527, 293] width 835 height 253
click at [226, 358] on span "path before paving" at bounding box center [198, 358] width 98 height 18
click at [149, 358] on input "path before paving" at bounding box center [140, 358] width 15 height 15
radio input "true"
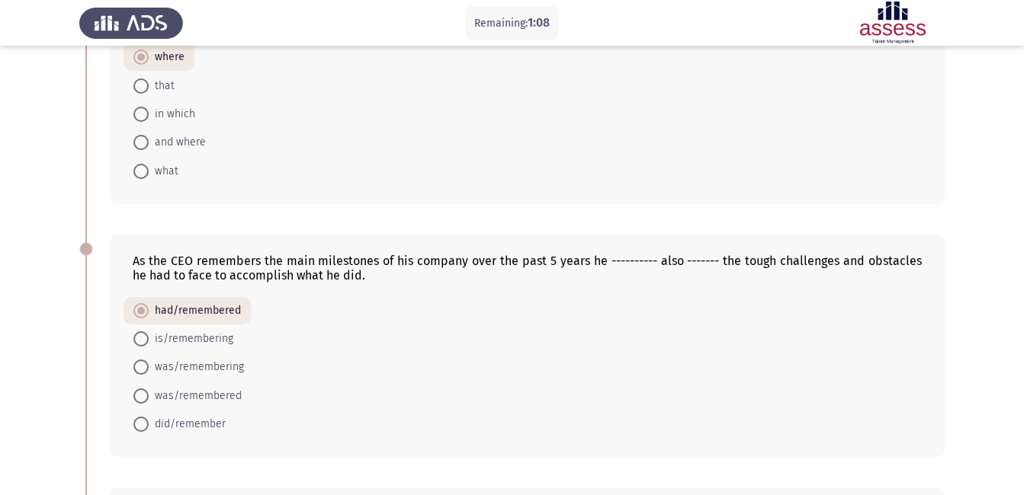
scroll to position [0, 0]
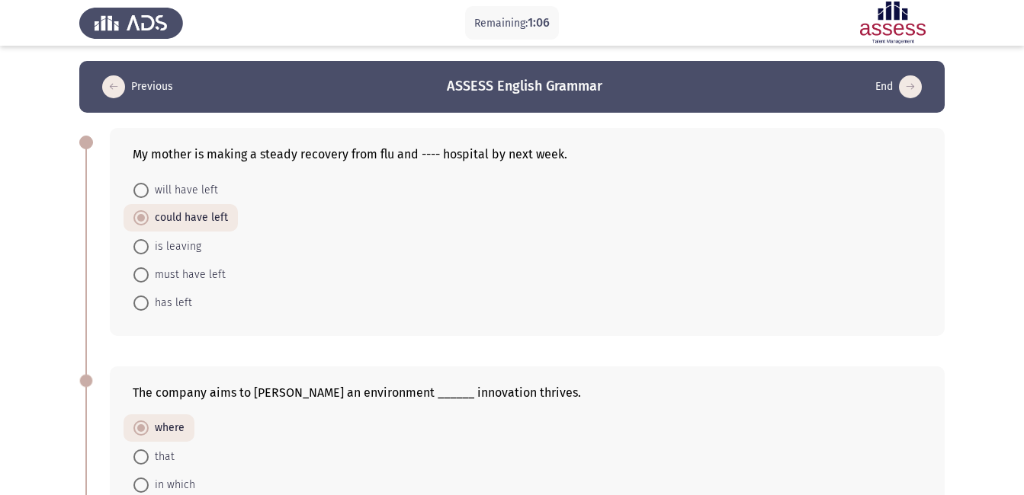
click at [127, 108] on header "Previous ASSESS English Grammar End" at bounding box center [511, 87] width 865 height 52
click at [117, 95] on icon "load previous page" at bounding box center [113, 86] width 23 height 23
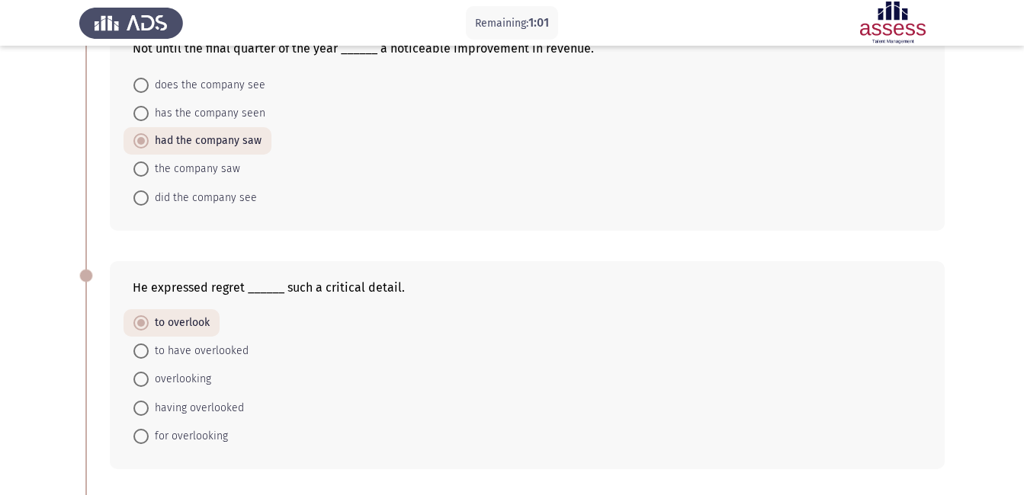
scroll to position [347, 0]
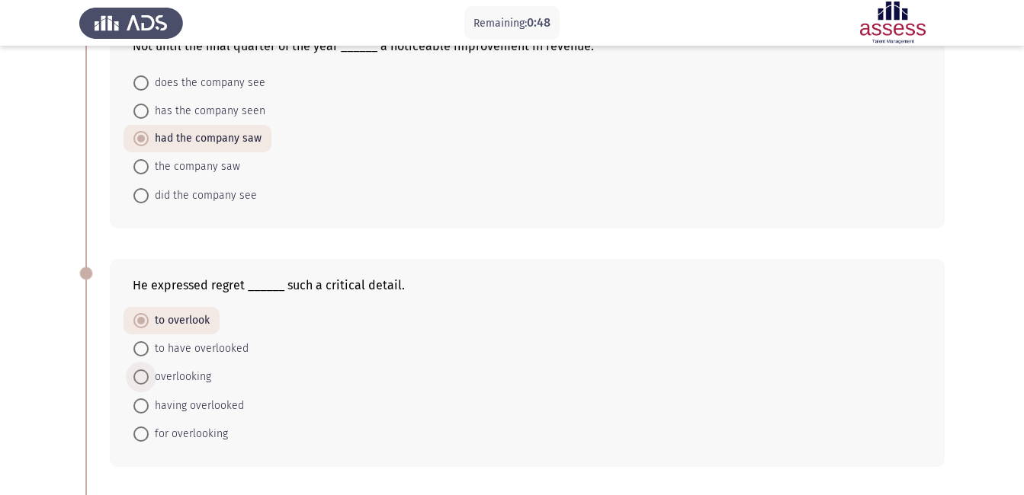
click at [192, 377] on span "overlooking" at bounding box center [180, 377] width 63 height 18
click at [149, 377] on input "overlooking" at bounding box center [140, 377] width 15 height 15
radio input "true"
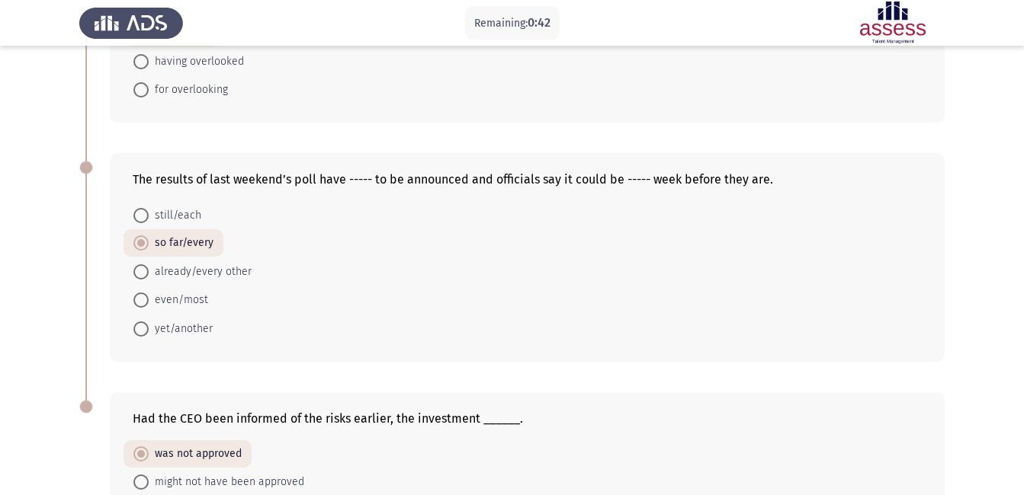
scroll to position [700, 0]
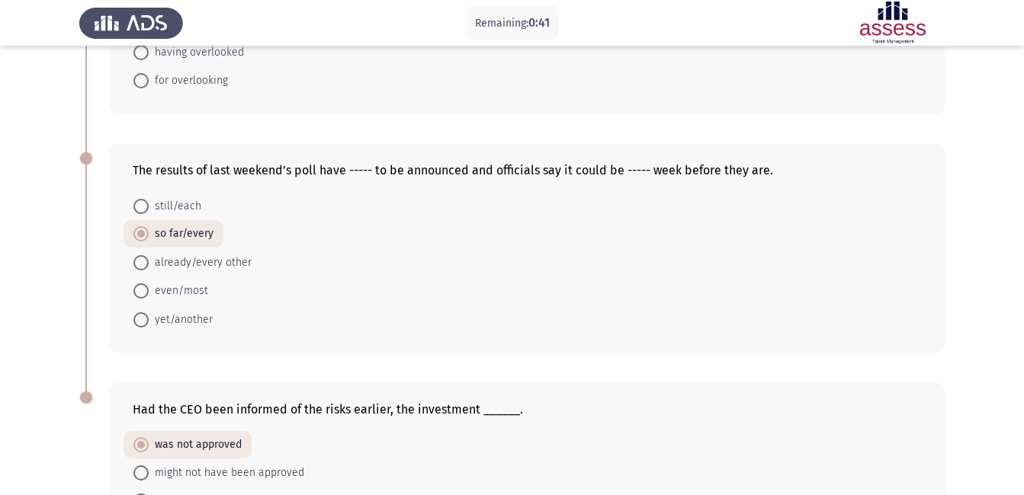
drag, startPoint x: 1023, startPoint y: 300, endPoint x: 1022, endPoint y: 337, distance: 36.6
drag, startPoint x: 1022, startPoint y: 337, endPoint x: 1022, endPoint y: 304, distance: 32.8
drag, startPoint x: 1022, startPoint y: 304, endPoint x: 1022, endPoint y: 329, distance: 25.2
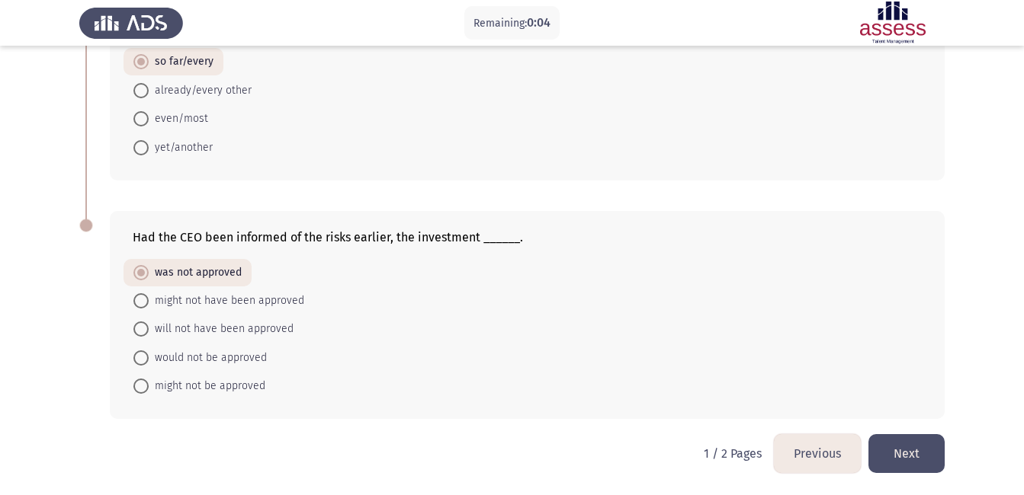
click at [913, 459] on button "Next" at bounding box center [906, 453] width 76 height 39
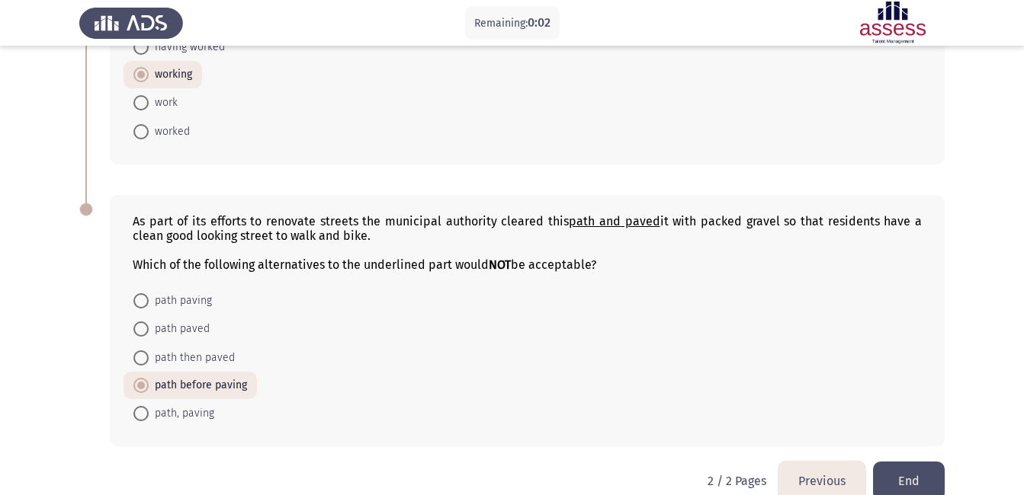
scroll to position [931, 0]
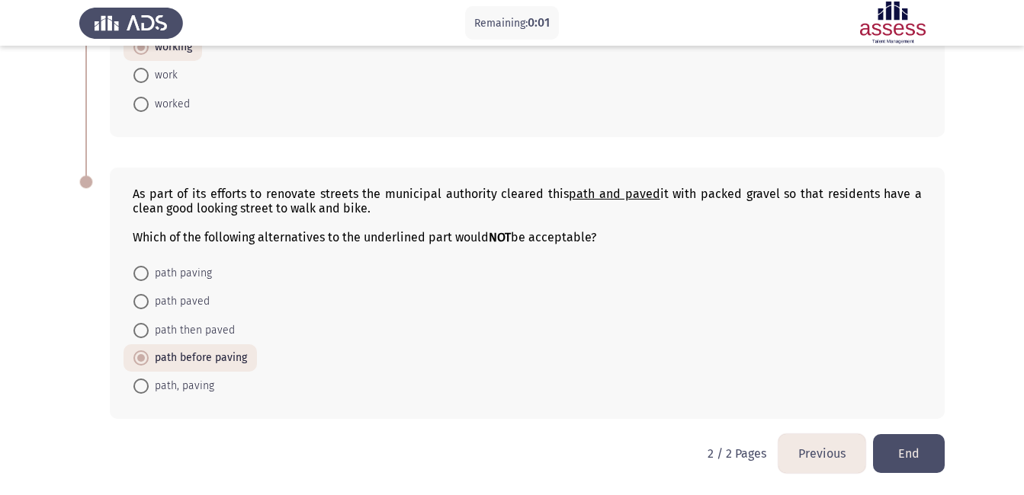
click at [906, 434] on div "As part of its efforts to renovate streets the municipal authority cleared this…" at bounding box center [511, 293] width 865 height 282
click at [906, 445] on button "End" at bounding box center [909, 453] width 72 height 39
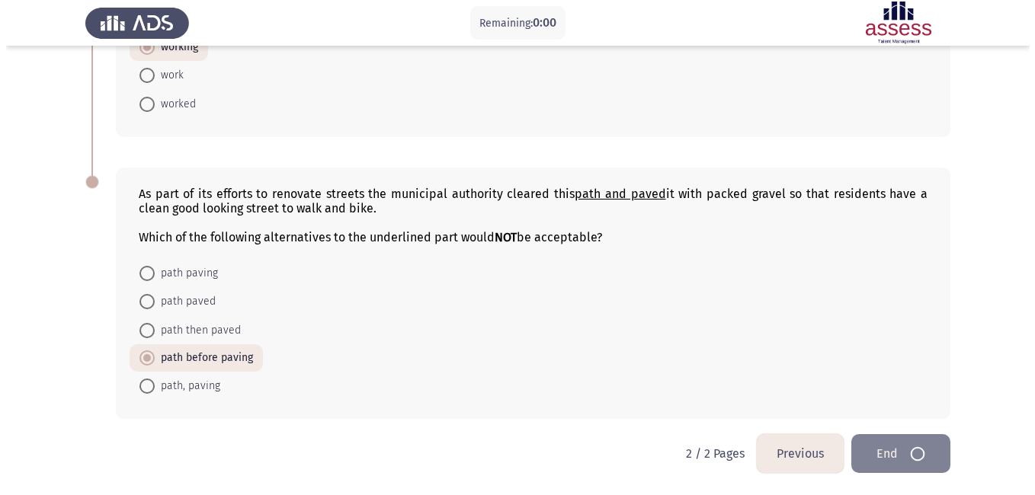
scroll to position [0, 0]
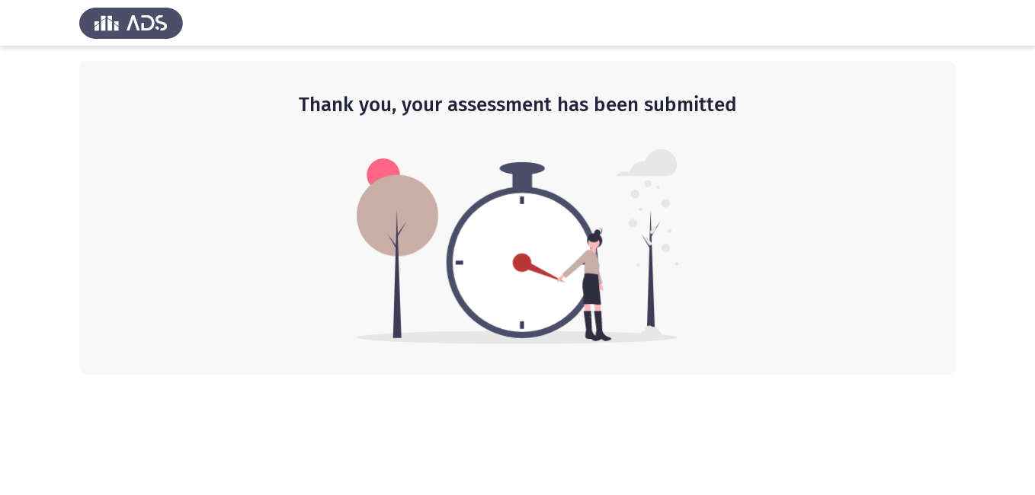
click at [140, 35] on img at bounding box center [131, 23] width 104 height 43
click at [131, 17] on img at bounding box center [131, 23] width 104 height 43
